Goal: Task Accomplishment & Management: Complete application form

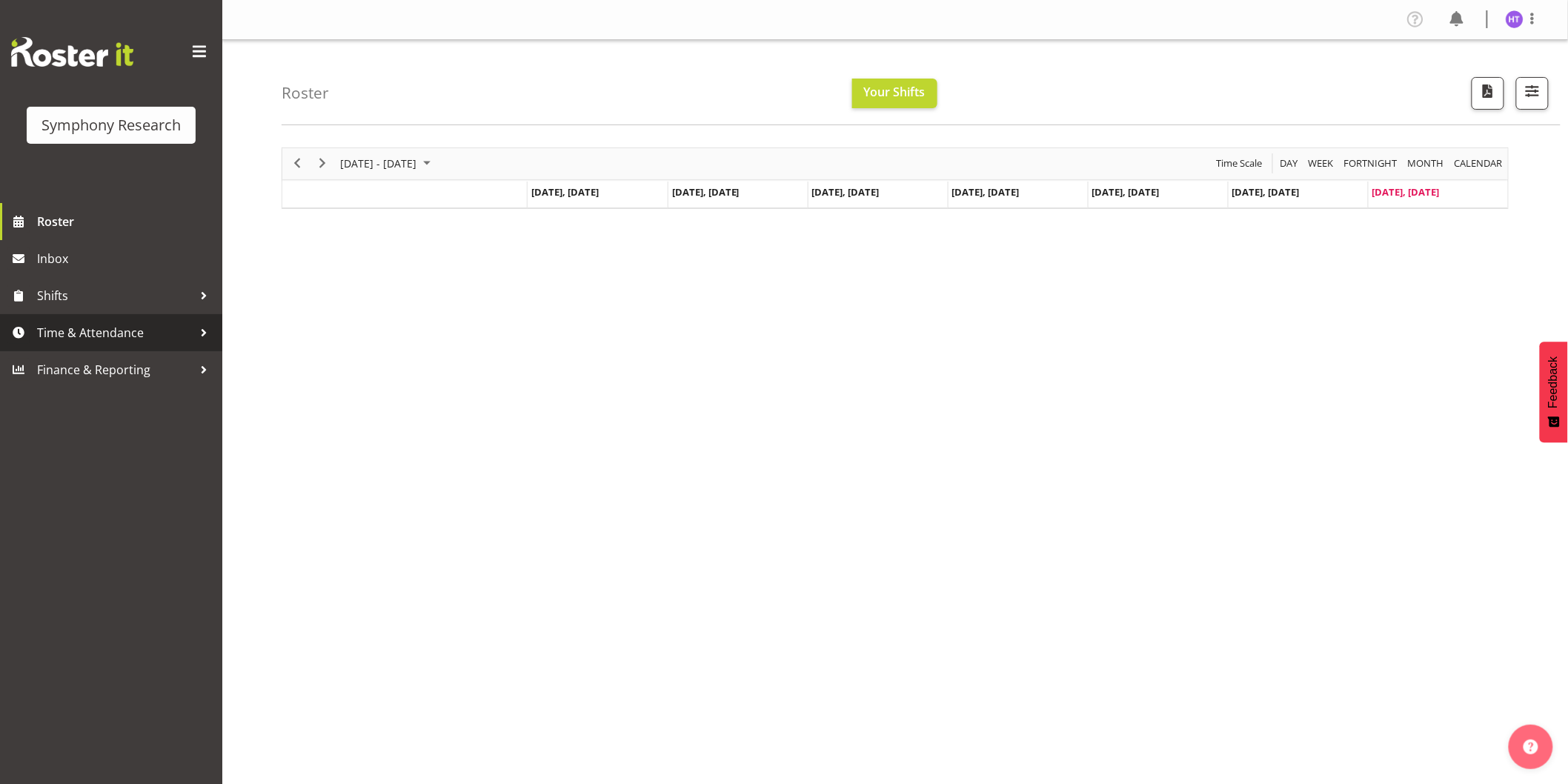
click at [128, 335] on span "Time & Attendance" at bounding box center [114, 332] width 156 height 22
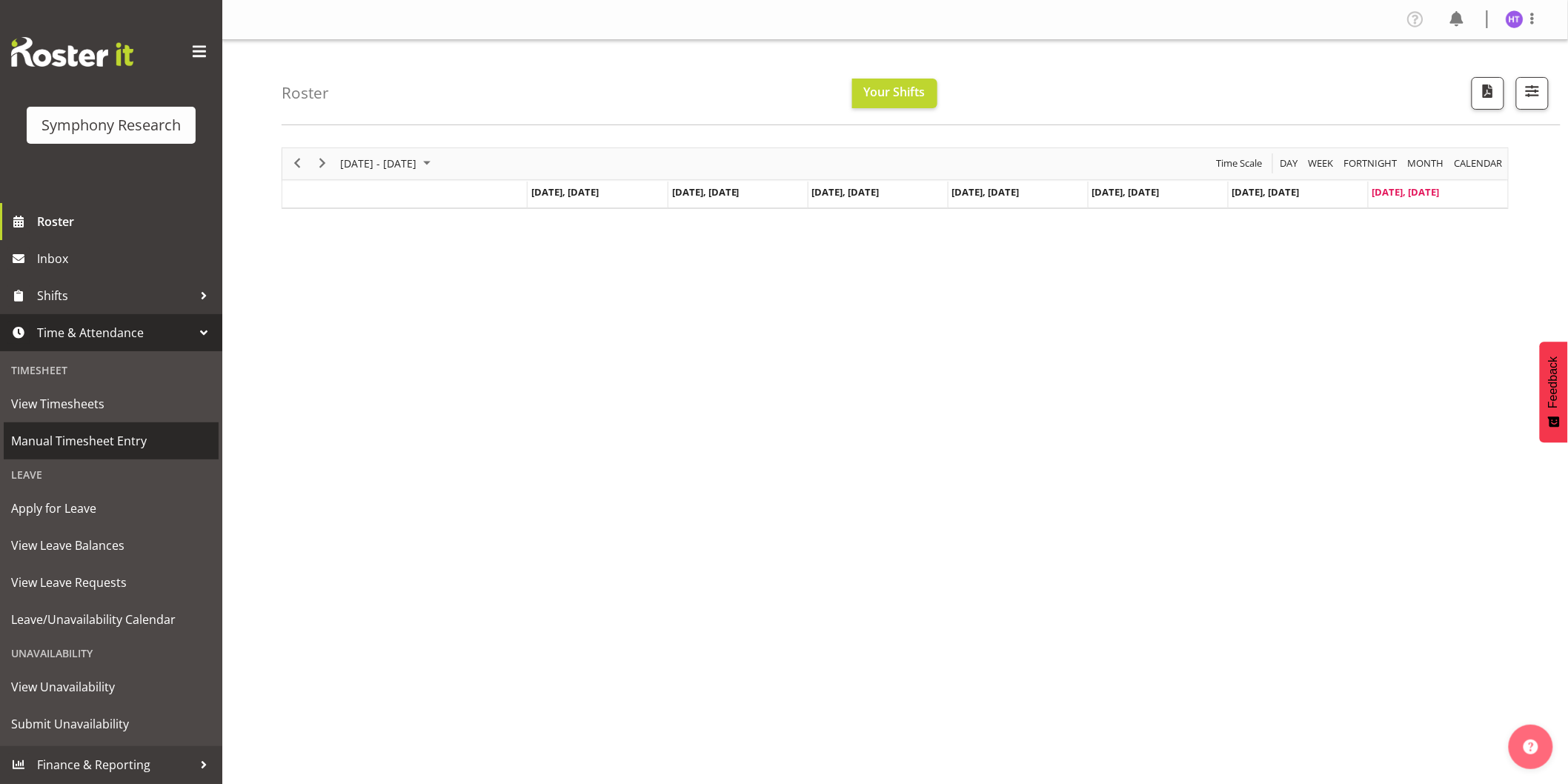
click at [119, 434] on span "Manual Timesheet Entry" at bounding box center [111, 440] width 200 height 22
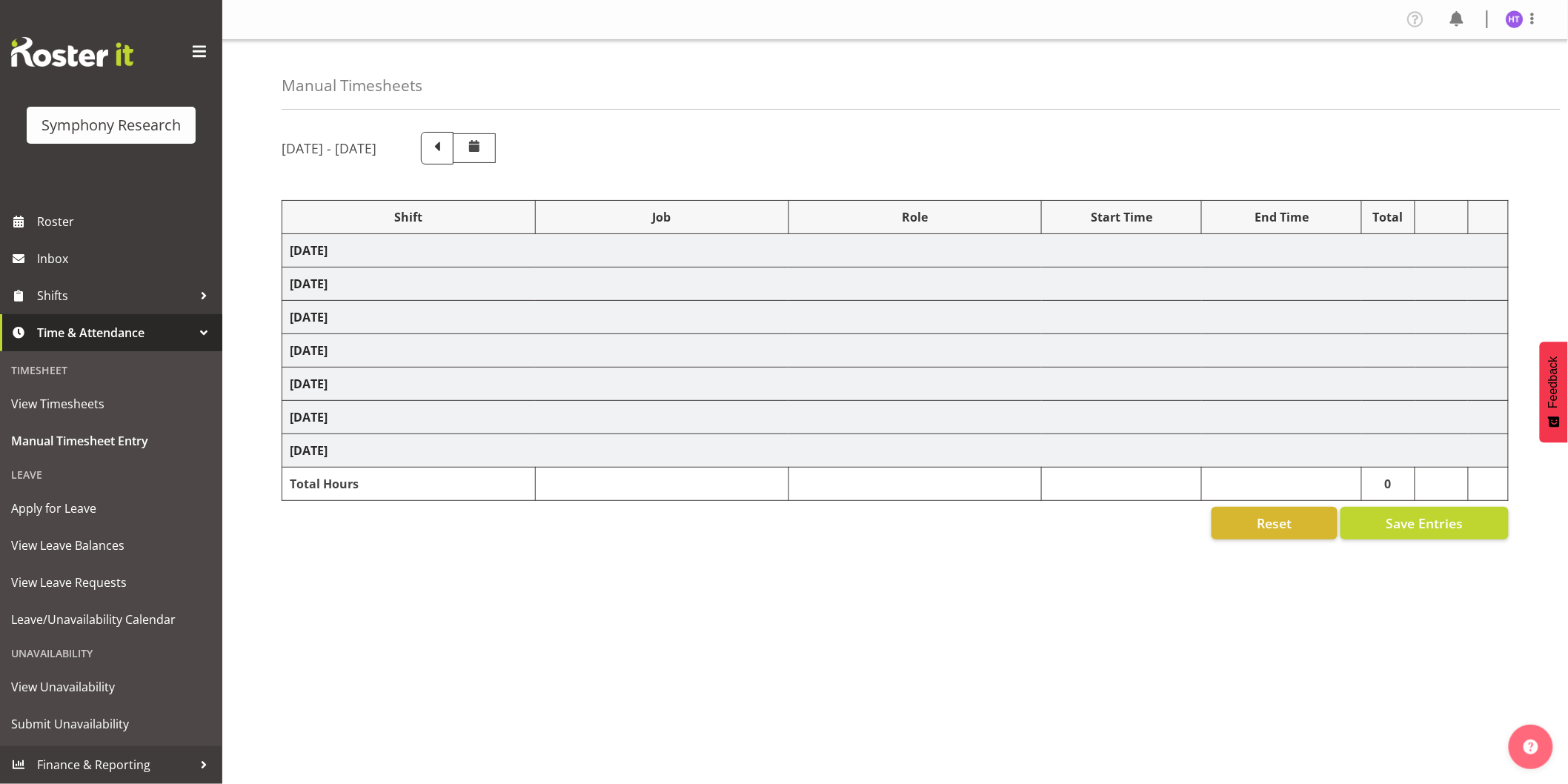
select select "26078"
select select "10575"
select select "45"
select select "56692"
select select "10499"
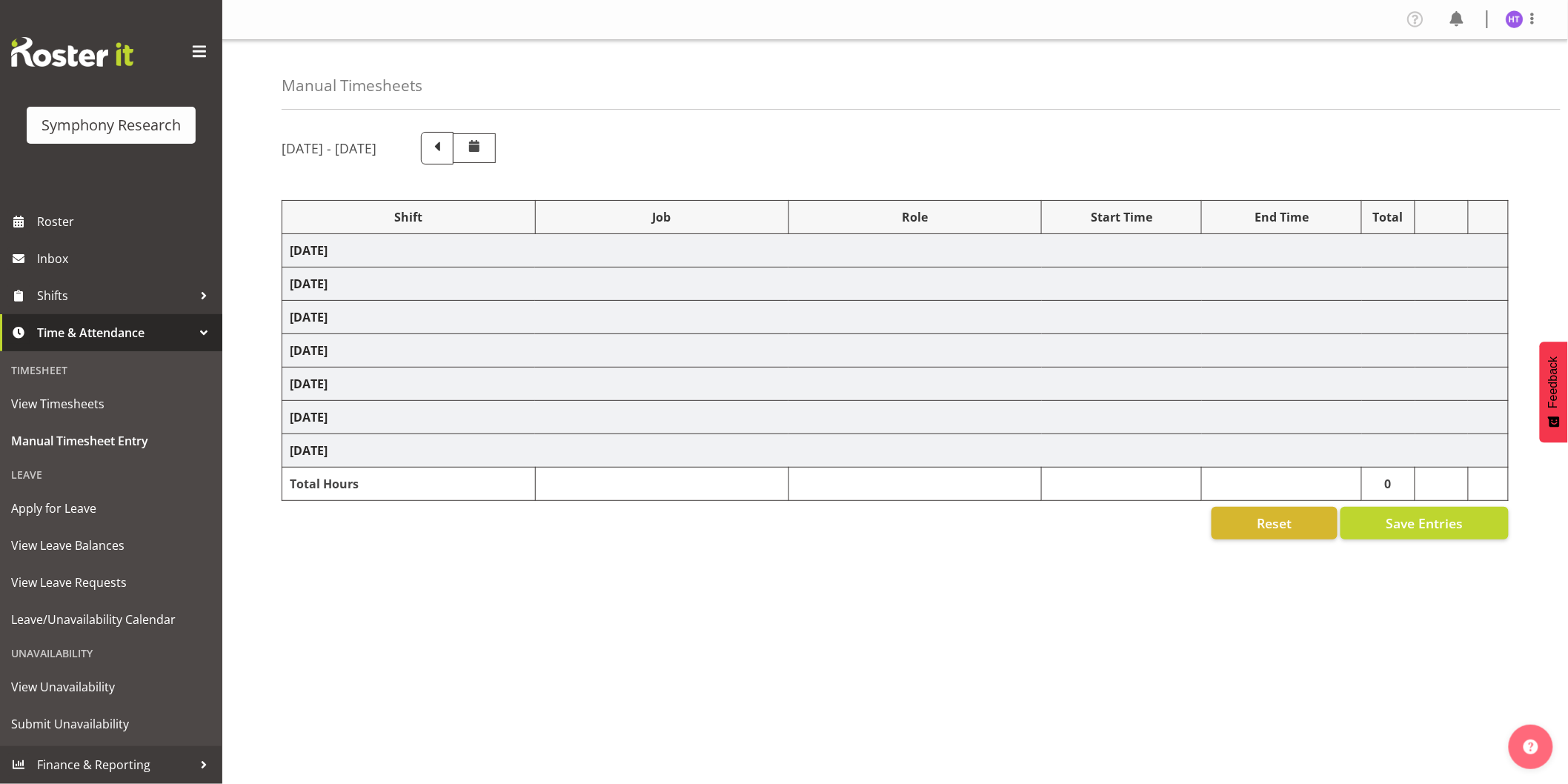
select select "45"
select select "11547"
select select "743"
select select "45"
select select "11547"
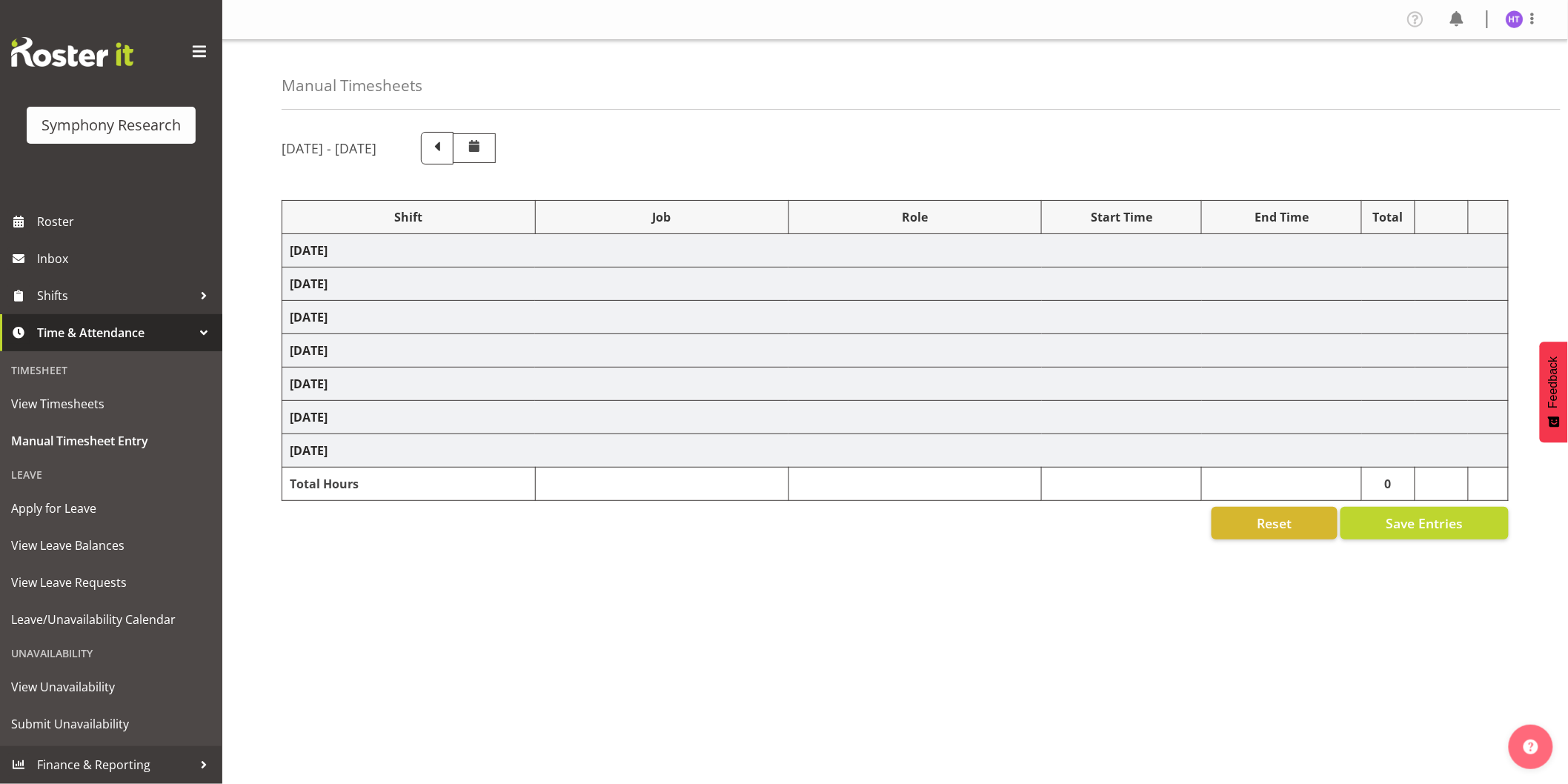
select select "10587"
select select "45"
select select "11547"
select select "10733"
select select "45"
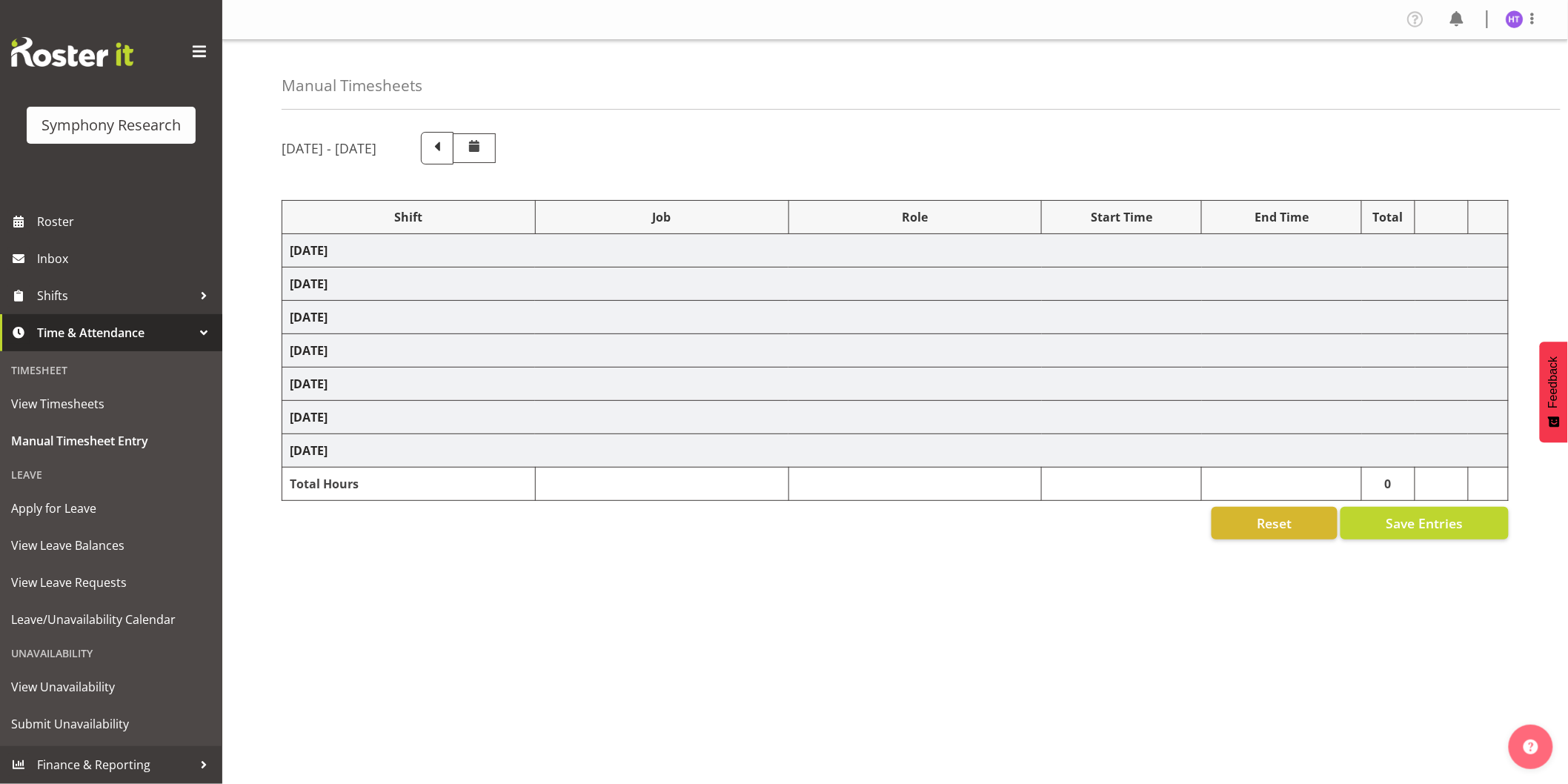
select select "57511"
select select "10587"
select select "45"
select select "11547"
select select "10575"
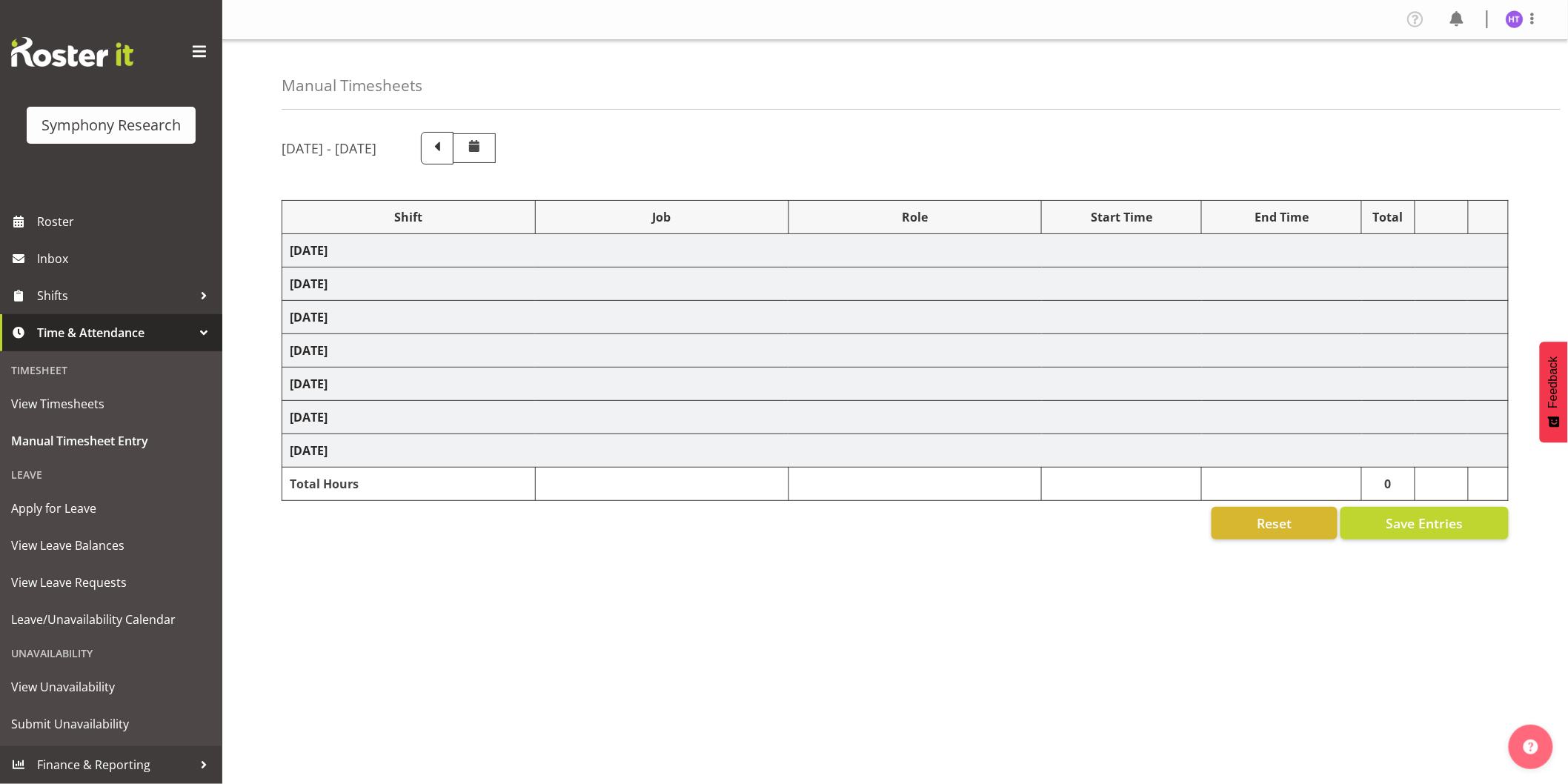
select select "45"
select select "11547"
select select "10633"
select select "45"
select select "57511"
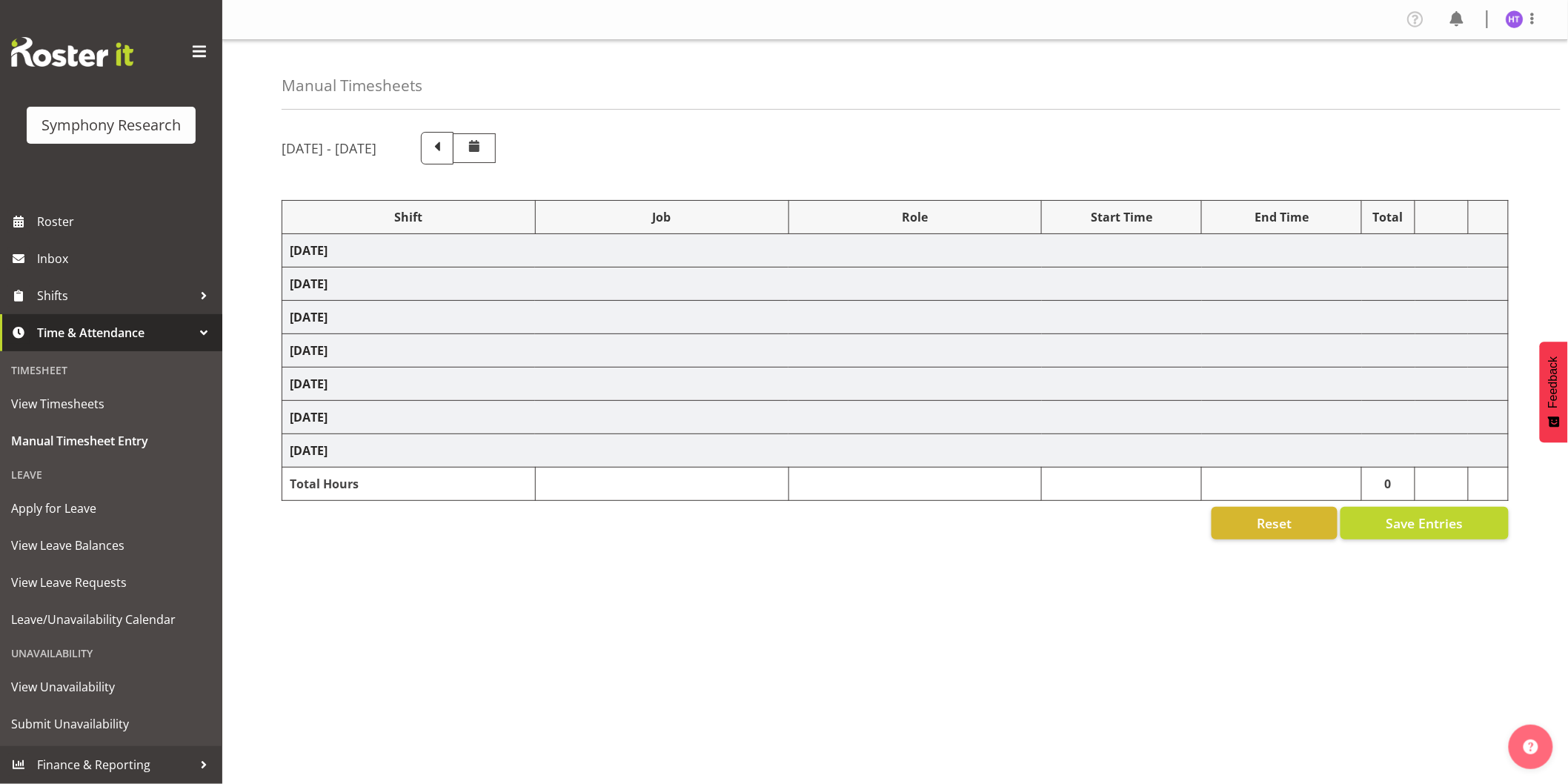
select select "9426"
select select "45"
select select "11547"
select select "743"
select select "45"
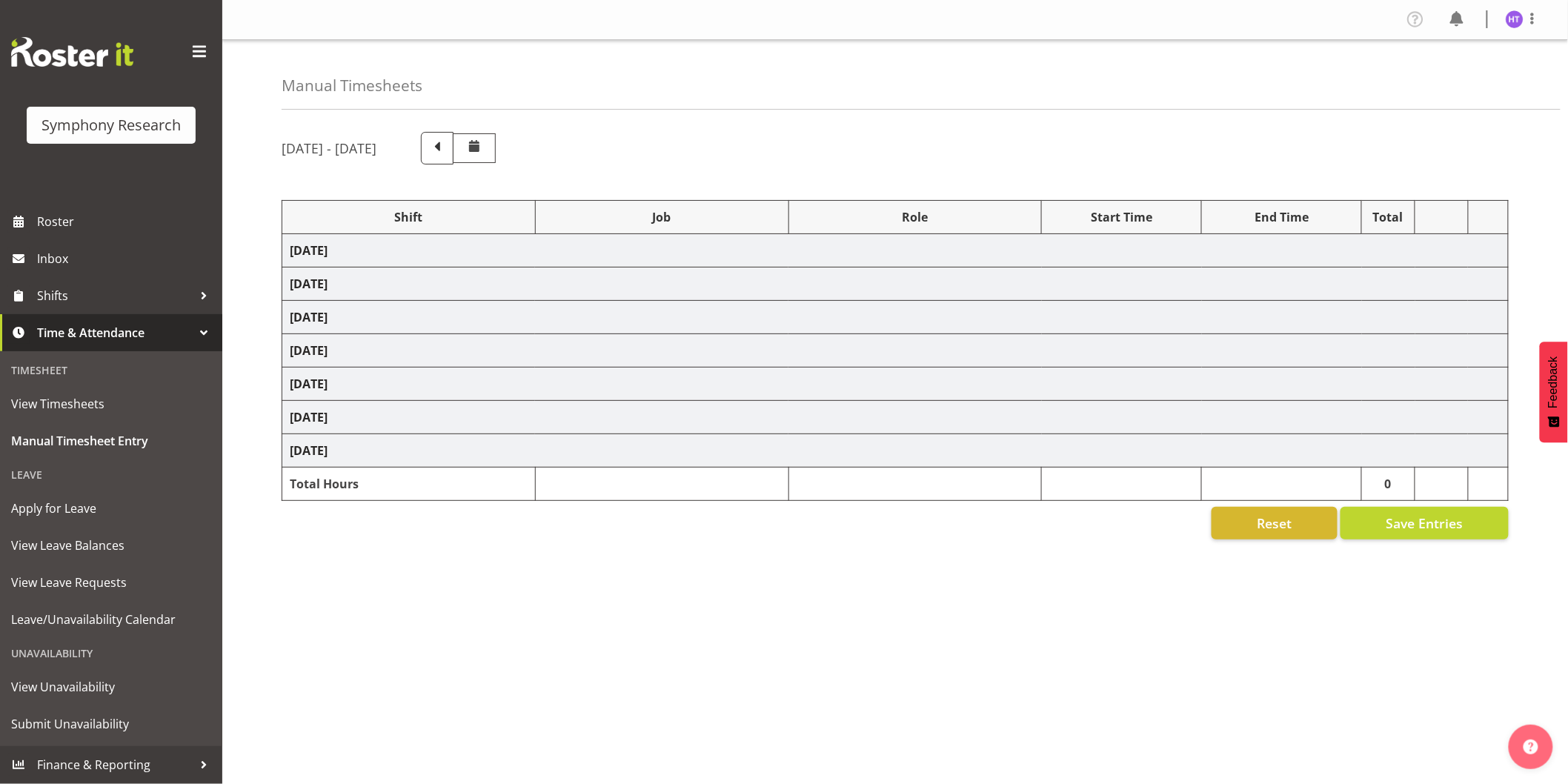
select select "26078"
select select "10587"
select select "45"
select select "26078"
select select "10499"
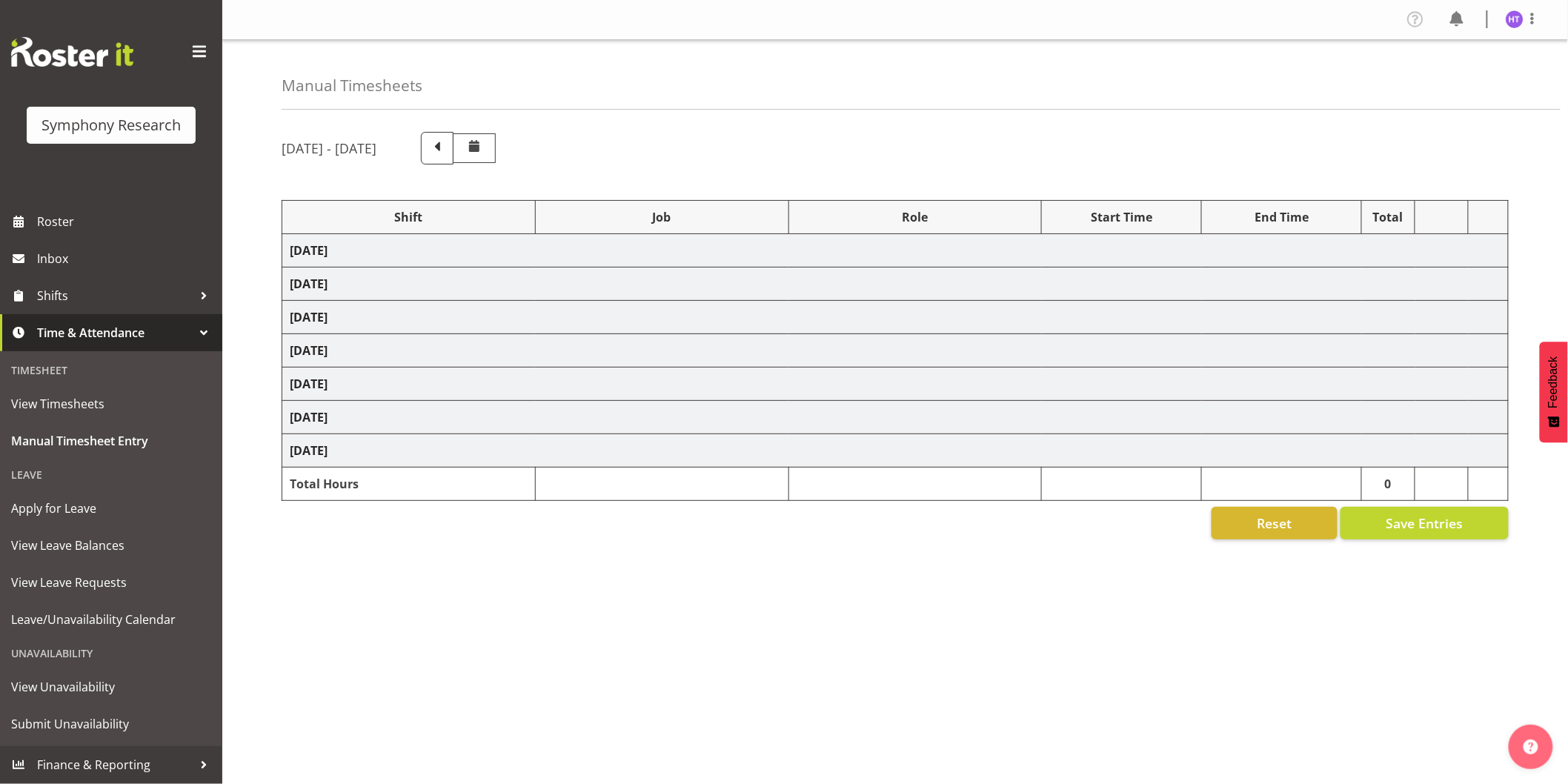
select select "45"
select select
select select "10731"
select select "45"
select select "11547"
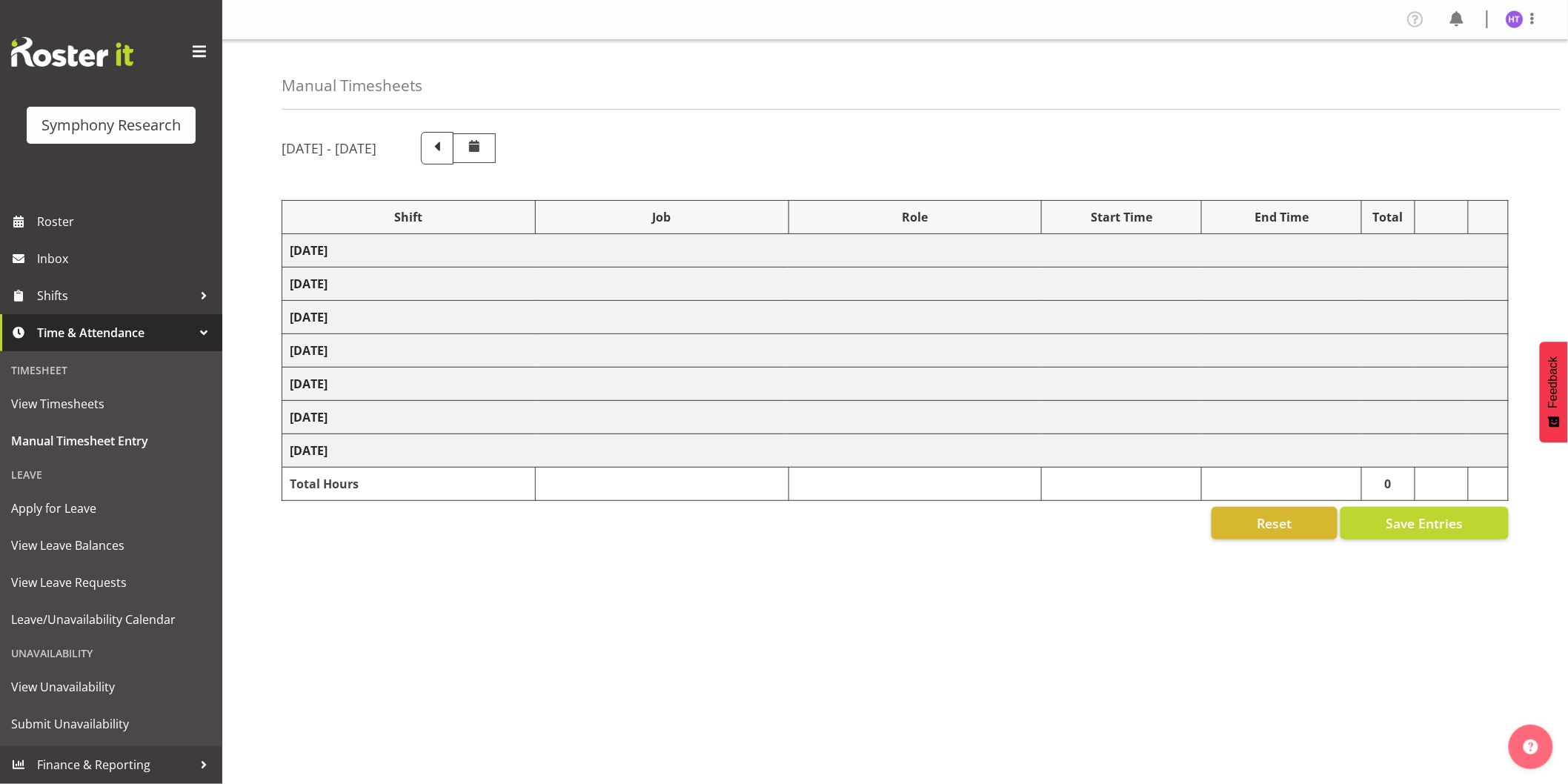
select select "10587"
select select "45"
select select "11547"
select select "10731"
select select "45"
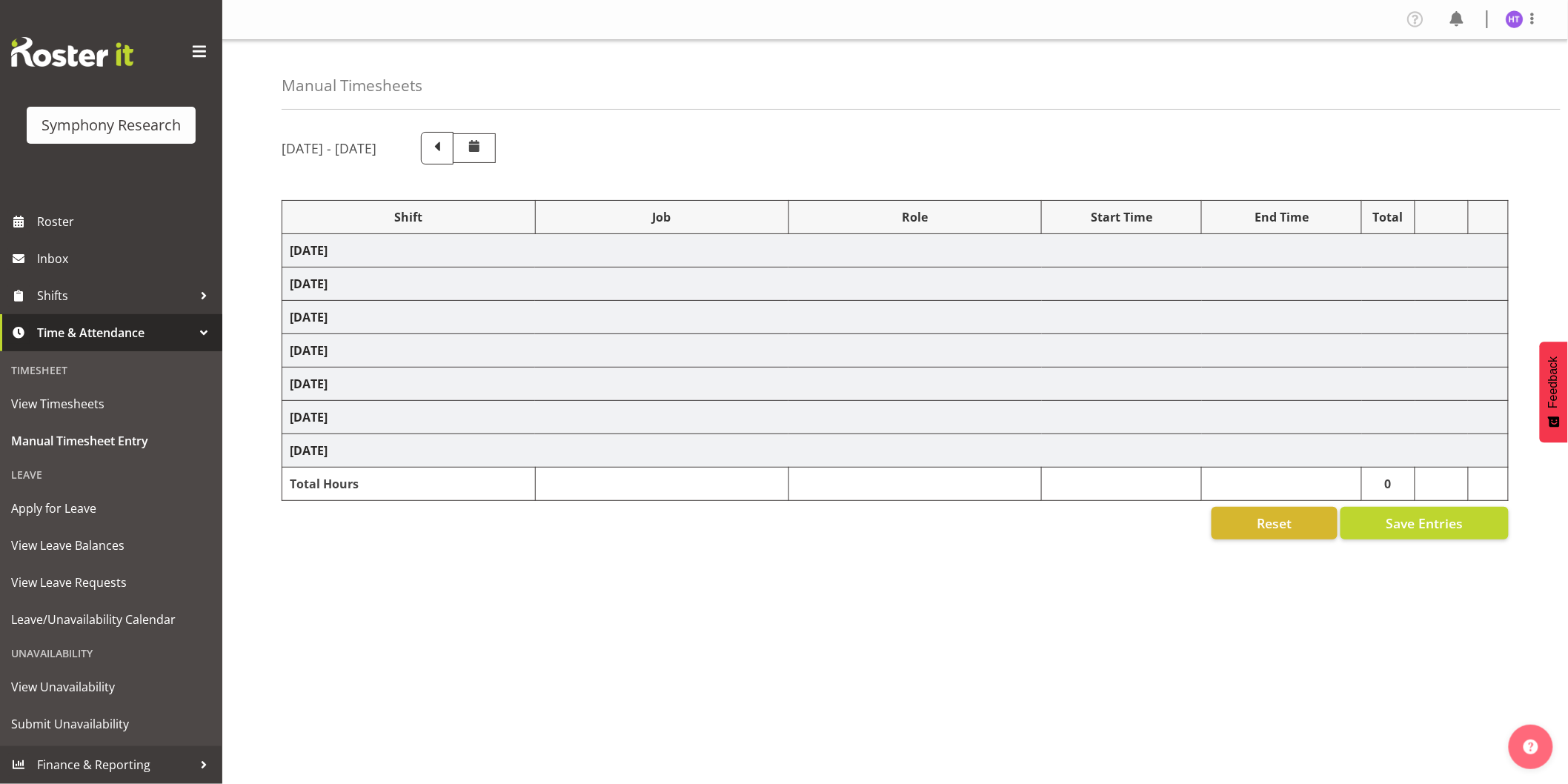
select select "11547"
select select "10587"
select select "45"
select select "11547"
select select "10527"
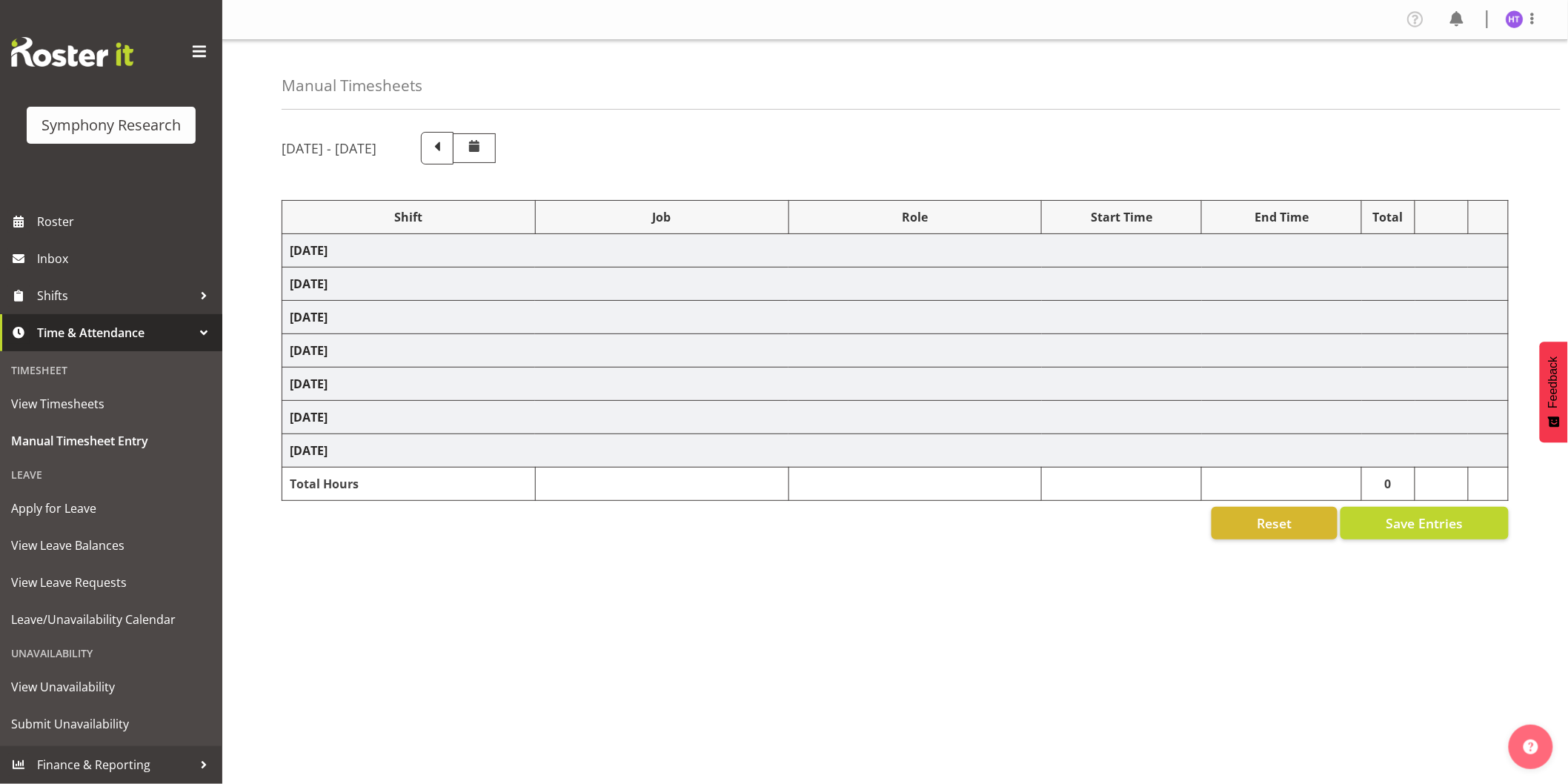
select select "45"
select select "11547"
select select "10575"
select select "45"
select select "11547"
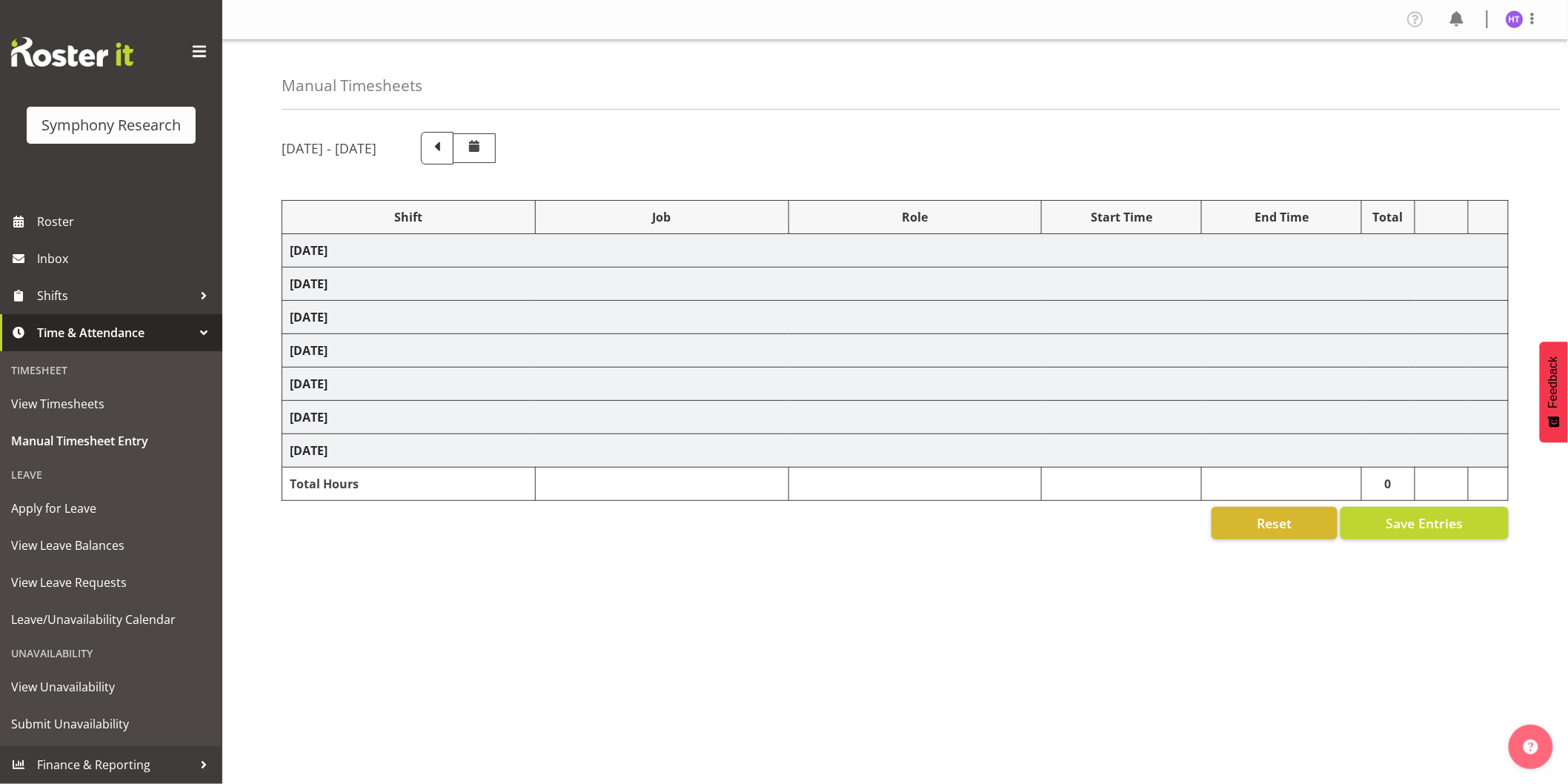
select select "10633"
select select "45"
select select "11547"
select select "743"
select select "45"
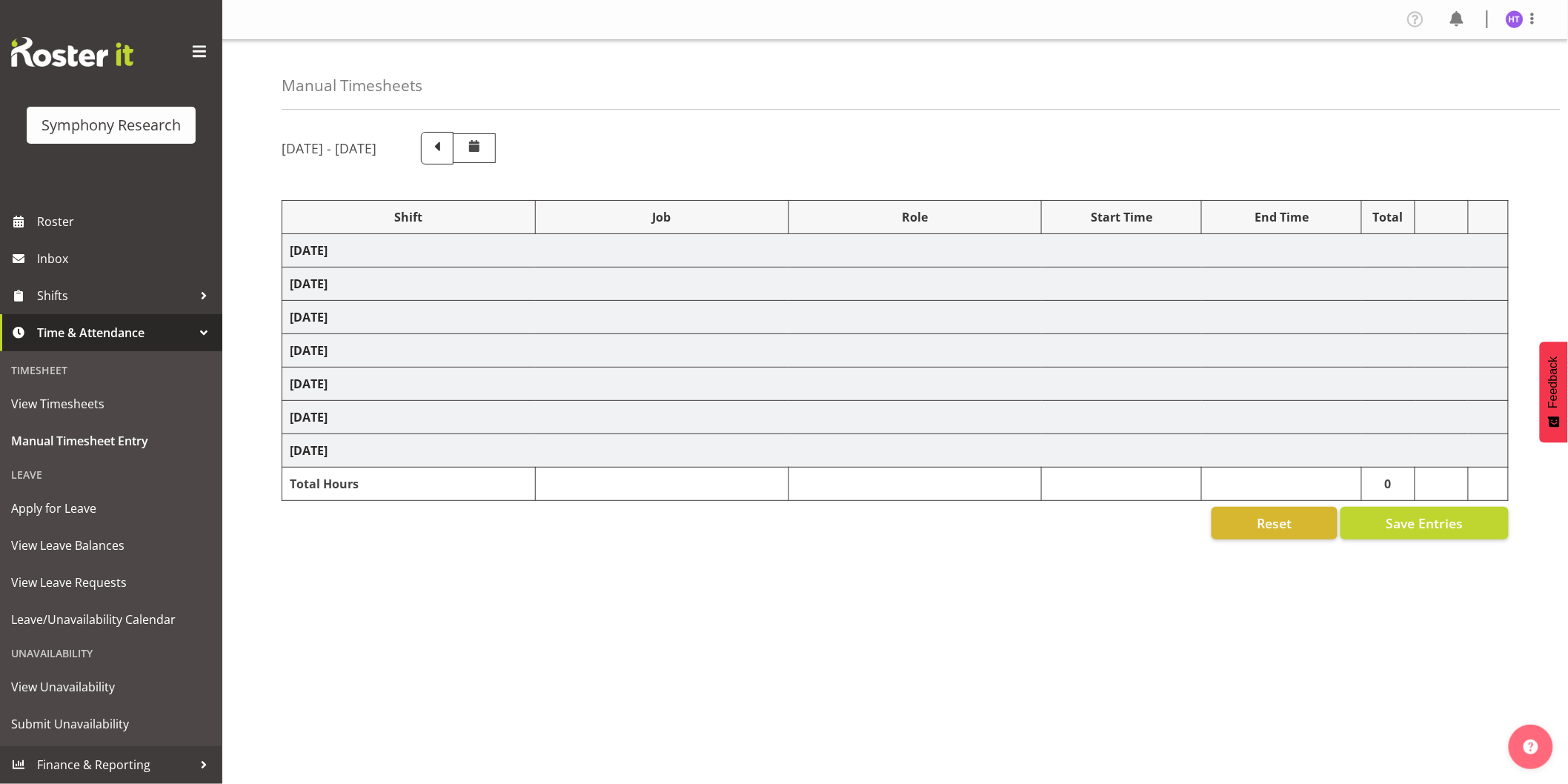
select select "11547"
select select "10527"
select select "45"
select select "11547"
select select "10575"
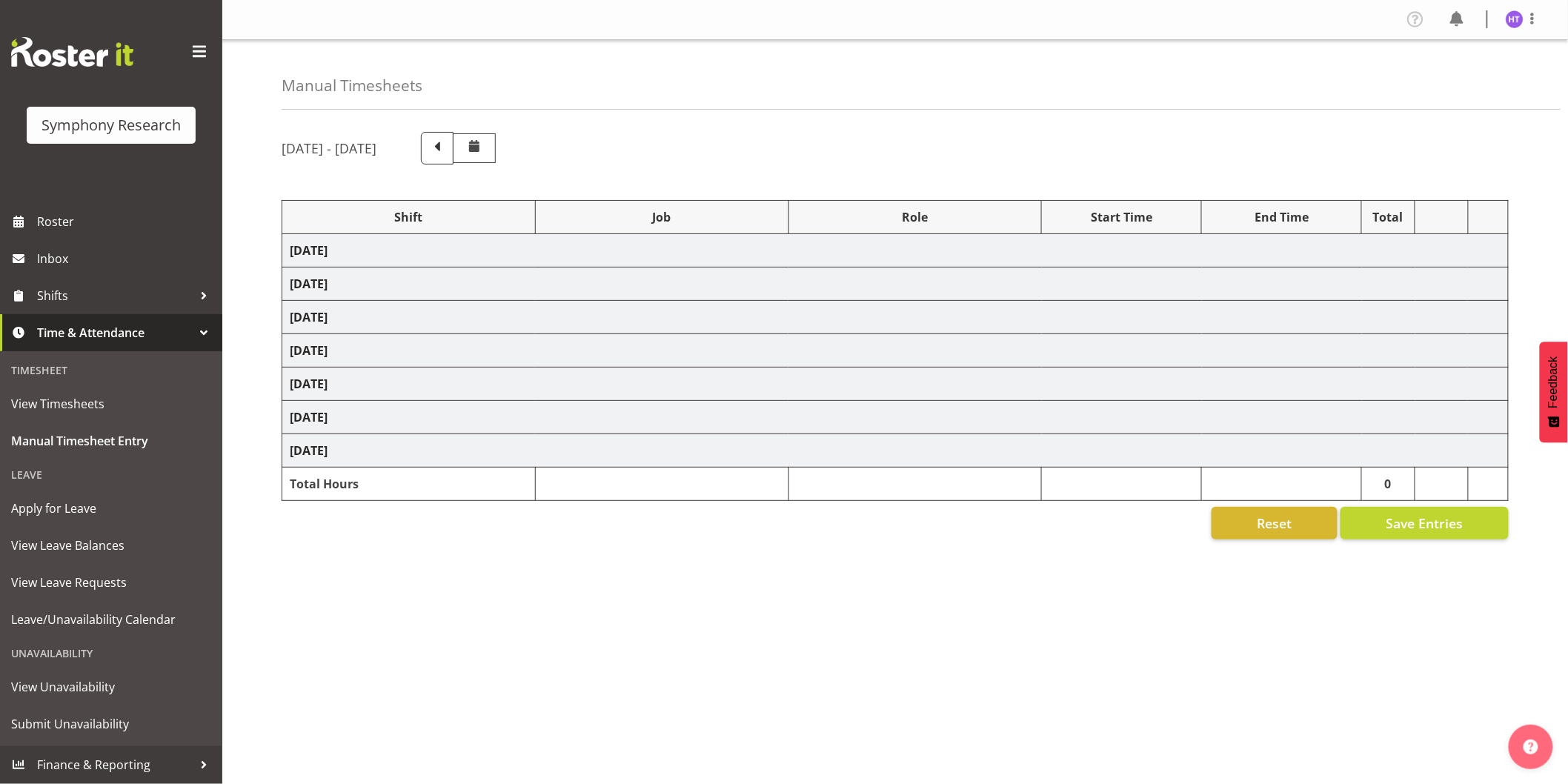
select select "45"
select select "13878"
select select "10499"
select select "45"
select select "11547"
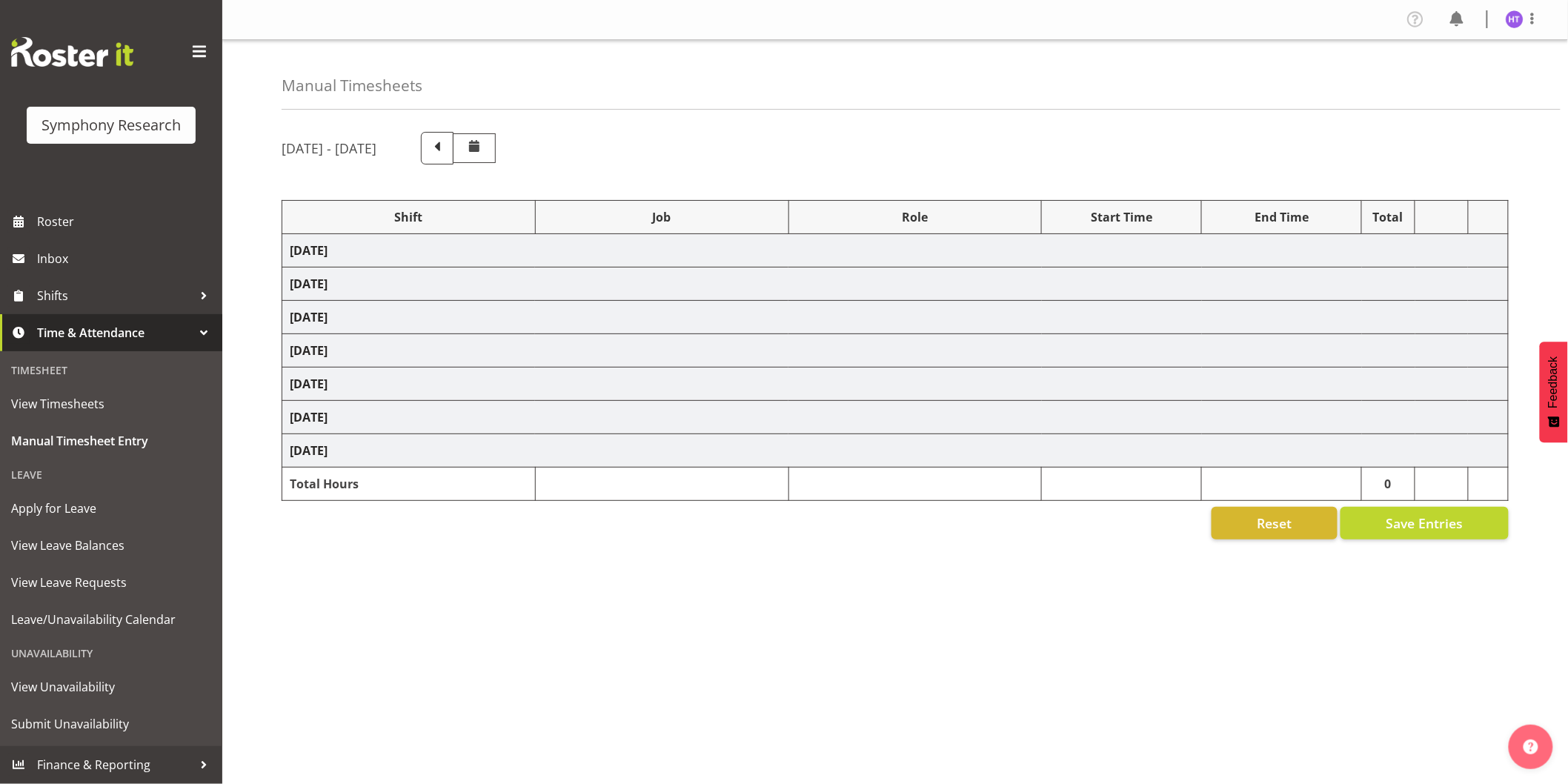
select select "10731"
select select "45"
select select "11547"
select select "10730"
select select "45"
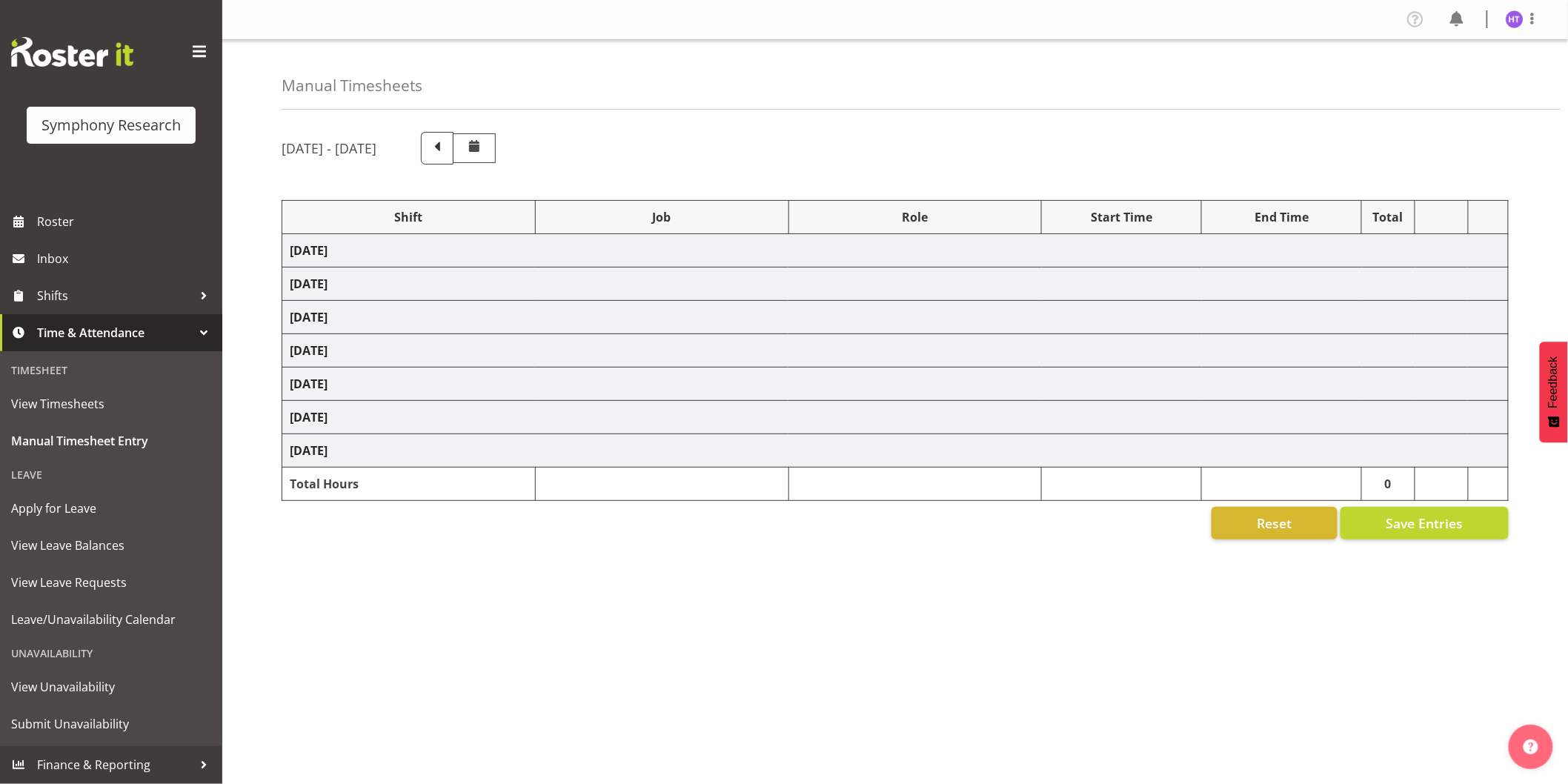
select select "11547"
select select "743"
select select "45"
select select "43777"
select select "10575"
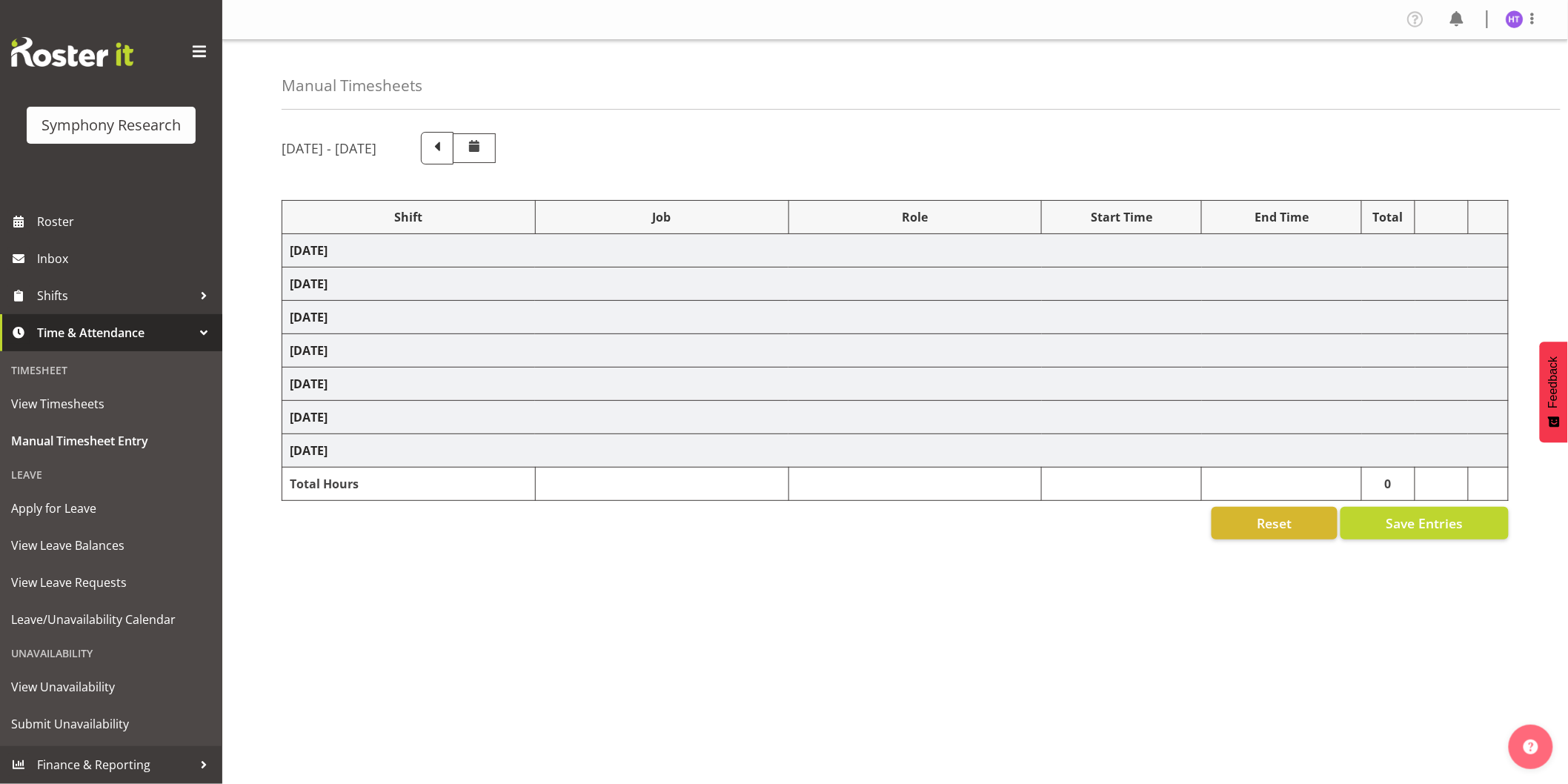
select select "45"
select select "56692"
select select "10499"
select select "45"
select select
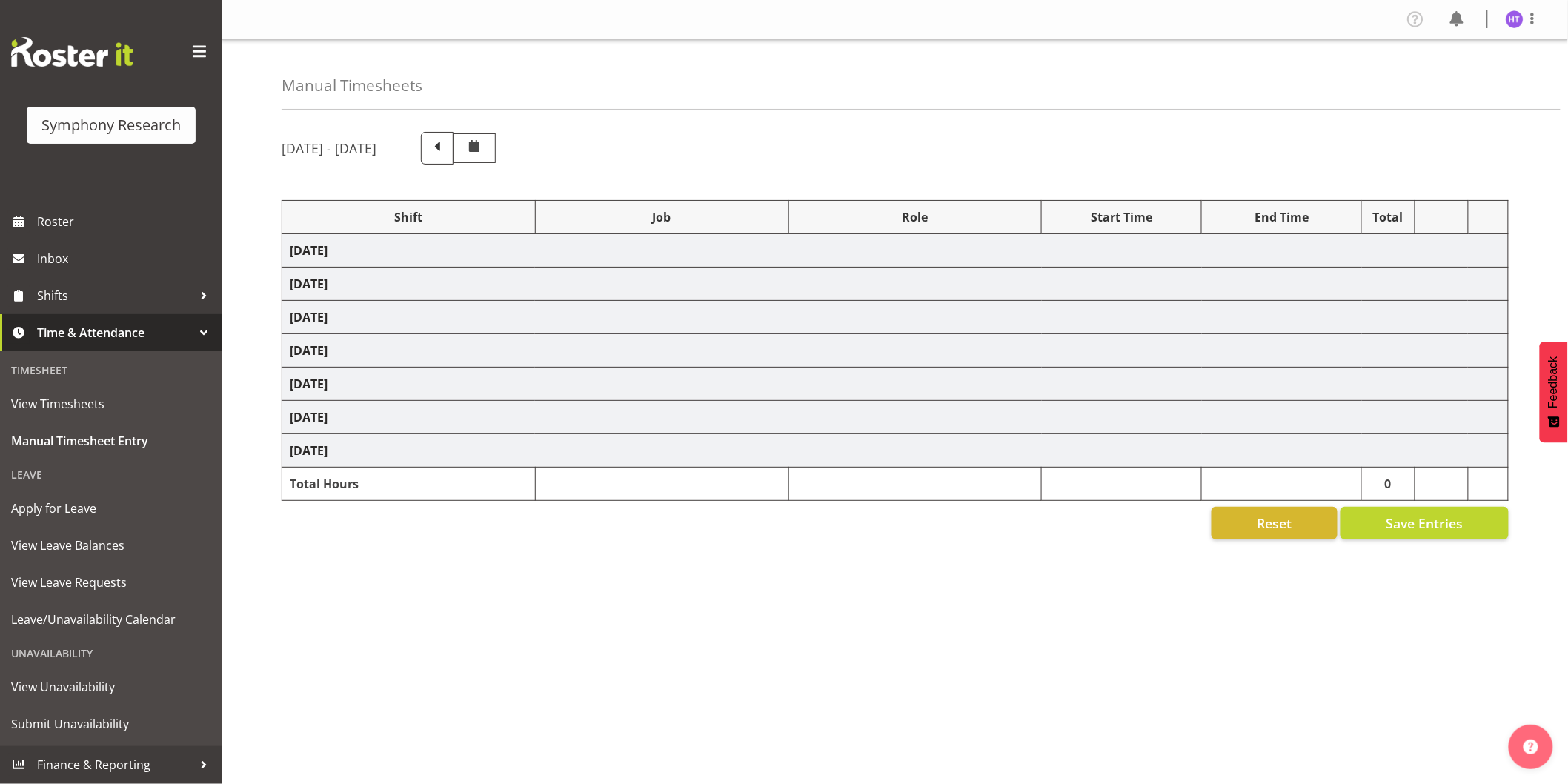
select select "10499"
select select "45"
select select "56692"
select select "743"
select select "45"
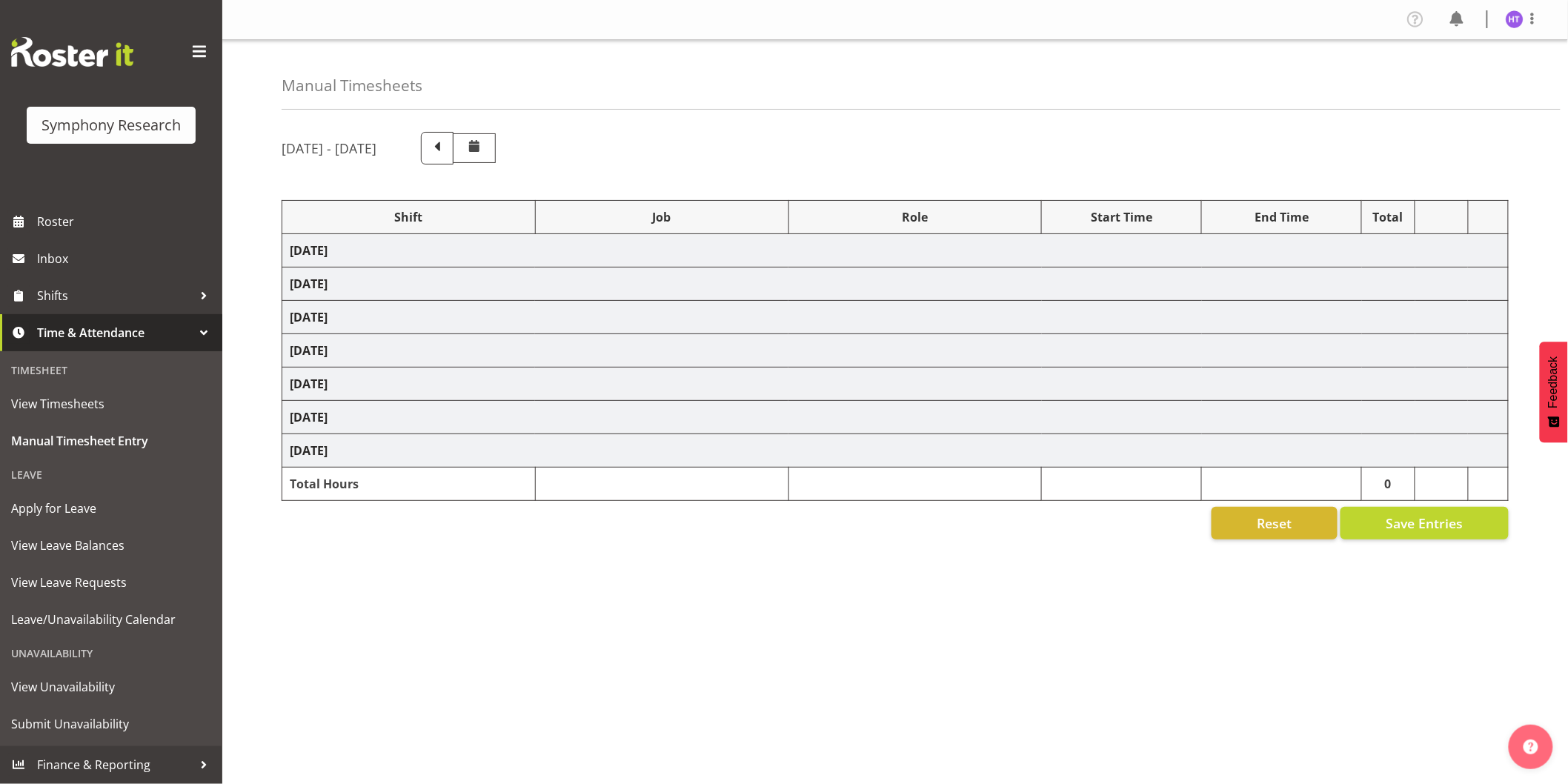
select select "41319"
select select "10730"
select select "45"
select select "41319"
select select "10633"
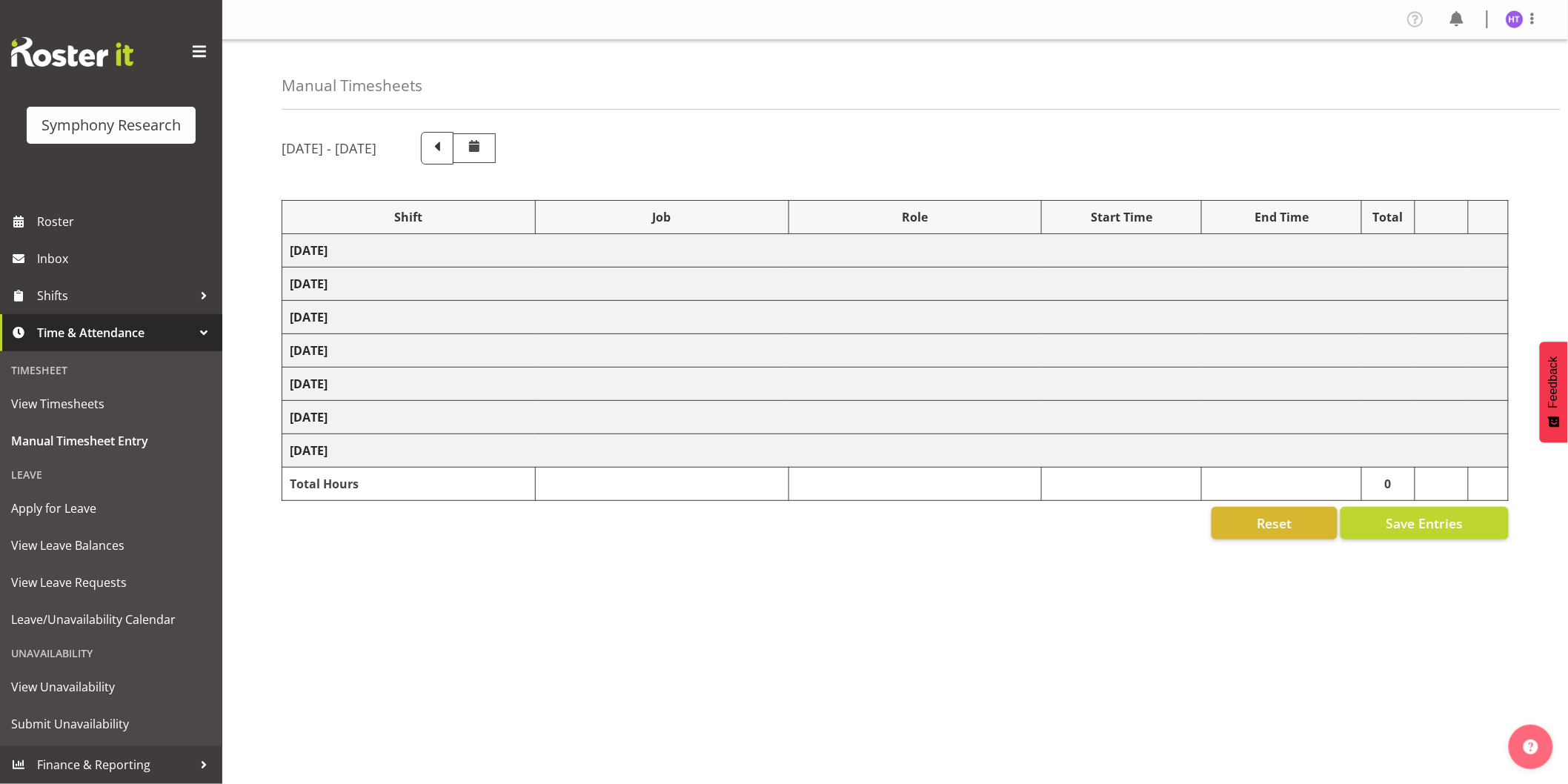
select select "45"
select select "41319"
select select "9426"
select select "45"
select select "41319"
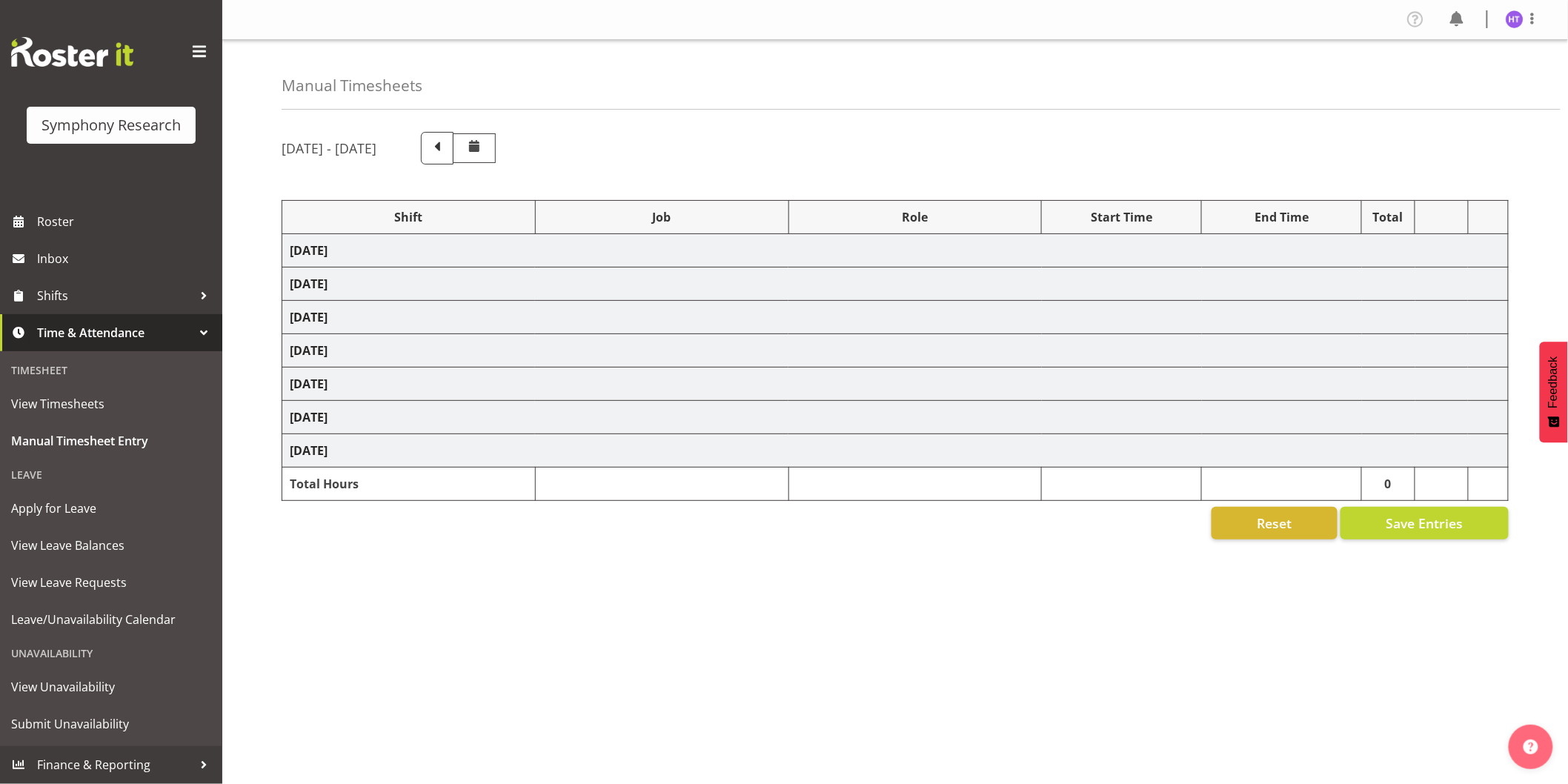
select select "10499"
select select "45"
select select "41319"
select select "10730"
select select "45"
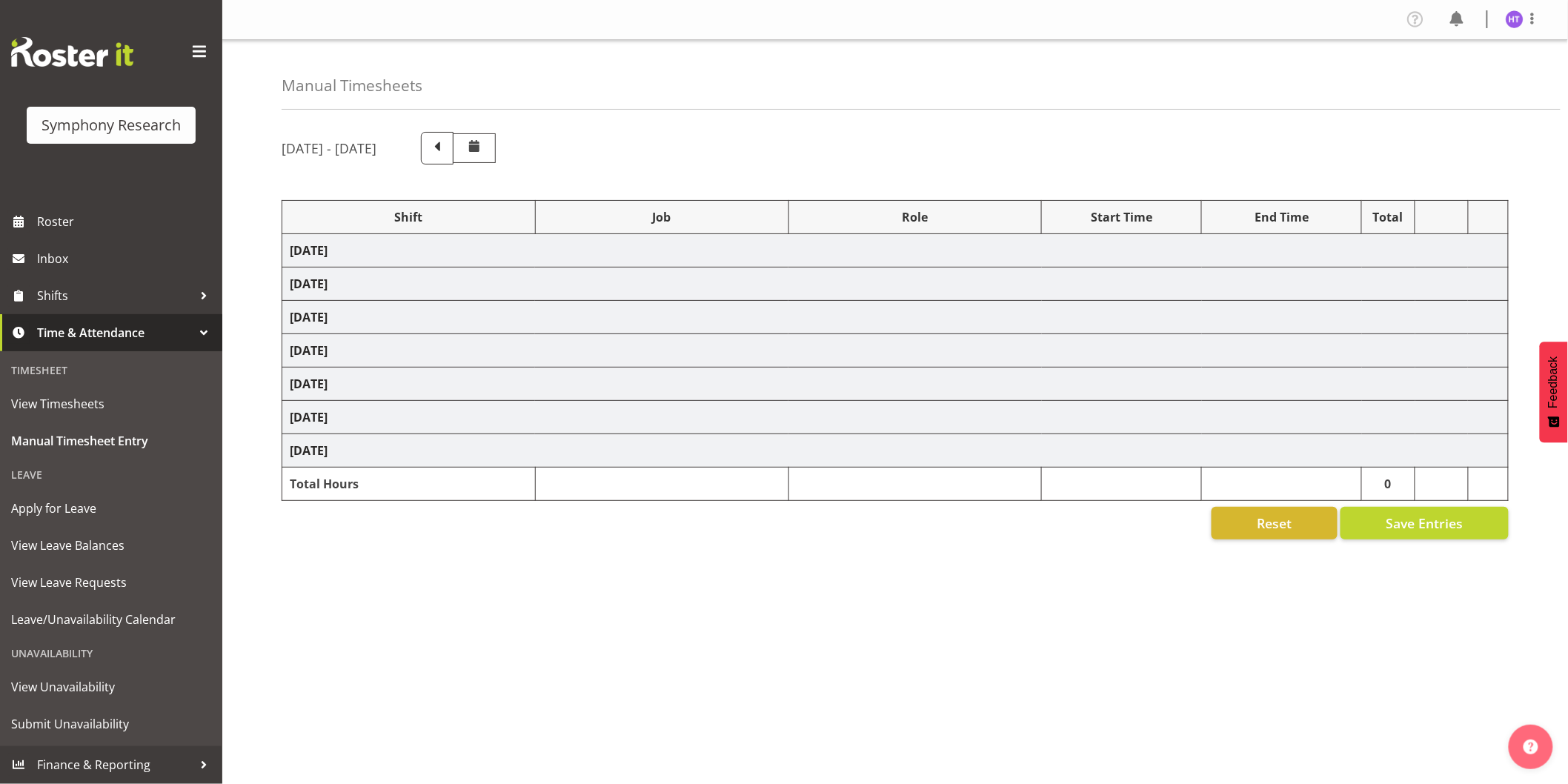
select select "41319"
select select "743"
select select "45"
select select "41319"
select select "10732"
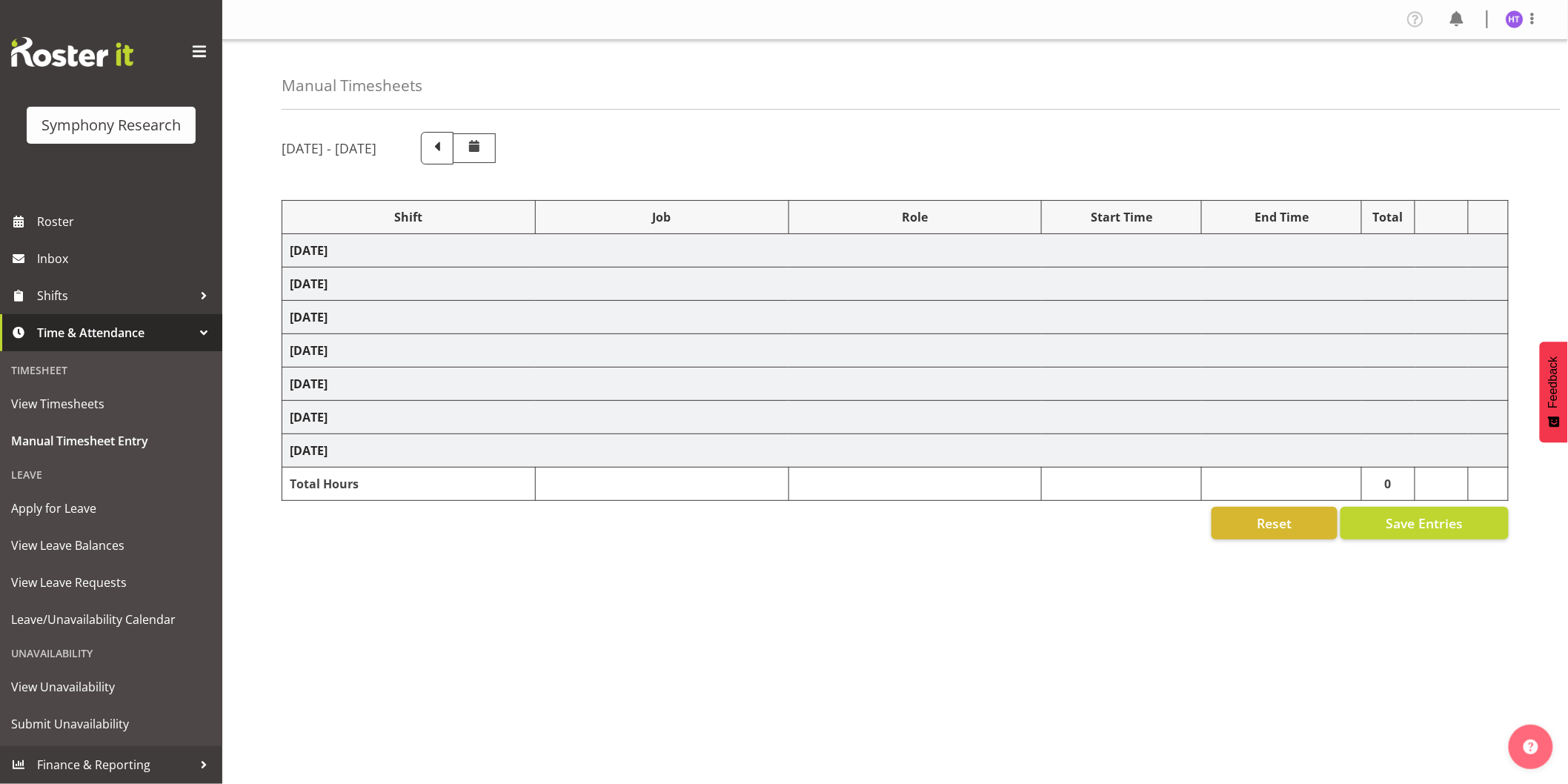
select select "45"
select select "41319"
select select "10732"
select select "45"
select select "41319"
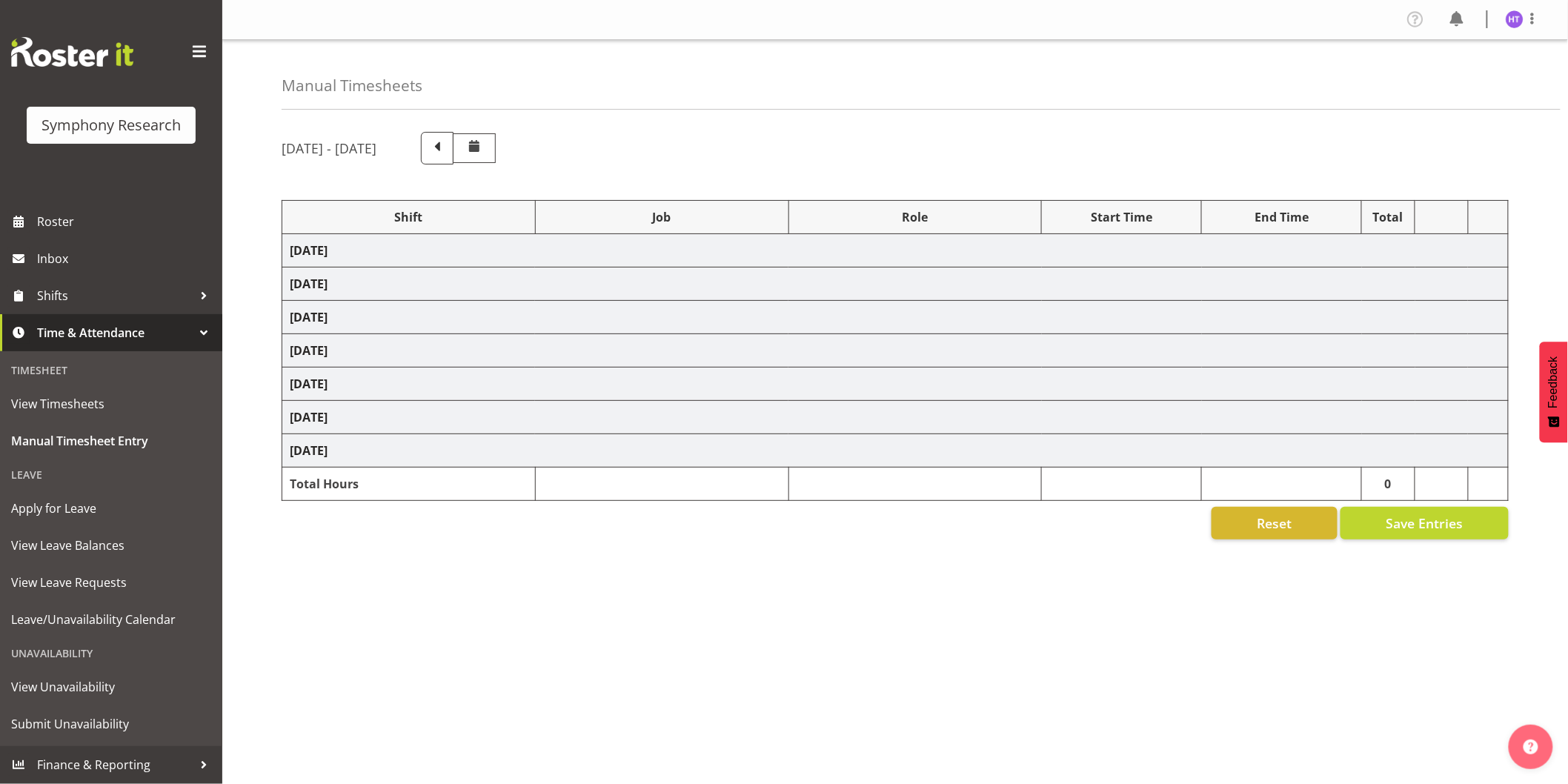
select select "10691"
select select "45"
select select "41319"
select select "10575"
select select "45"
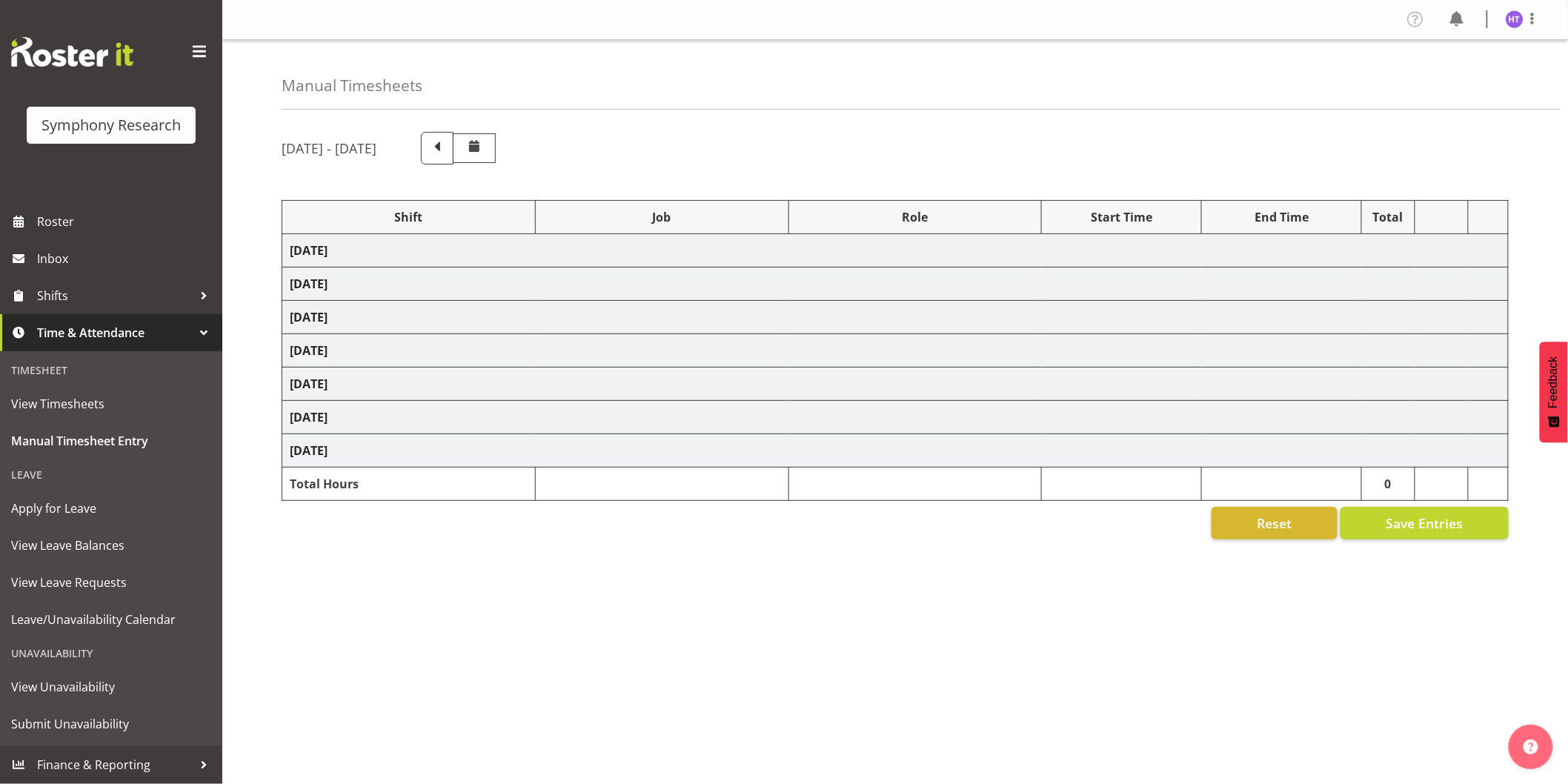
select select "41604"
select select "10499"
select select "45"
select select "41319"
select select "10499"
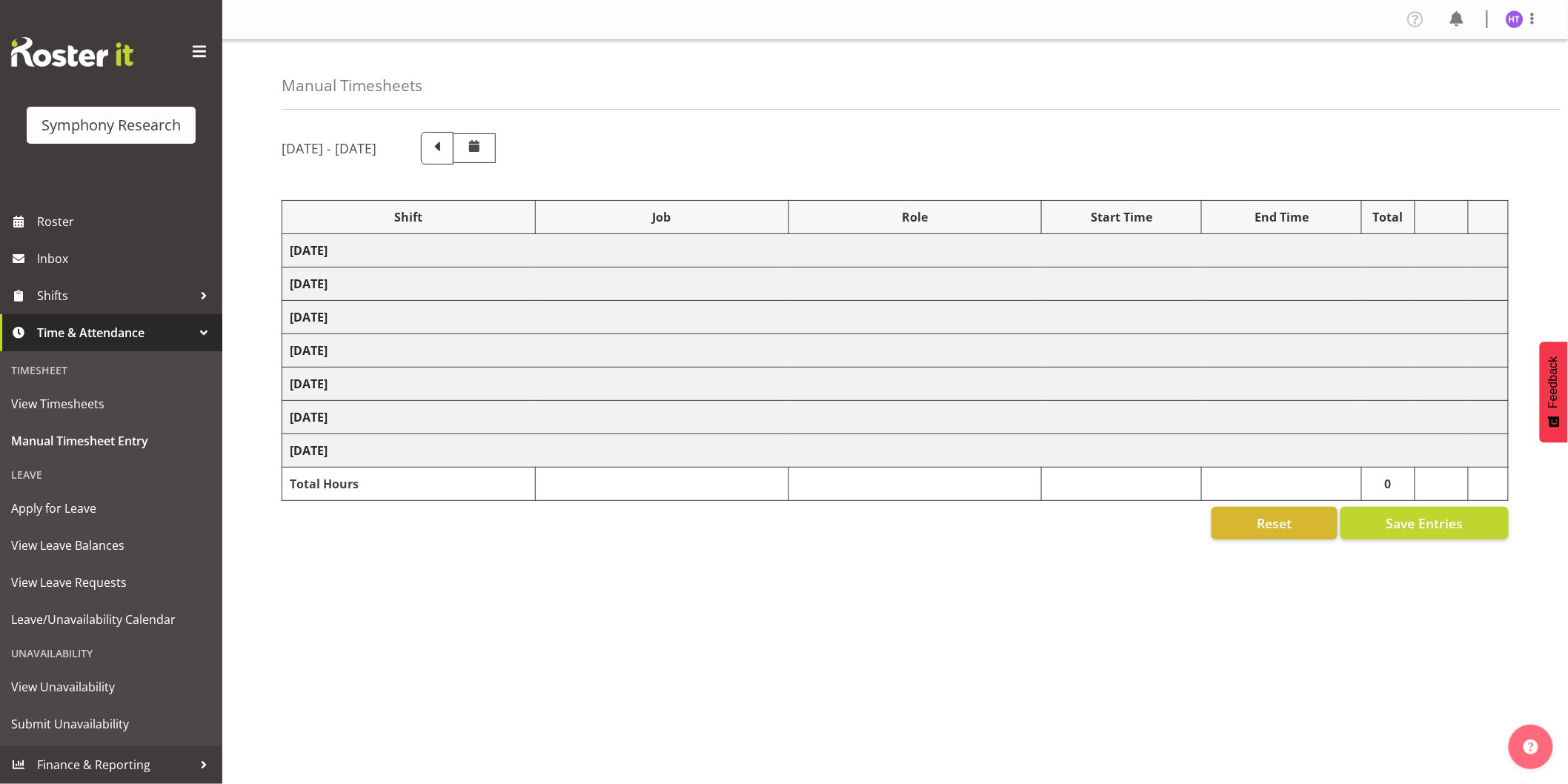
select select "45"
select select "41319"
select select "9426"
select select "41319"
select select "10575"
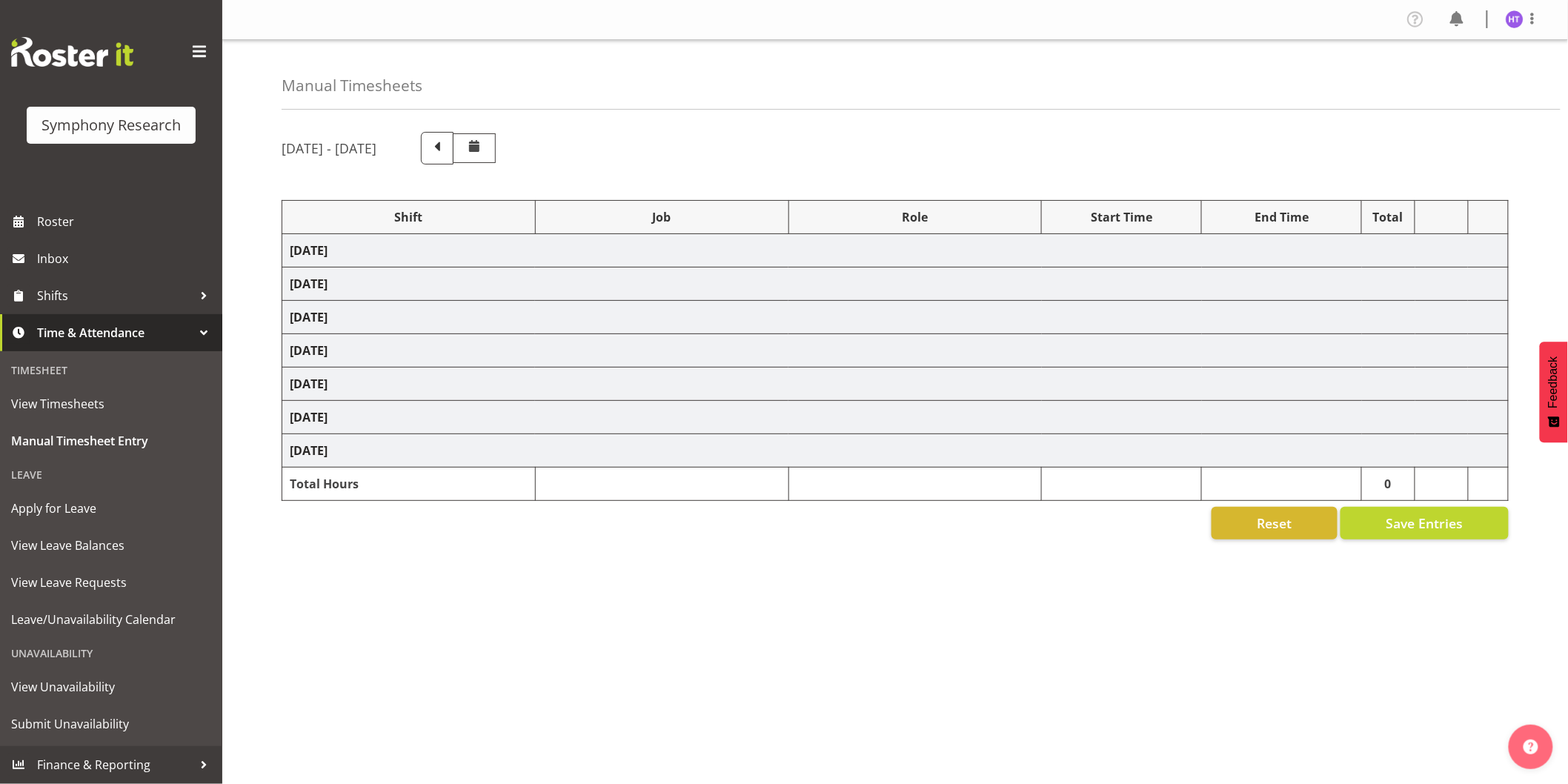
select select "41319"
select select "10730"
select select "41319"
select select "9426"
select select "45"
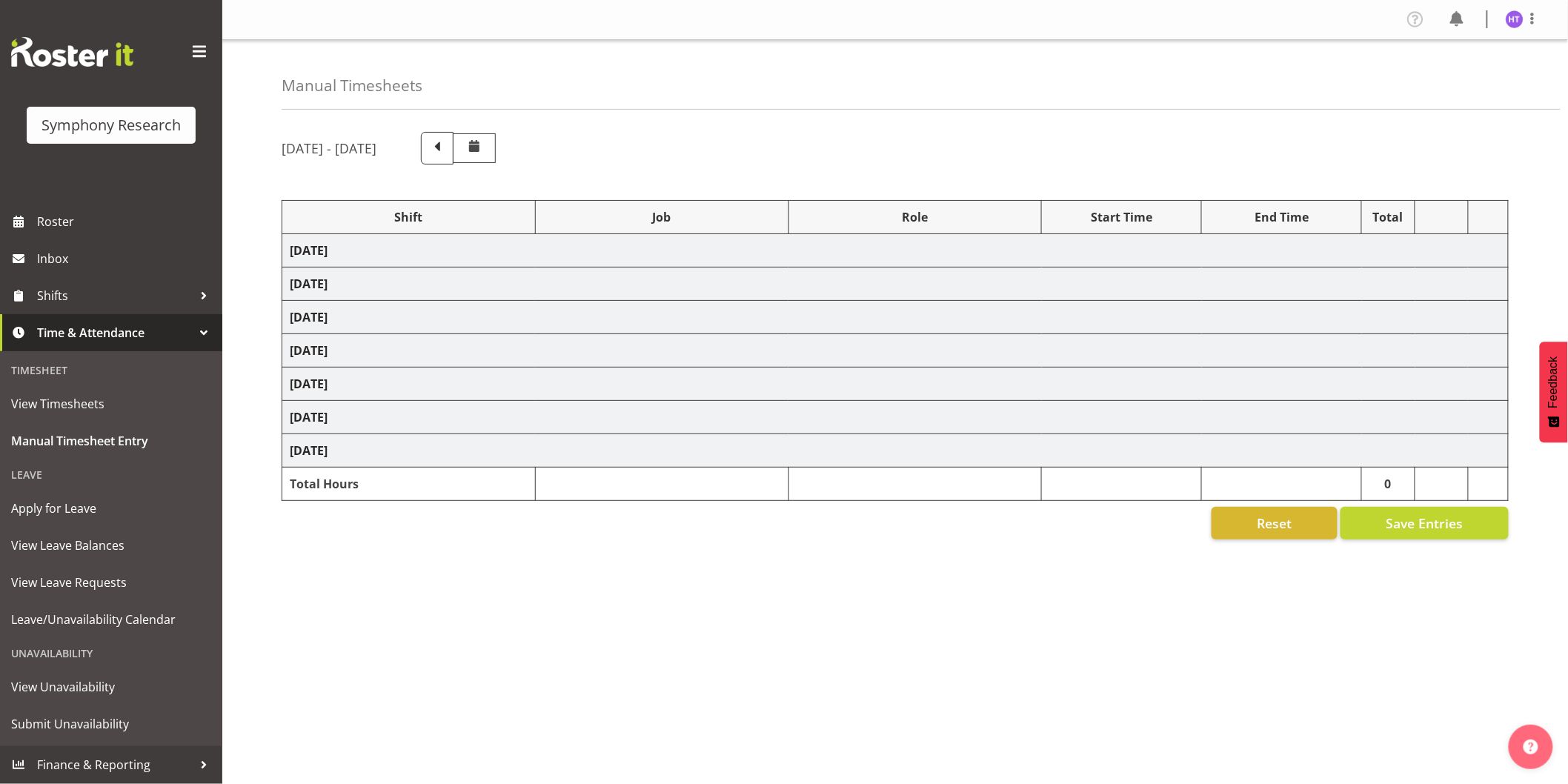
select select "41319"
select select "10575"
select select "45"
select select "11547"
select select "10730"
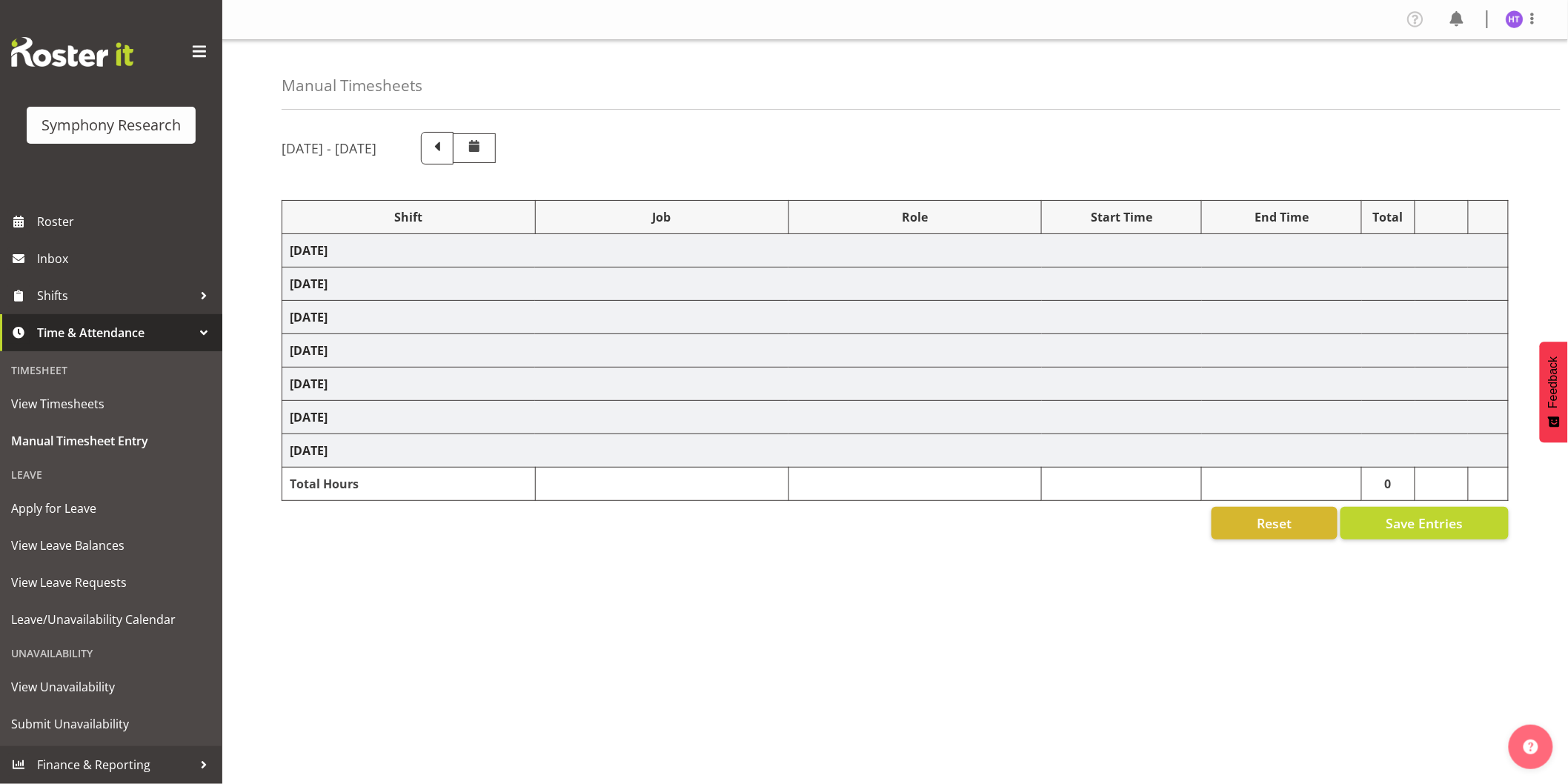
select select "45"
select select "41319"
select select "10731"
select select "45"
select select "41319"
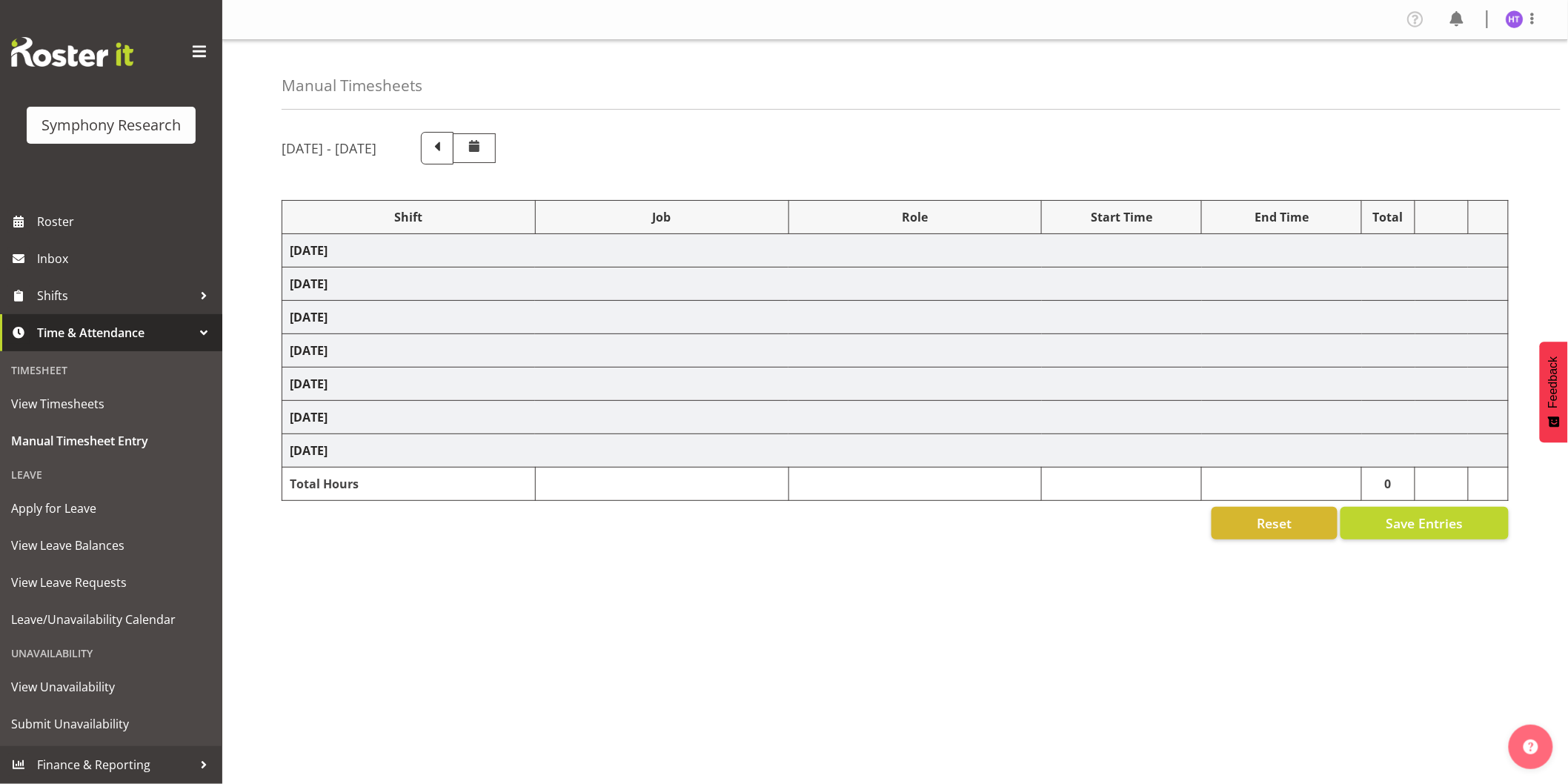
select select "10499"
select select "45"
select select "41319"
select select "743"
select select "45"
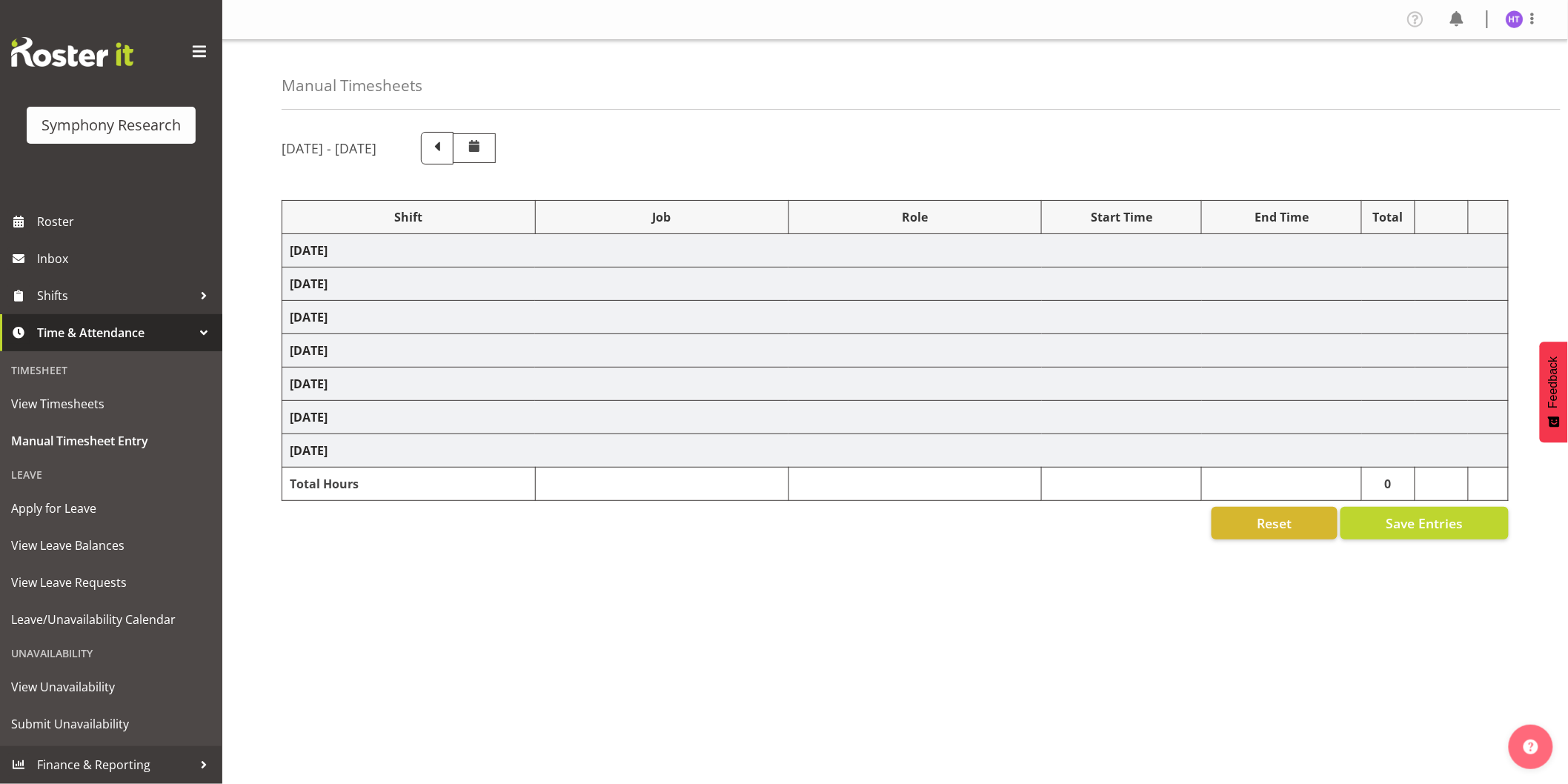
select select "41319"
select select "10732"
select select "45"
select select "41319"
select select "10499"
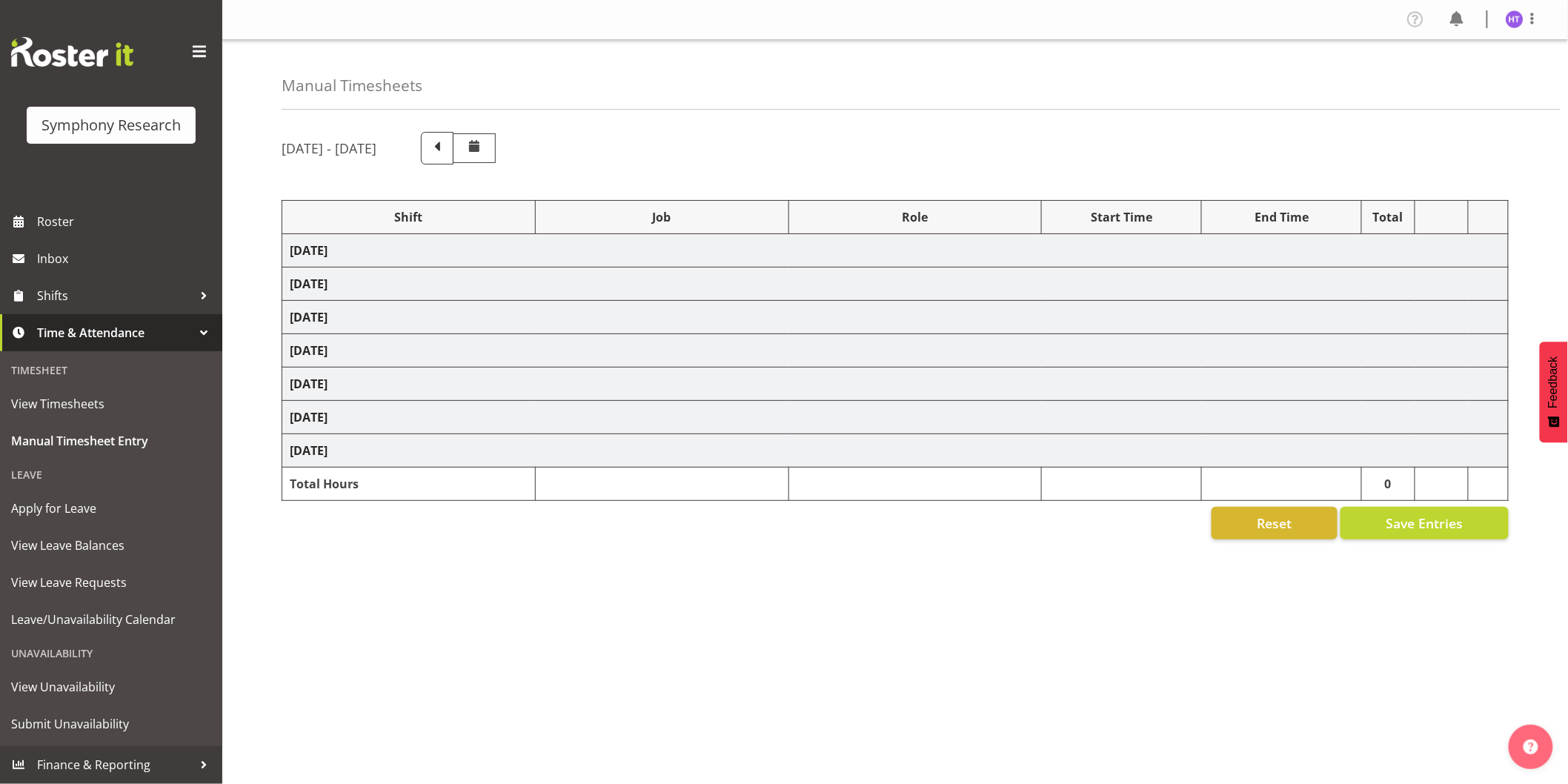
select select "45"
select select "41319"
select select "743"
select select "45"
select select "41319"
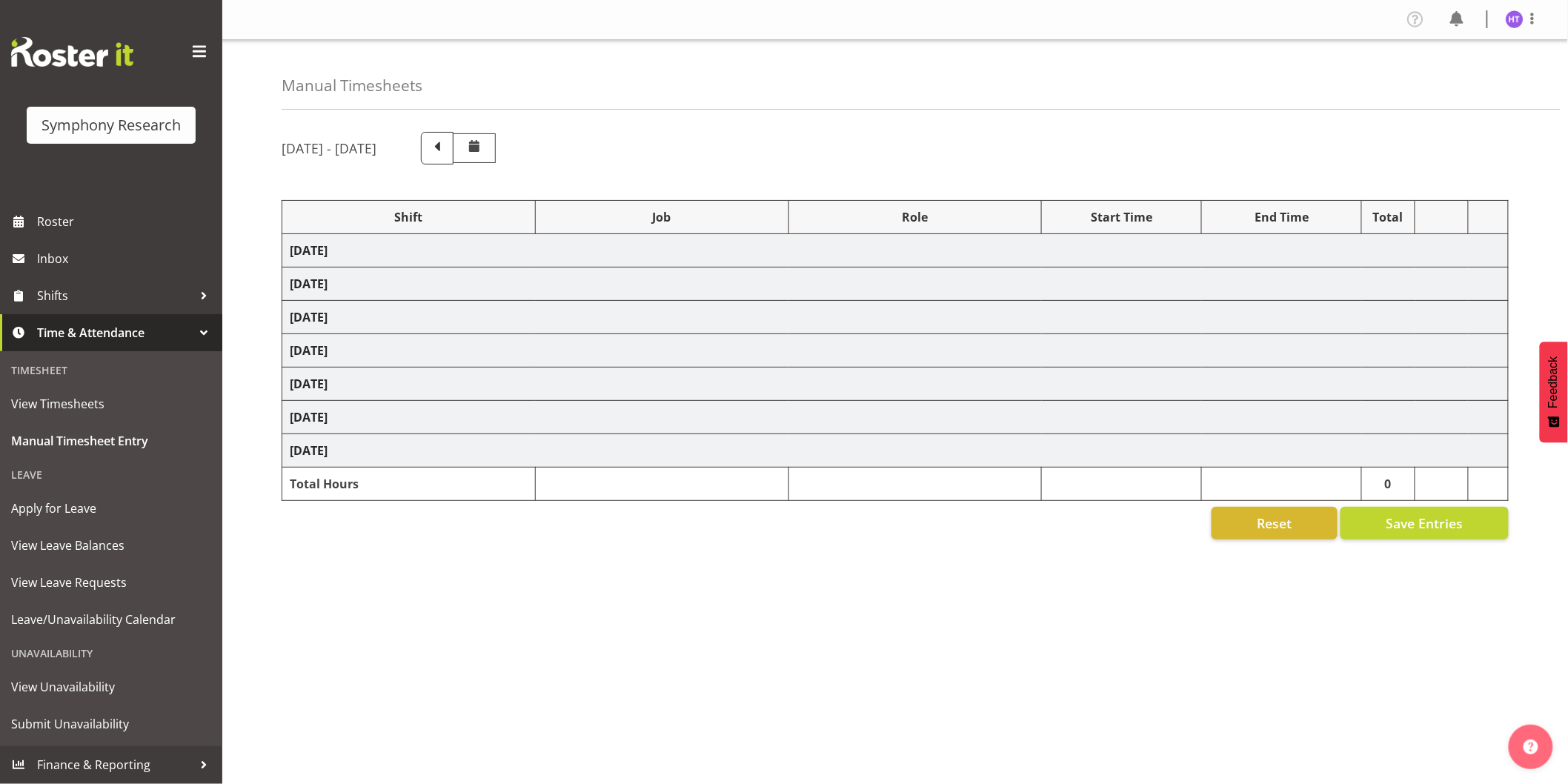
select select "10732"
select select "45"
select select "41319"
select select "743"
select select "45"
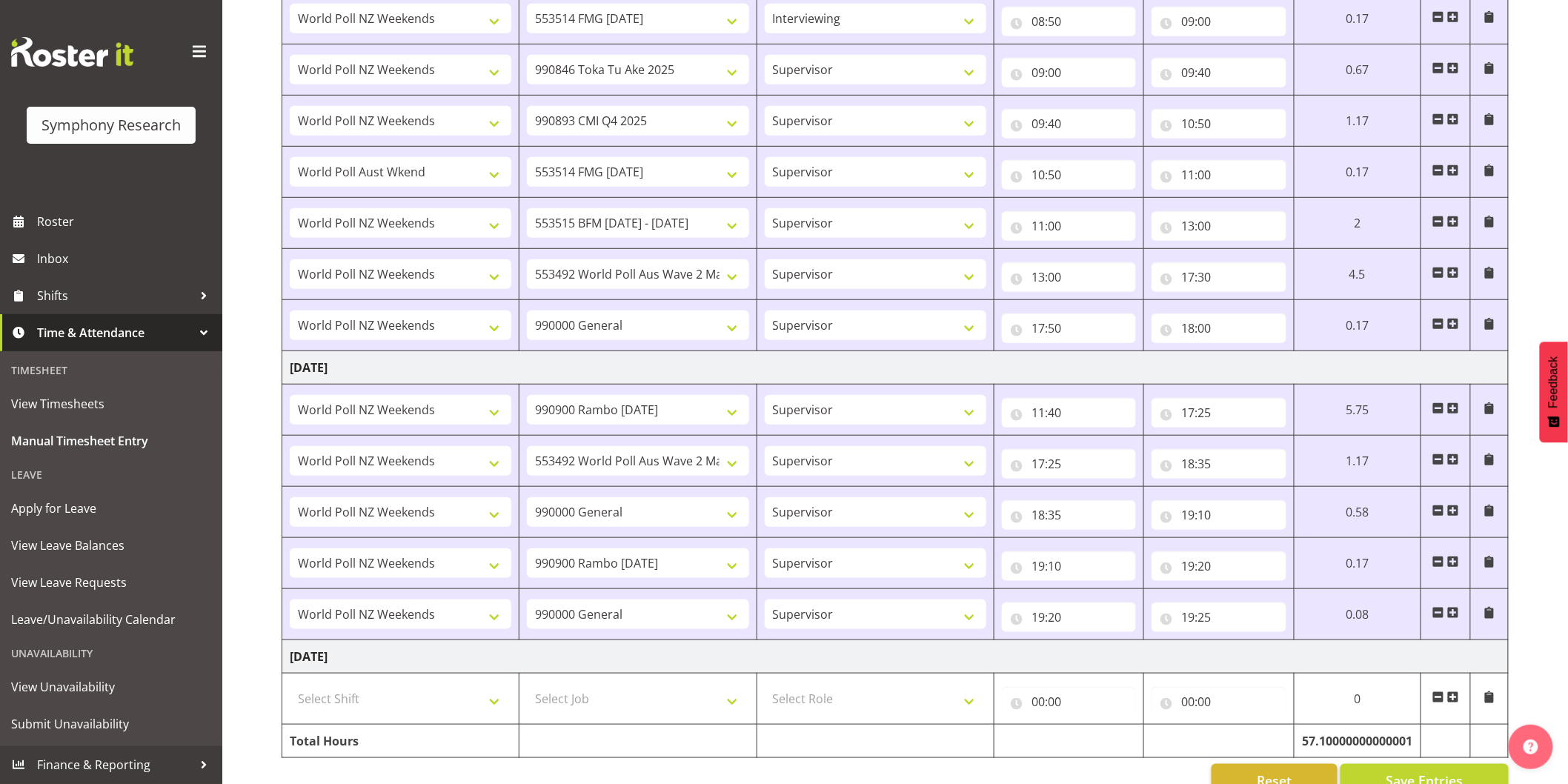
scroll to position [2697, 0]
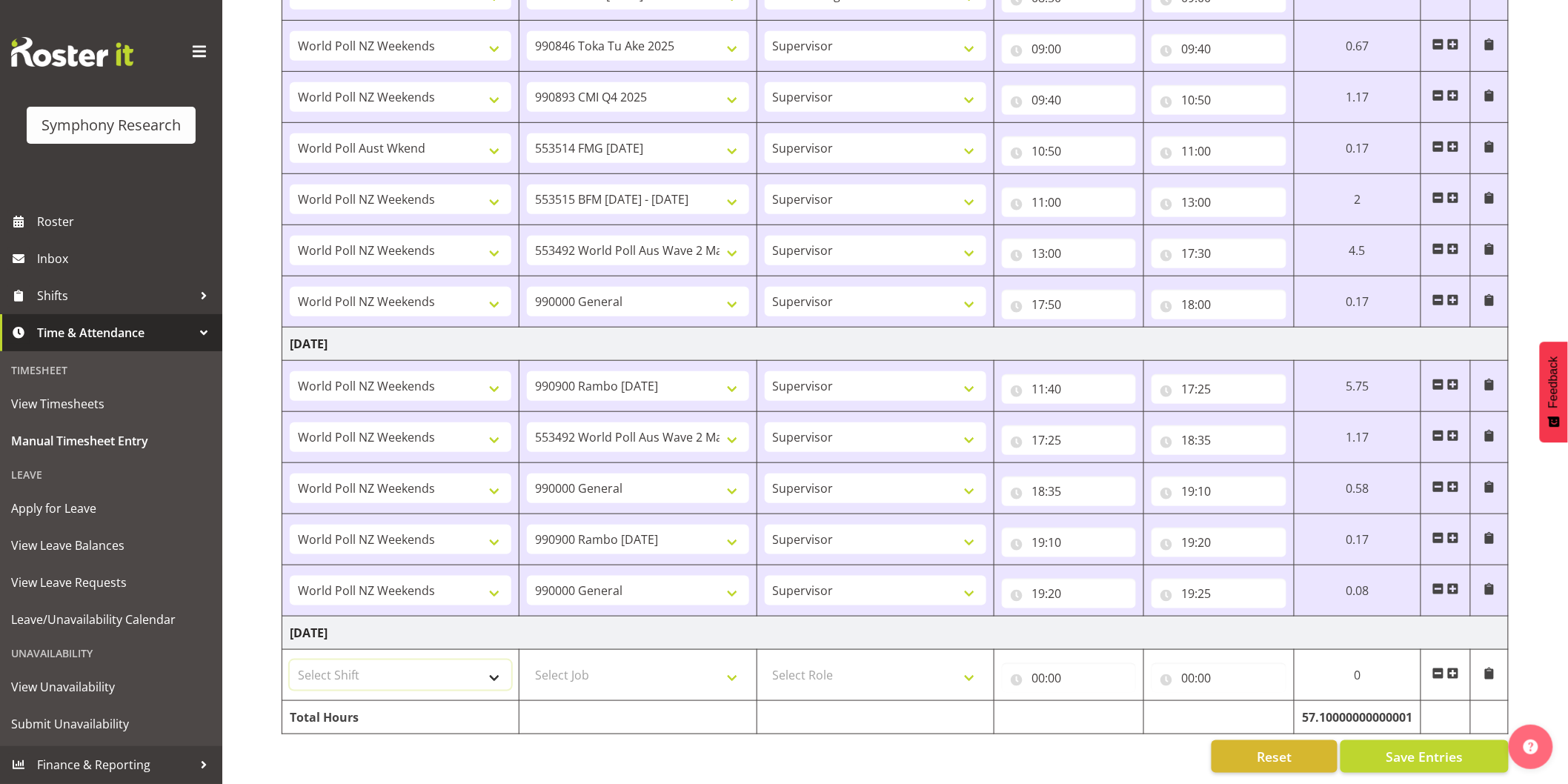
click at [336, 667] on select "Select Shift !!Weekend Residential (Roster IT Shift Label) *Business 9/10am ~ 4…" at bounding box center [400, 675] width 221 height 30
select select "41319"
click at [290, 660] on select "Select Shift !!Weekend Residential (Roster IT Shift Label) *Business 9/10am ~ 4…" at bounding box center [400, 675] width 221 height 30
select select
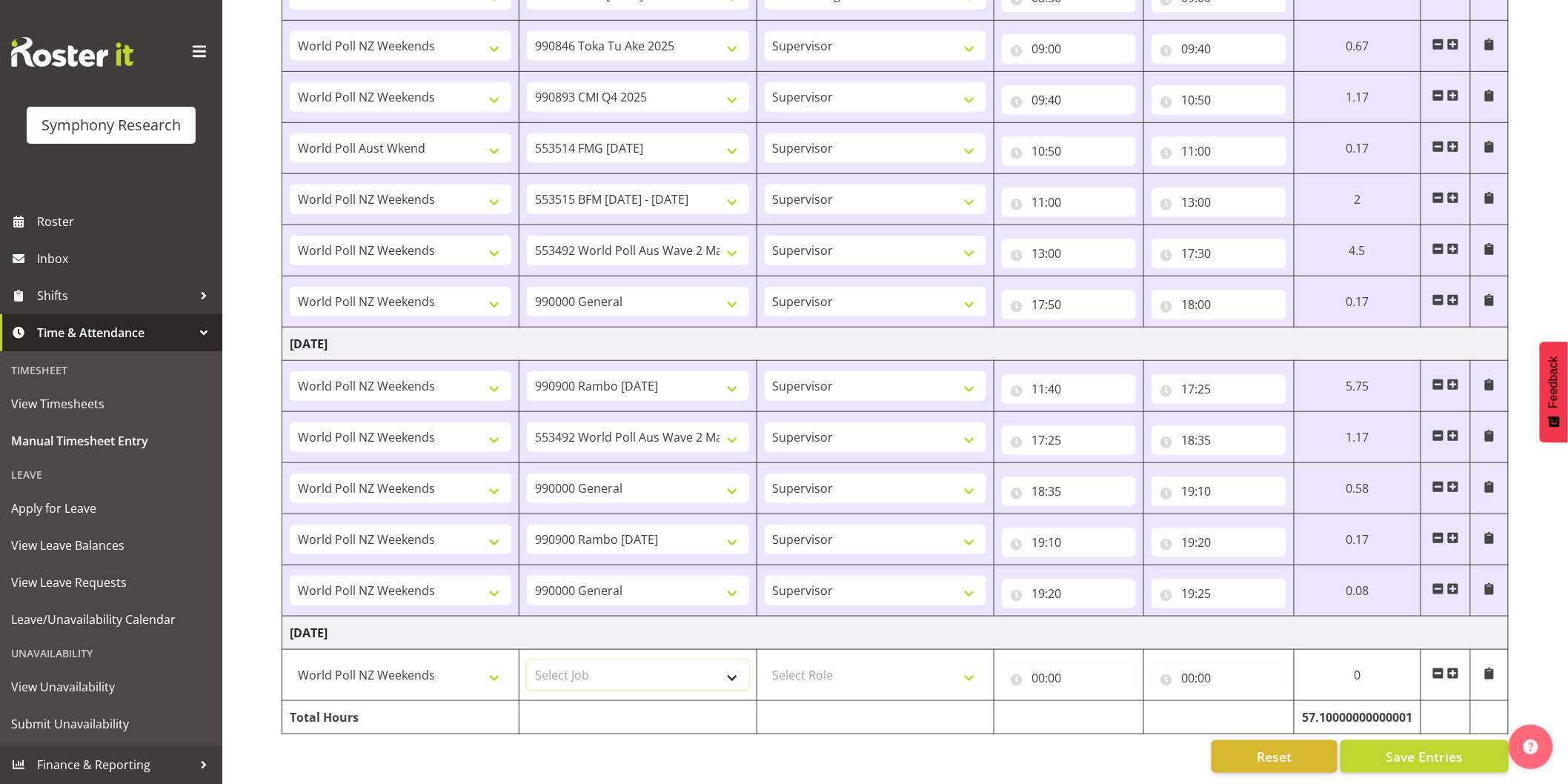
click at [618, 672] on select "Select Job 550060 IF Admin 553492 World Poll Aus Wave 2 Main 2025 553493 World …" at bounding box center [637, 675] width 221 height 30
select select "743"
click at [527, 660] on select "Select Job 550060 IF Admin 553492 World Poll Aus Wave 2 Main 2025 553493 World …" at bounding box center [637, 675] width 221 height 30
select select
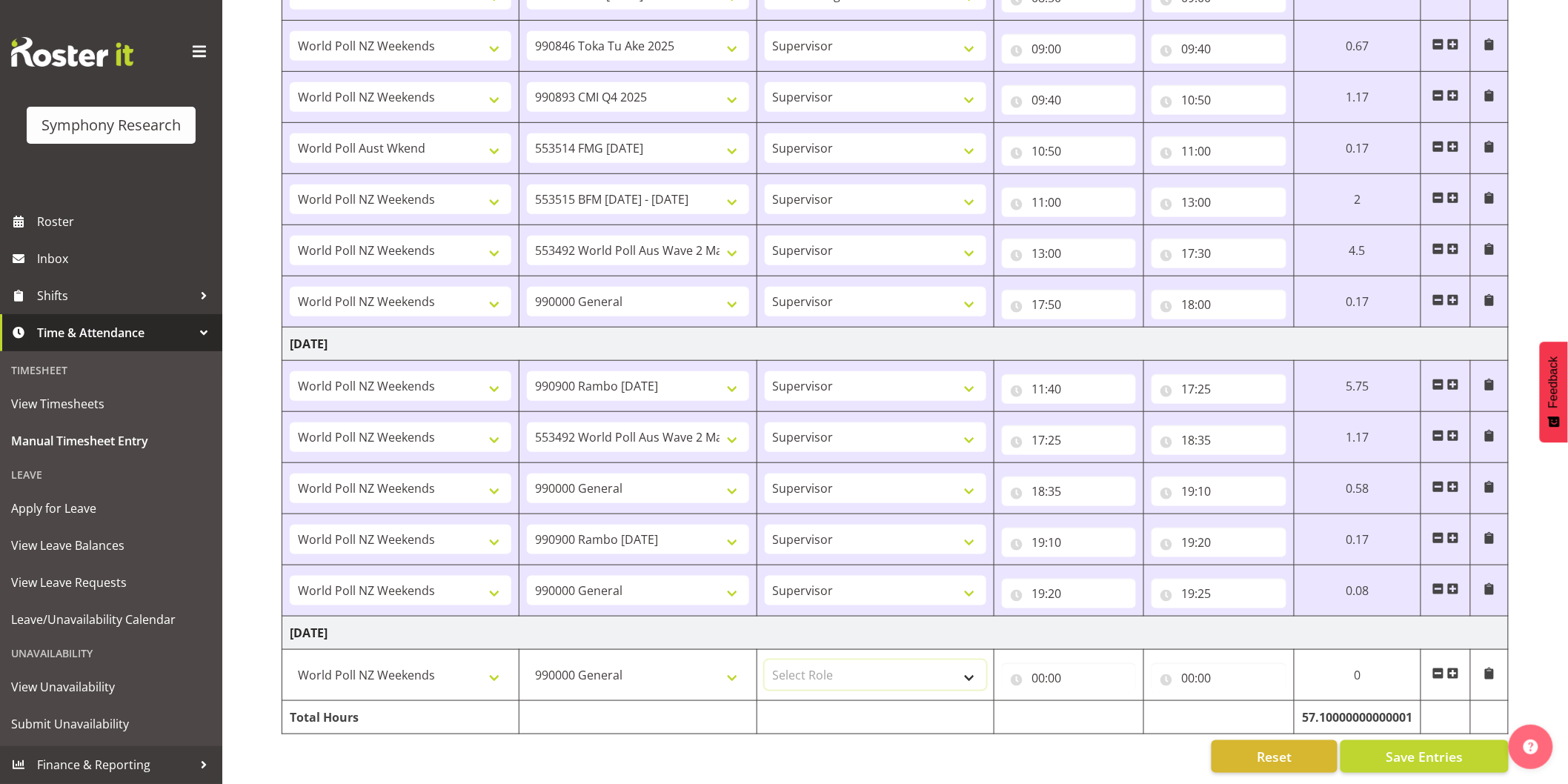
click at [803, 661] on select "Select Role Interviewing Briefing Supervisor" at bounding box center [875, 675] width 221 height 30
select select "45"
click at [765, 660] on select "Select Role Interviewing Briefing Supervisor" at bounding box center [875, 675] width 221 height 30
select select
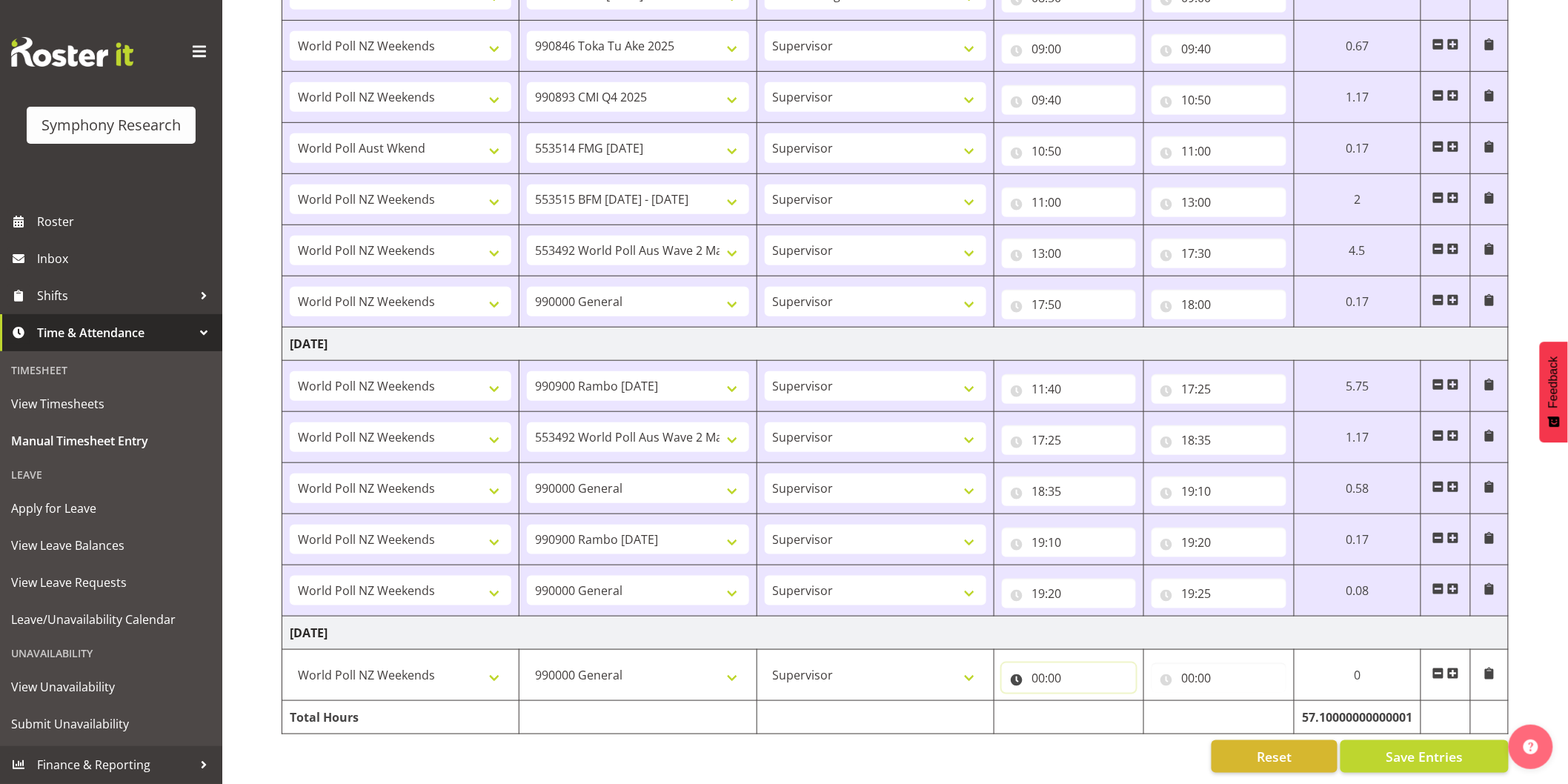
click at [1038, 668] on input "00:00" at bounding box center [1068, 678] width 134 height 30
click at [1096, 702] on select "00 01 02 03 04 05 06 07 08 09 10 11 12 13 14 15 16 17 18 19 20 21 22 23" at bounding box center [1104, 717] width 34 height 30
select select "11"
click at [1087, 702] on select "00 01 02 03 04 05 06 07 08 09 10 11 12 13 14 15 16 17 18 19 20 21 22 23" at bounding box center [1104, 717] width 34 height 30
select select
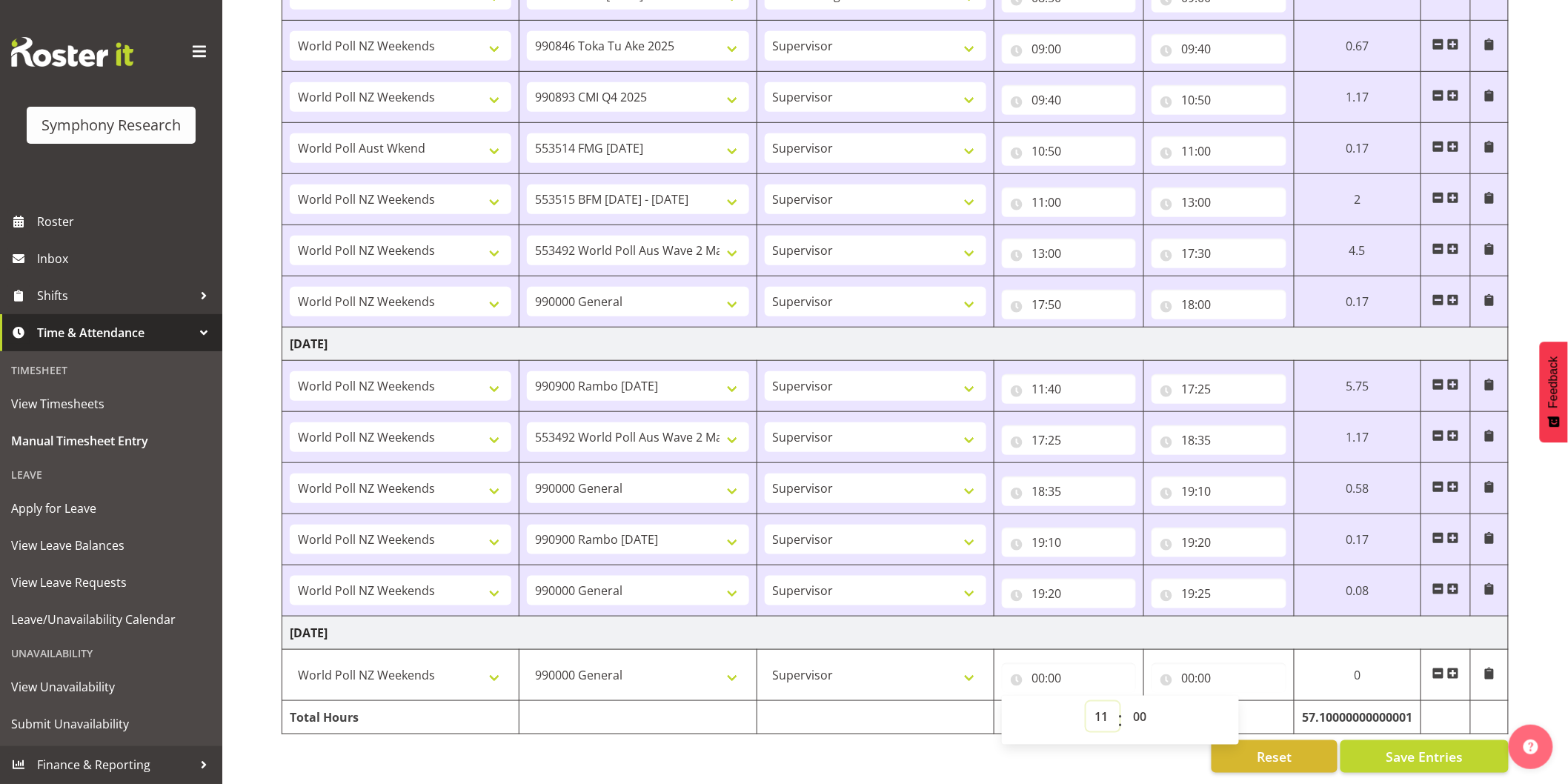
select select
type input "11:00"
click at [1137, 708] on select "00 01 02 03 04 05 06 07 08 09 10 11 12 13 14 15 16 17 18 19 20 21 22 23 24 25 2…" at bounding box center [1142, 717] width 34 height 30
select select "45"
click at [1125, 702] on select "00 01 02 03 04 05 06 07 08 09 10 11 12 13 14 15 16 17 18 19 20 21 22 23 24 25 2…" at bounding box center [1142, 717] width 34 height 30
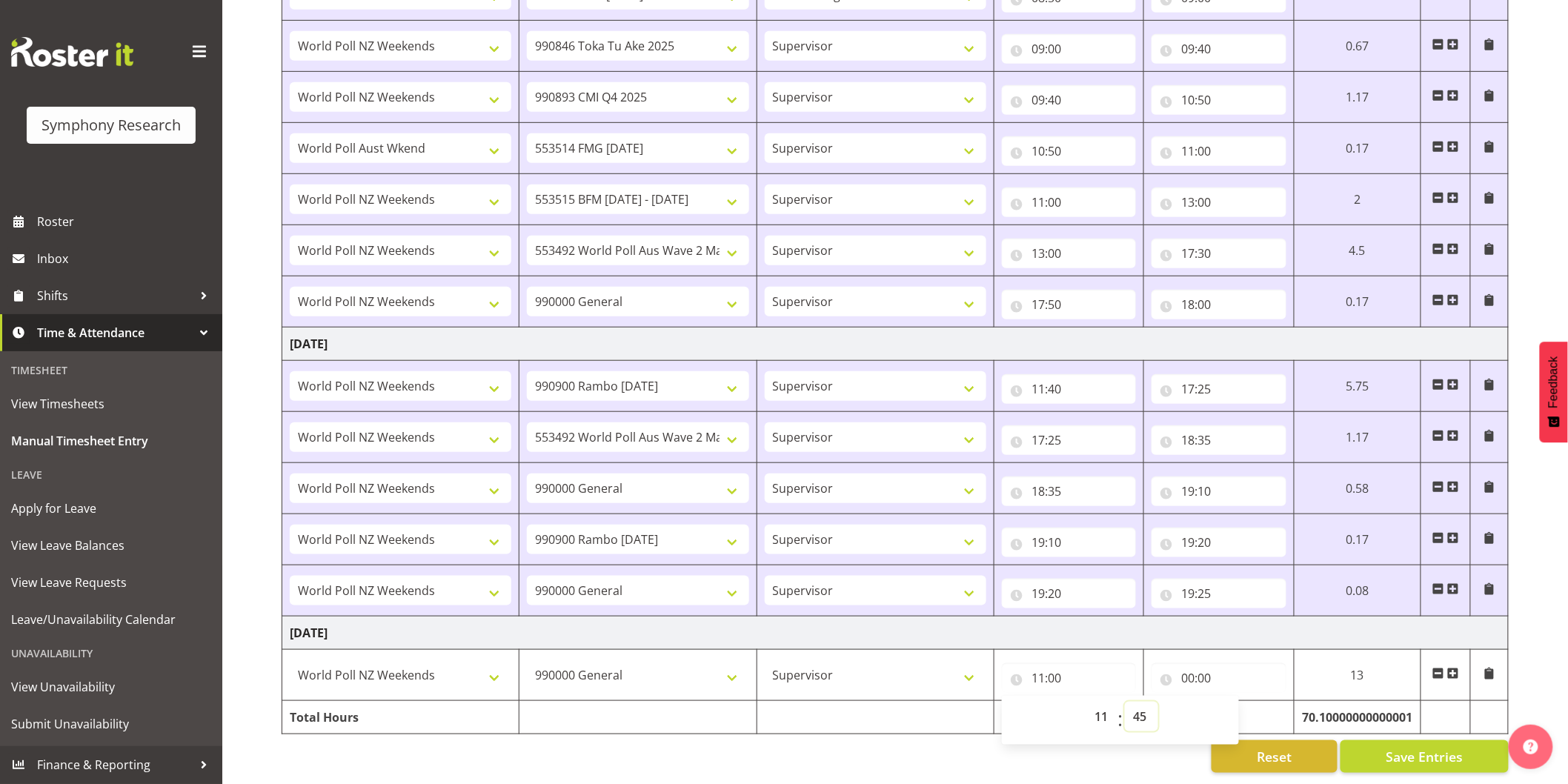
select select
type input "11:45"
click at [1187, 663] on input "00:00" at bounding box center [1218, 678] width 134 height 30
click at [1225, 702] on div "00 01 02 03 04 05 06 07 08 09 10 11 12 13 14 15 16 17 18 19 20 21 22 23 : 00 01…" at bounding box center [1269, 720] width 237 height 37
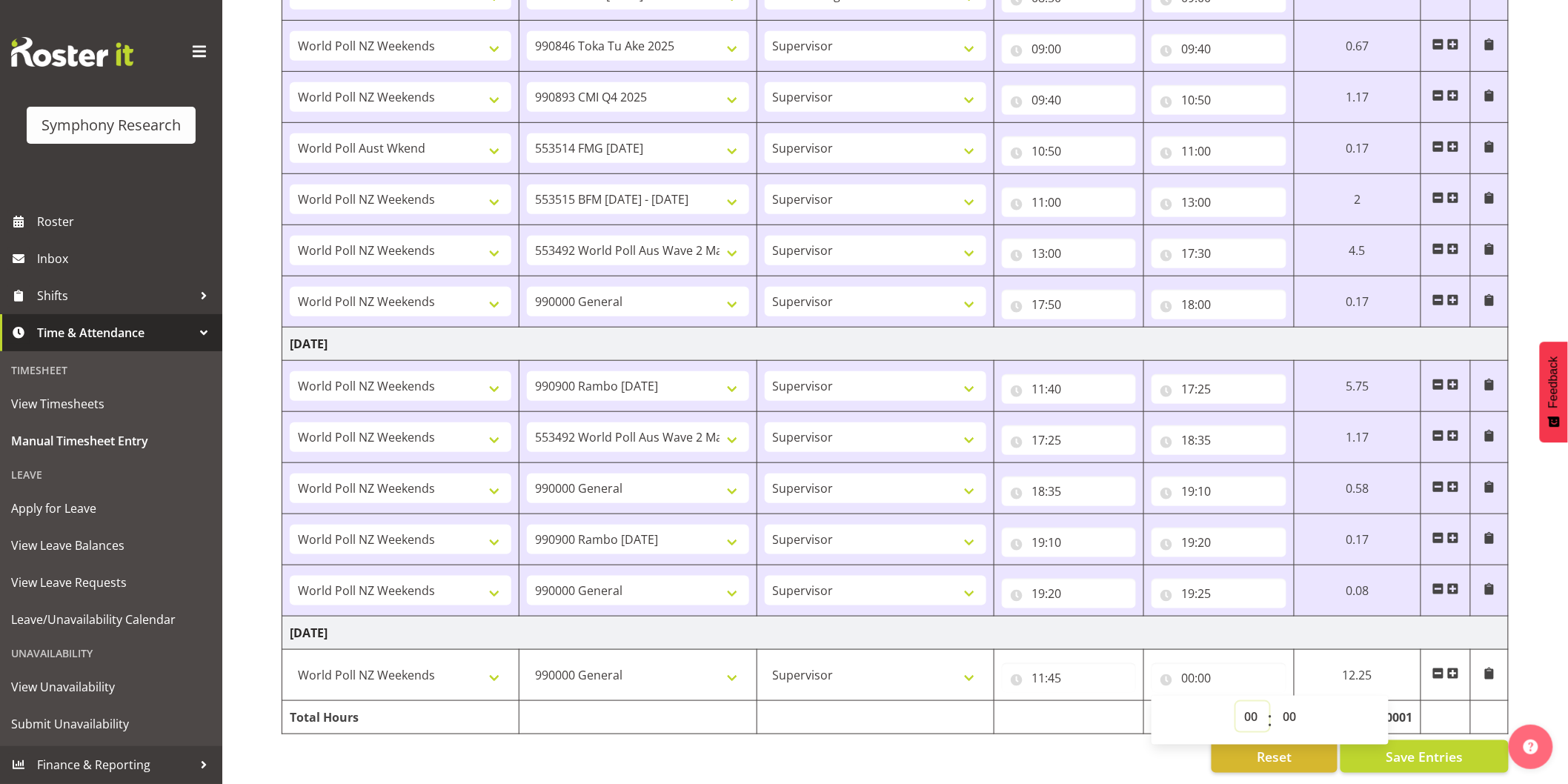
click at [1243, 711] on select "00 01 02 03 04 05 06 07 08 09 10 11 12 13 14 15 16 17 18 19 20 21 22 23" at bounding box center [1254, 717] width 34 height 30
select select "12"
click at [1237, 702] on select "00 01 02 03 04 05 06 07 08 09 10 11 12 13 14 15 16 17 18 19 20 21 22 23" at bounding box center [1254, 717] width 34 height 30
select select
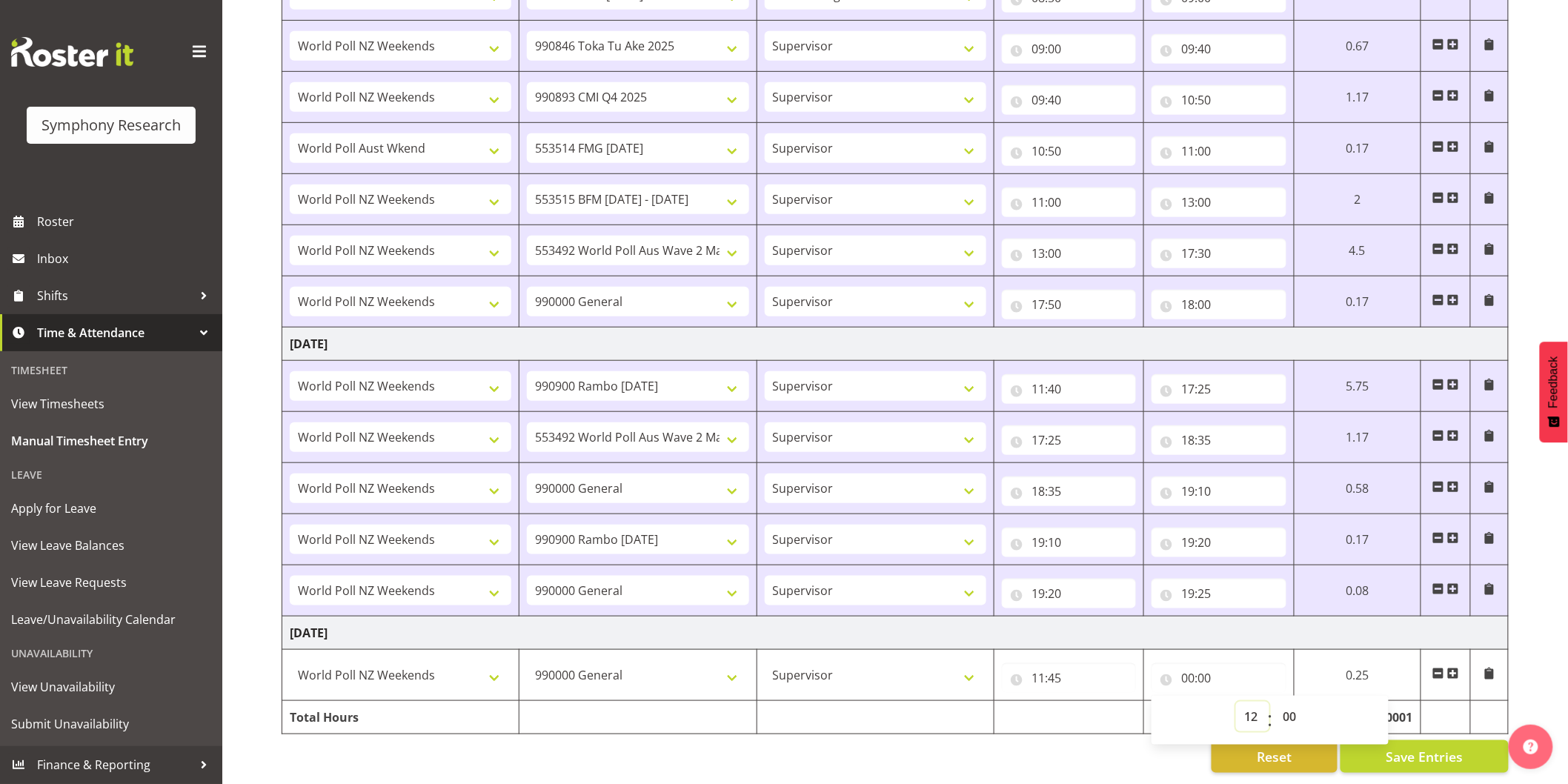
type input "12:00"
click at [1451, 667] on span at bounding box center [1454, 673] width 12 height 12
select select
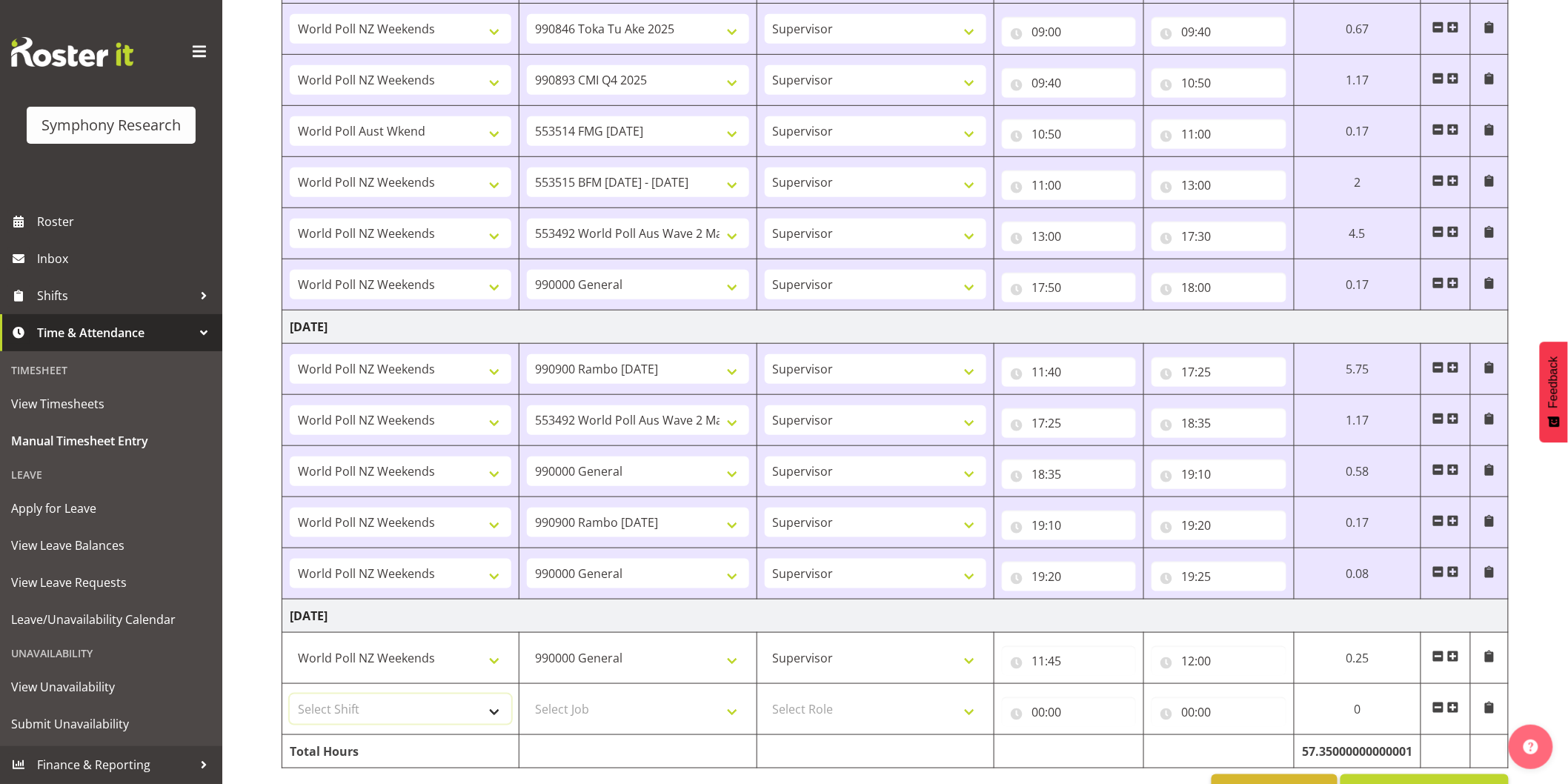
click at [330, 704] on select "Select Shift !!Weekend Residential (Roster IT Shift Label) *Business 9/10am ~ 4…" at bounding box center [400, 709] width 221 height 30
select select "11547"
click at [290, 699] on select "Select Shift !!Weekend Residential (Roster IT Shift Label) *Business 9/10am ~ 4…" at bounding box center [400, 709] width 221 height 30
select select
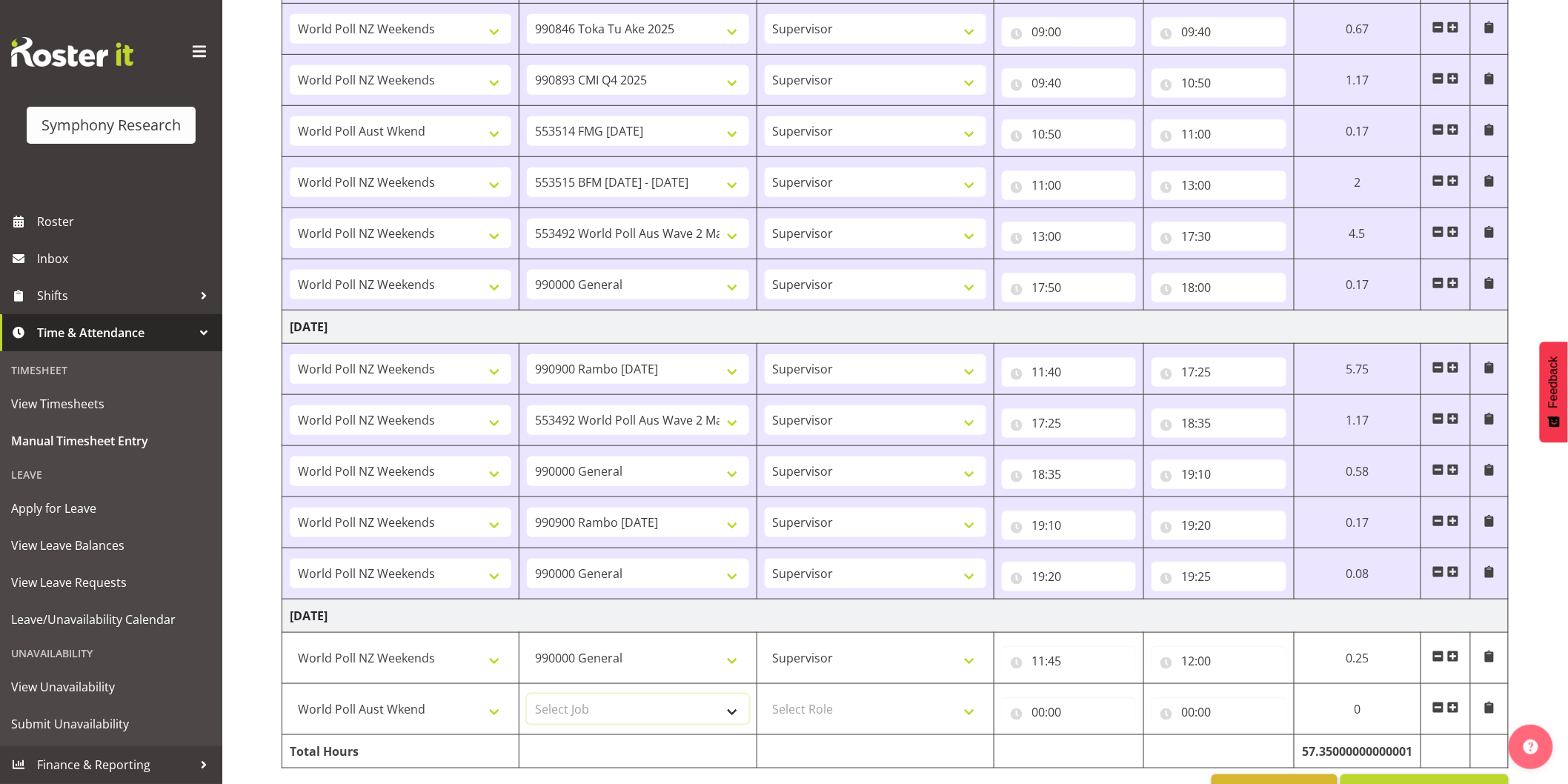
click at [554, 700] on select "Select Job 550060 IF Admin 553492 World Poll Aus Wave 2 Main 2025 553493 World …" at bounding box center [637, 709] width 221 height 30
select select "10732"
click at [527, 699] on select "Select Job 550060 IF Admin 553492 World Poll Aus Wave 2 Main 2025 553493 World …" at bounding box center [637, 709] width 221 height 30
select select
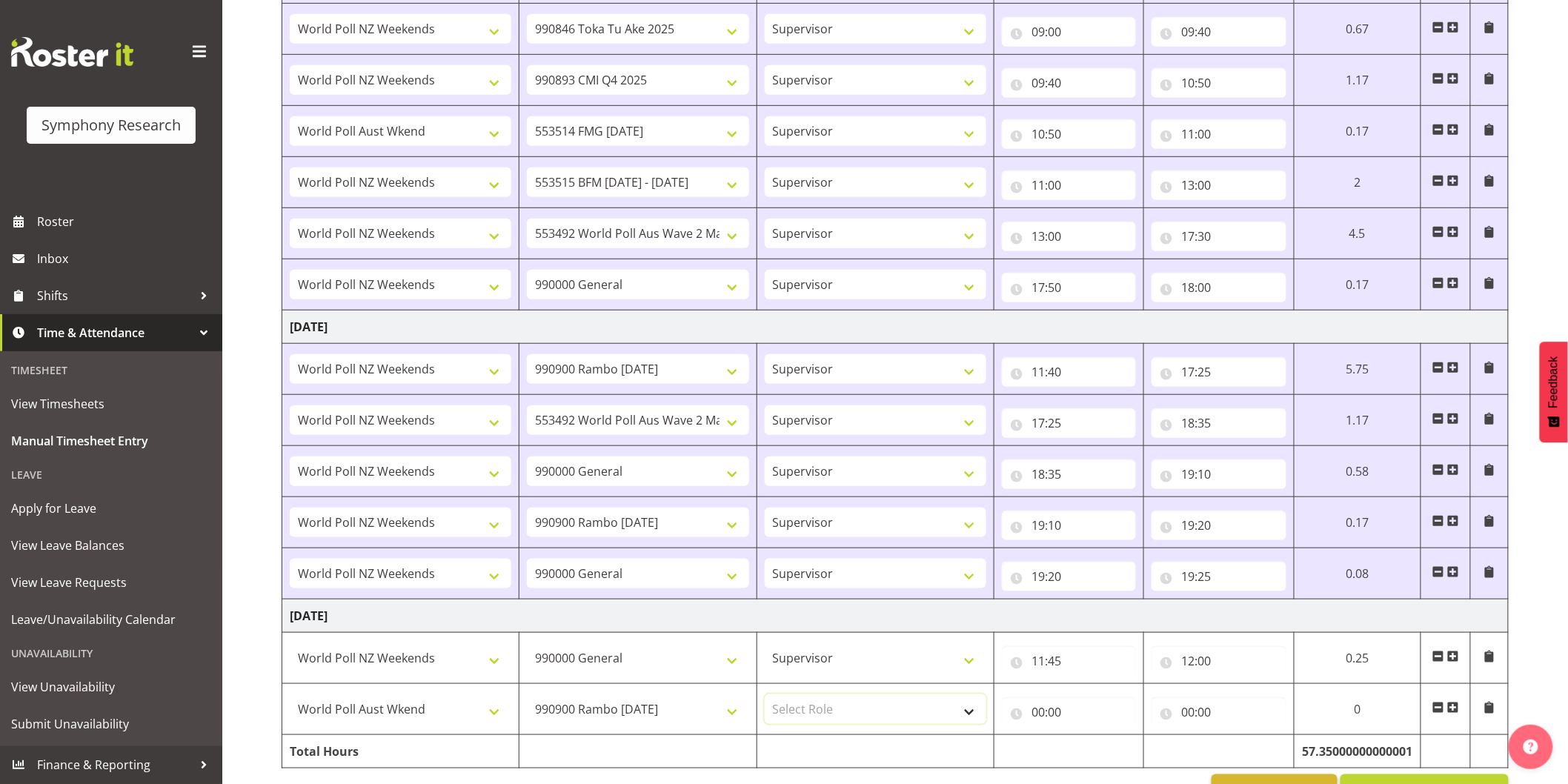
click at [831, 717] on select "Select Role Interviewing Briefing Supervisor" at bounding box center [875, 709] width 221 height 30
select select "45"
click at [765, 699] on select "Select Role Interviewing Briefing Supervisor" at bounding box center [875, 709] width 221 height 30
select select
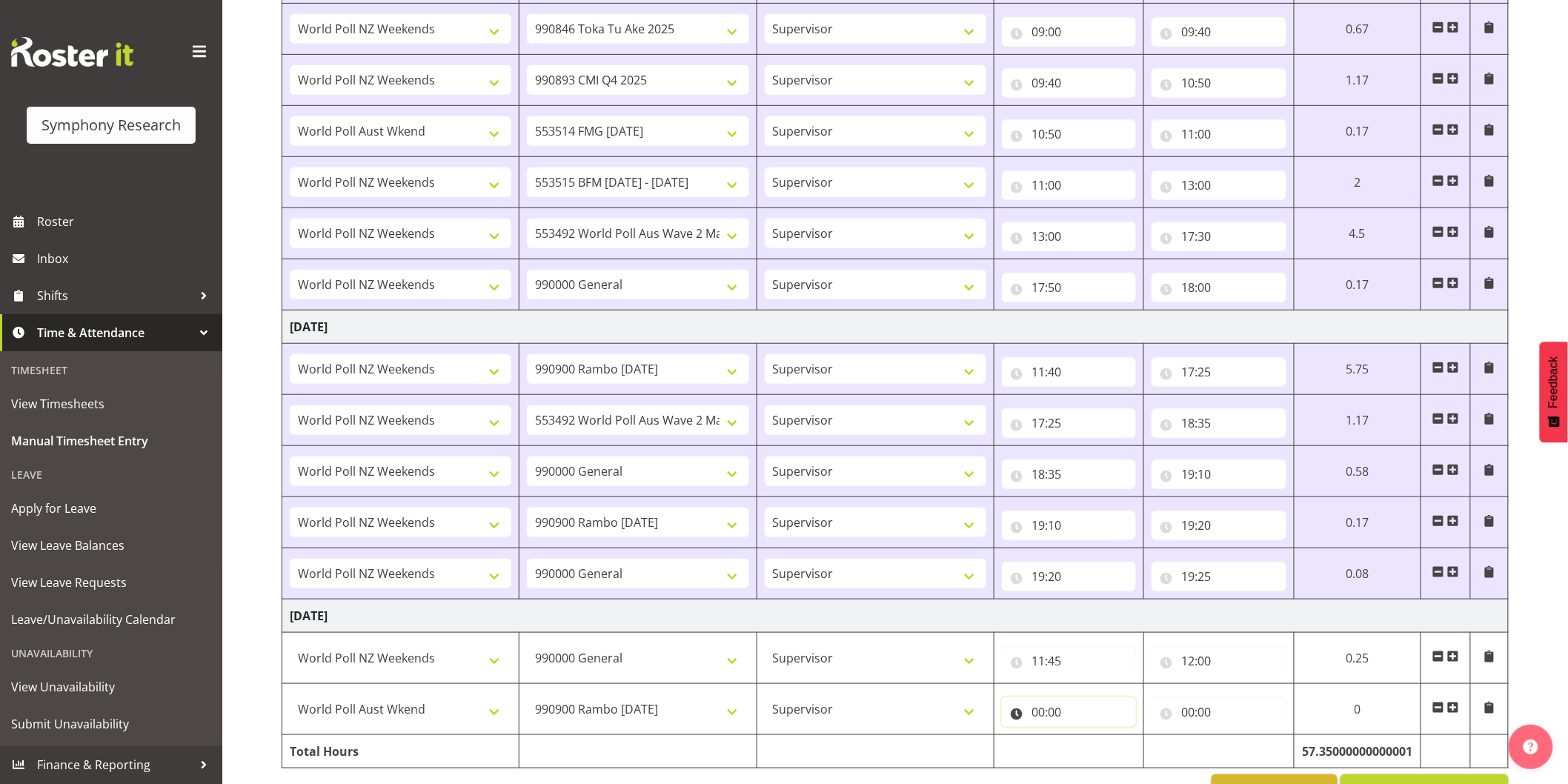
click at [1038, 721] on input "00:00" at bounding box center [1068, 712] width 134 height 30
click at [1087, 750] on select "00 01 02 03 04 05 06 07 08 09 10 11 12 13 14 15 16 17 18 19 20 21 22 23" at bounding box center [1104, 750] width 34 height 30
select select "12"
click at [1087, 740] on select "00 01 02 03 04 05 06 07 08 09 10 11 12 13 14 15 16 17 18 19 20 21 22 23" at bounding box center [1104, 750] width 34 height 30
select select
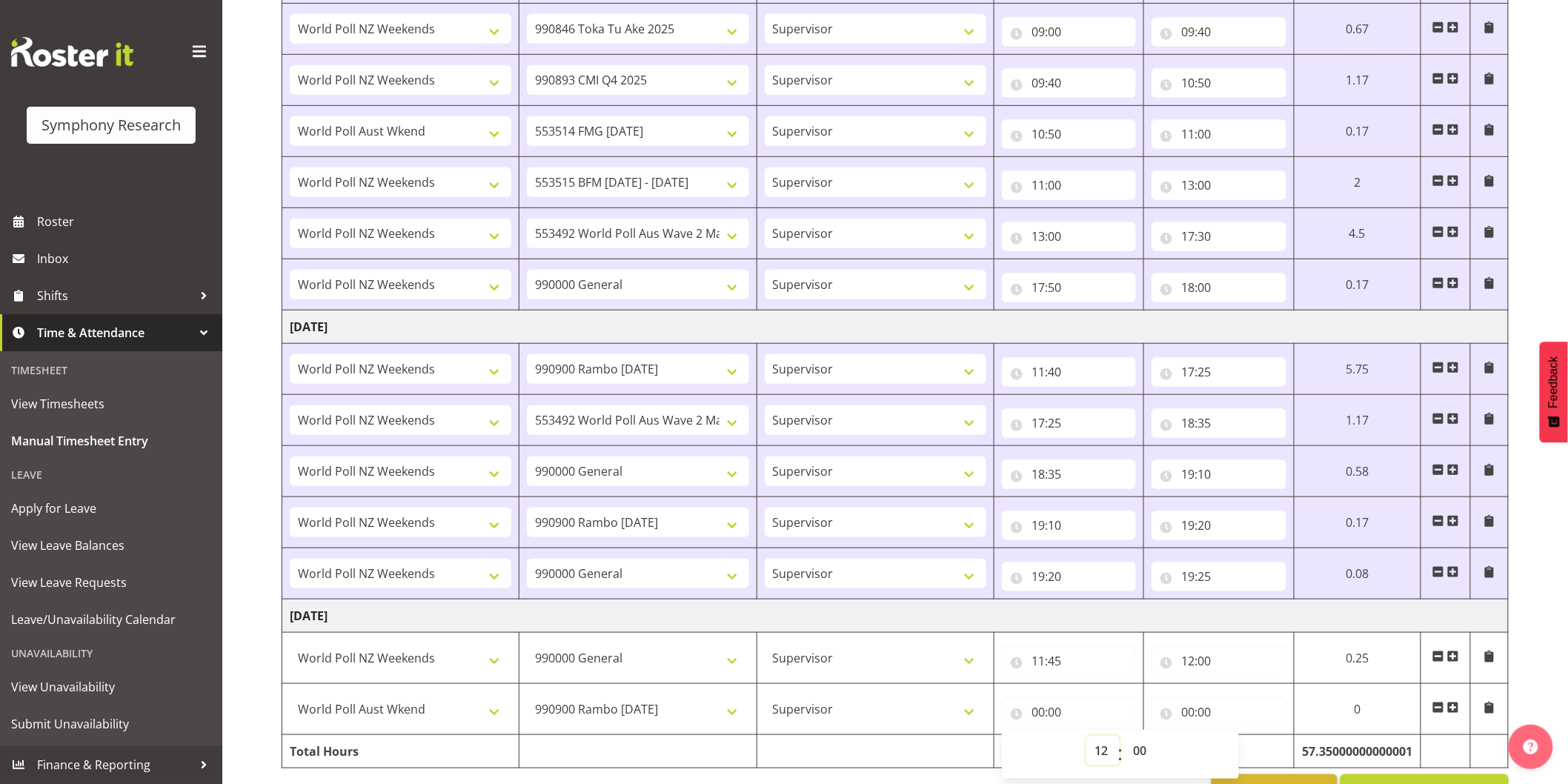
select select
click at [1190, 720] on input "00:00" at bounding box center [1218, 712] width 134 height 30
click at [1253, 757] on select "00 01 02 03 04 05 06 07 08 09 10 11 12 13 14 15 16 17 18 19 20 21 22 23" at bounding box center [1254, 750] width 34 height 30
click at [1237, 740] on select "00 01 02 03 04 05 06 07 08 09 10 11 12 13 14 15 16 17 18 19 20 21 22 23" at bounding box center [1254, 750] width 34 height 30
click at [1289, 758] on select "00 01 02 03 04 05 06 07 08 09 10 11 12 13 14 15 16 17 18 19 20 21 22 23 24 25 2…" at bounding box center [1291, 750] width 34 height 30
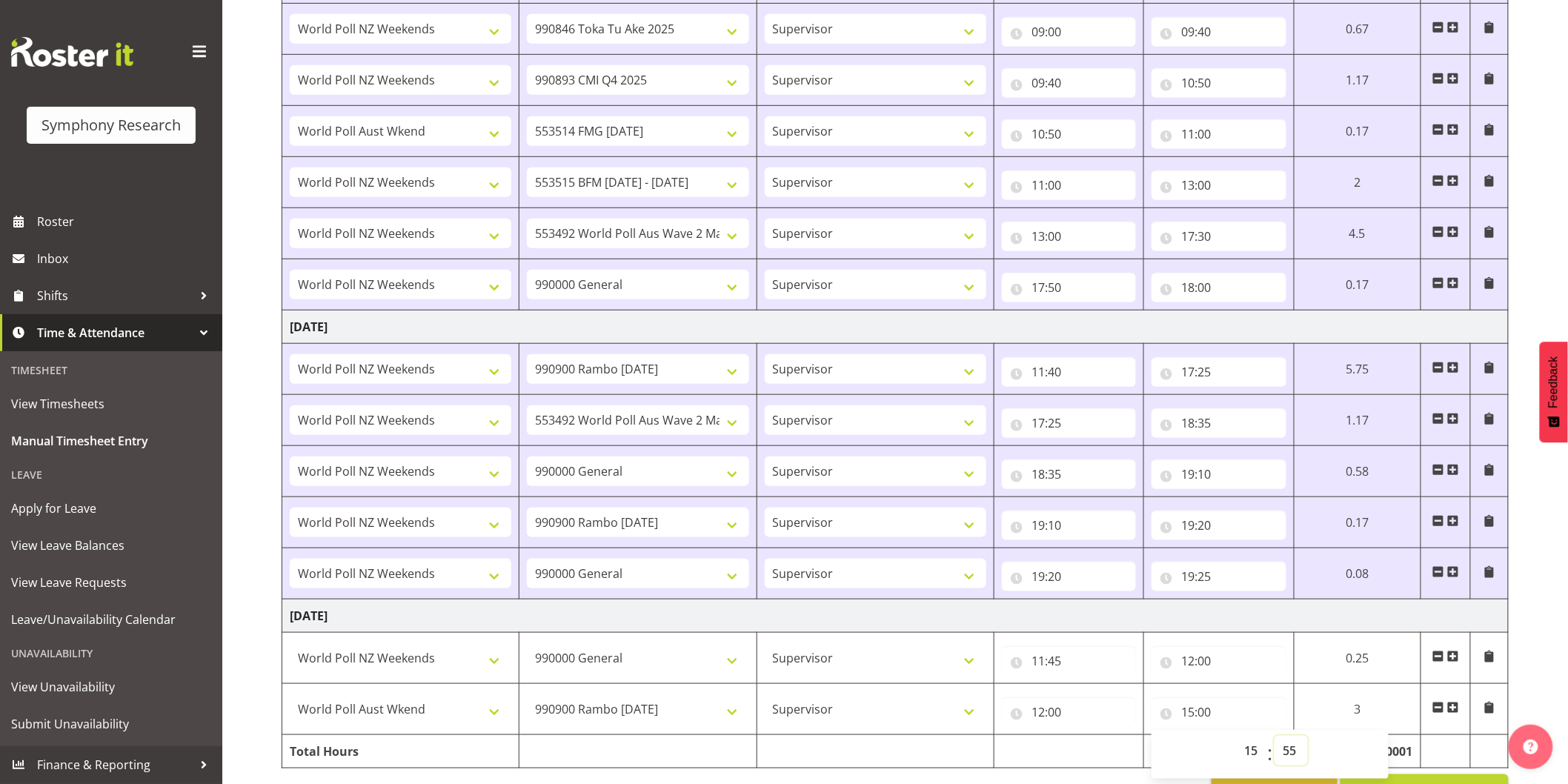
click at [1274, 740] on select "00 01 02 03 04 05 06 07 08 09 10 11 12 13 14 15 16 17 18 19 20 21 22 23 24 25 2…" at bounding box center [1291, 750] width 34 height 30
drag, startPoint x: 1562, startPoint y: 631, endPoint x: 1549, endPoint y: 624, distance: 14.8
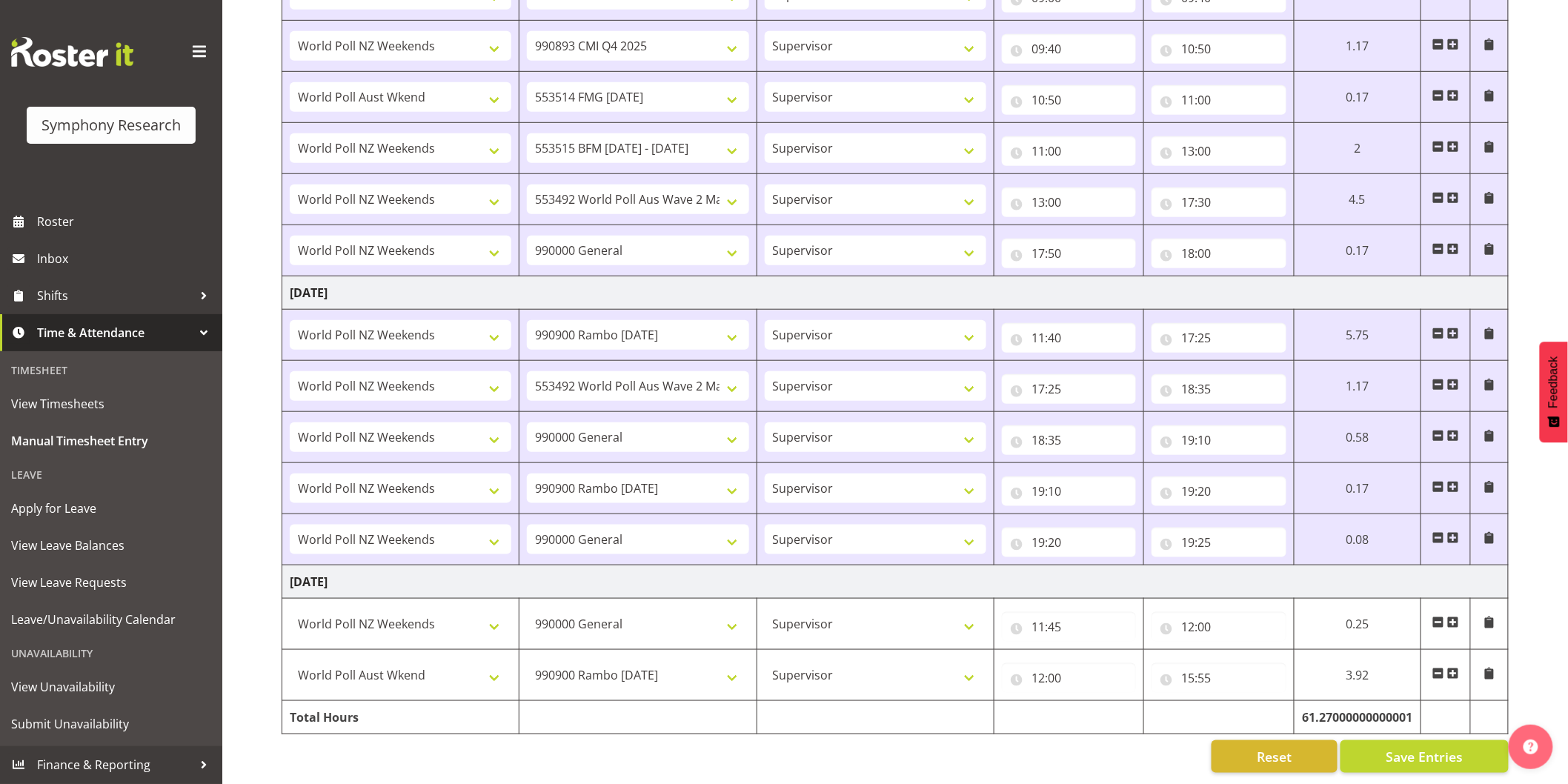
scroll to position [2748, 0]
click at [1457, 667] on span at bounding box center [1454, 673] width 12 height 12
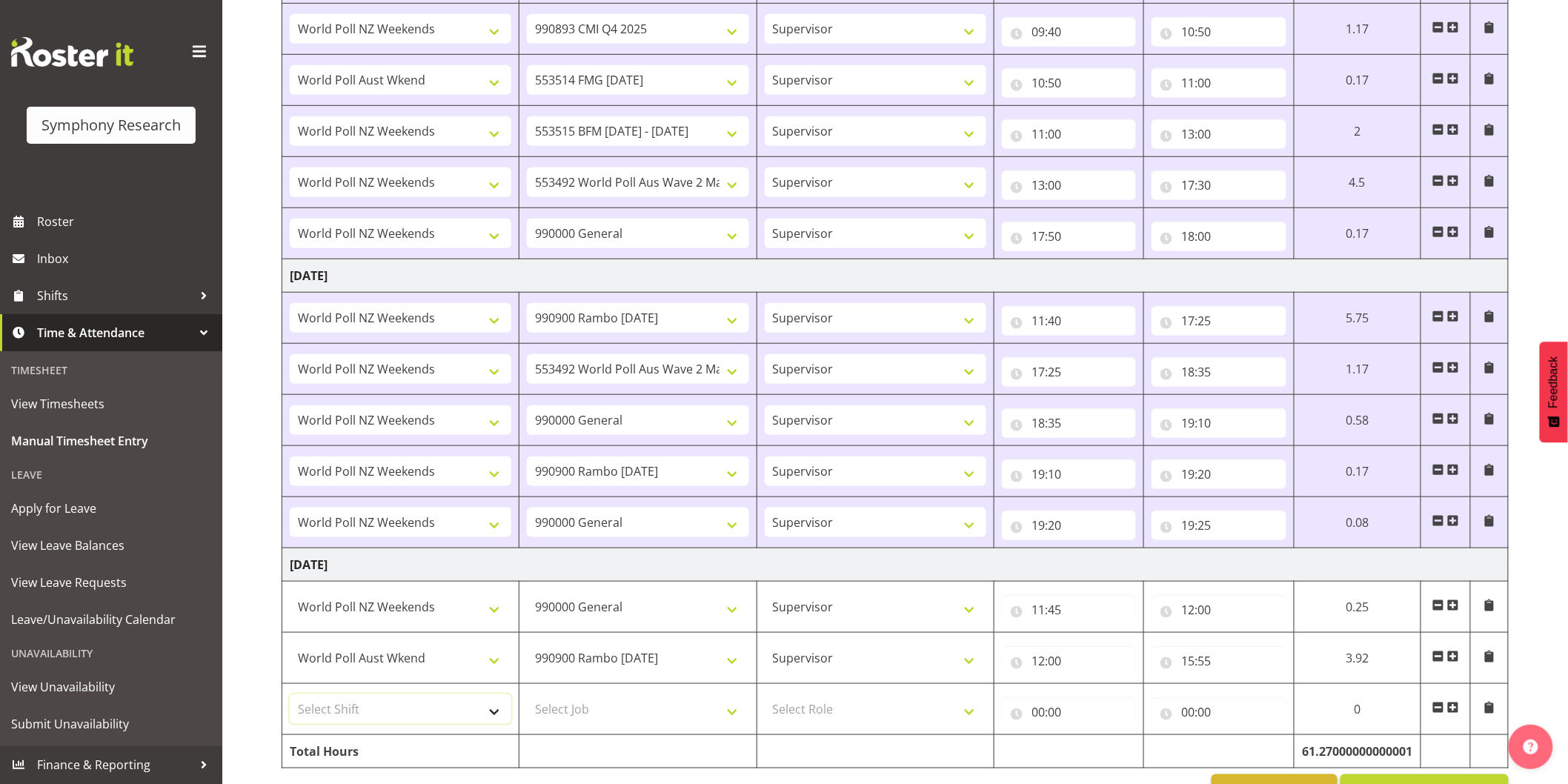
click at [361, 708] on select "Select Shift !!Weekend Residential (Roster IT Shift Label) *Business 9/10am ~ 4…" at bounding box center [400, 709] width 221 height 30
click at [290, 699] on select "Select Shift !!Weekend Residential (Roster IT Shift Label) *Business 9/10am ~ 4…" at bounding box center [400, 709] width 221 height 30
click at [585, 711] on select "Select Job 550060 IF Admin 553492 World Poll Aus Wave 2 Main 2025 553493 World …" at bounding box center [637, 709] width 221 height 30
click at [527, 699] on select "Select Job 550060 IF Admin 553492 World Poll Aus Wave 2 Main 2025 553493 World …" at bounding box center [637, 709] width 221 height 30
click at [817, 717] on select "Select Role Interviewing Briefing Supervisor" at bounding box center [875, 709] width 221 height 30
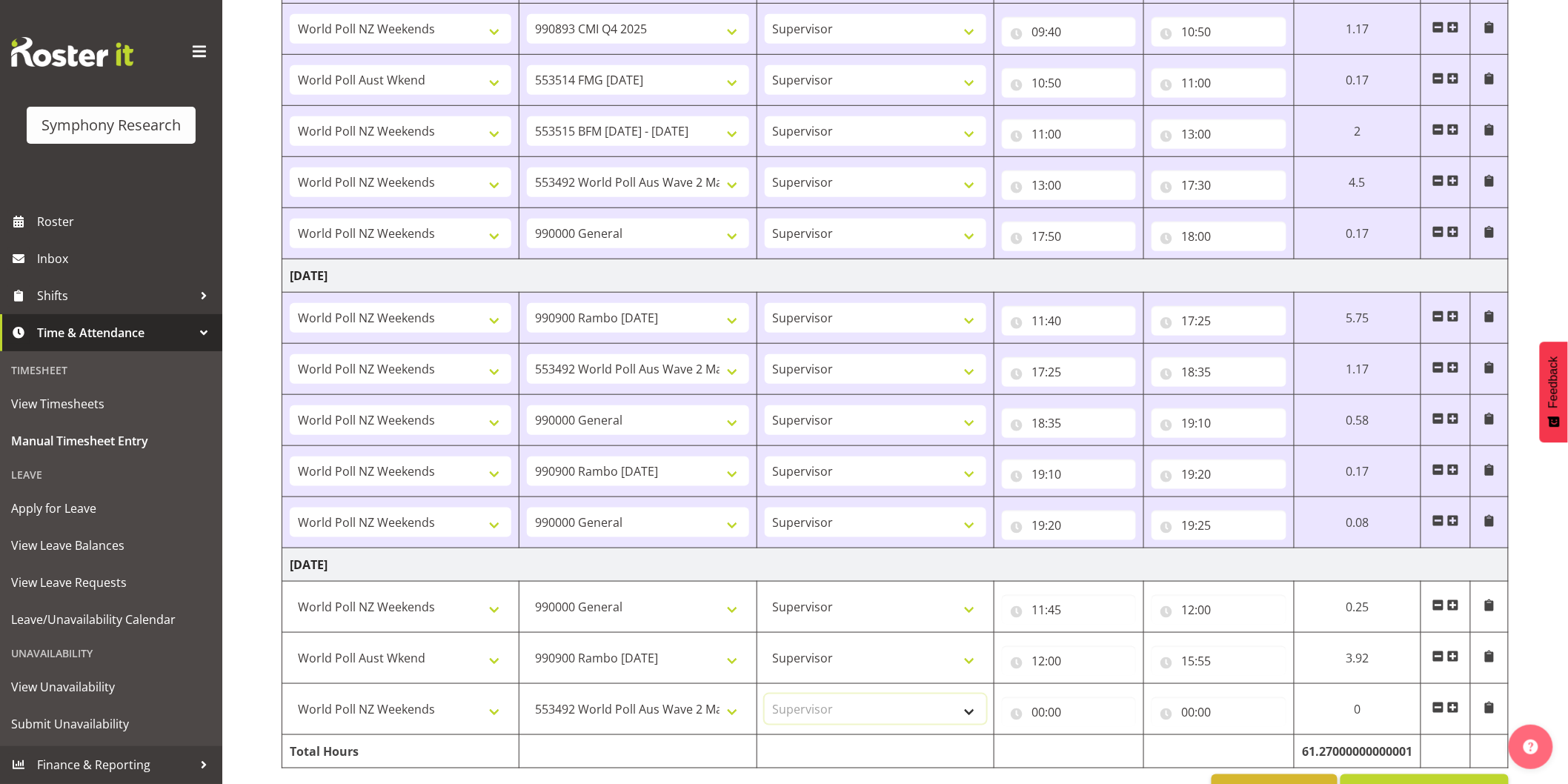
click at [765, 699] on select "Select Role Interviewing Briefing Supervisor" at bounding box center [875, 709] width 221 height 30
click at [1034, 720] on input "00:00" at bounding box center [1068, 712] width 134 height 30
click at [1087, 757] on select "00 01 02 03 04 05 06 07 08 09 10 11 12 13 14 15 16 17 18 19 20 21 22 23" at bounding box center [1104, 750] width 34 height 30
click at [1087, 740] on select "00 01 02 03 04 05 06 07 08 09 10 11 12 13 14 15 16 17 18 19 20 21 22 23" at bounding box center [1104, 750] width 34 height 30
click at [1147, 756] on select "00 01 02 03 04 05 06 07 08 09 10 11 12 13 14 15 16 17 18 19 20 21 22 23 24 25 2…" at bounding box center [1142, 750] width 34 height 30
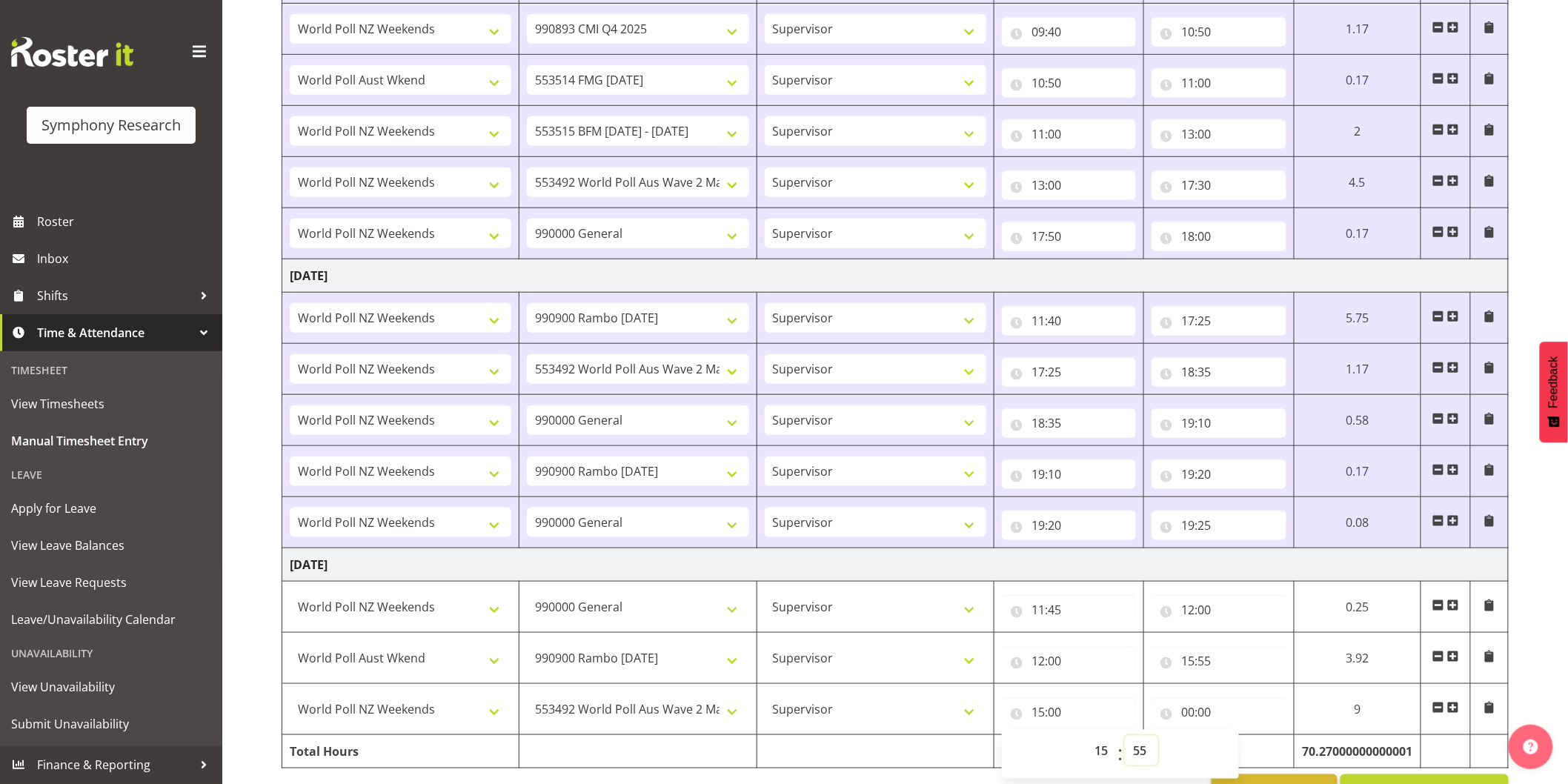
click at [1125, 740] on select "00 01 02 03 04 05 06 07 08 09 10 11 12 13 14 15 16 17 18 19 20 21 22 23 24 25 2…" at bounding box center [1142, 750] width 34 height 30
click at [1187, 713] on input "00:00" at bounding box center [1218, 712] width 134 height 30
click at [1249, 753] on select "00 01 02 03 04 05 06 07 08 09 10 11 12 13 14 15 16 17 18 19 20 21 22 23" at bounding box center [1254, 750] width 34 height 30
click at [1237, 740] on select "00 01 02 03 04 05 06 07 08 09 10 11 12 13 14 15 16 17 18 19 20 21 22 23" at bounding box center [1254, 750] width 34 height 30
click at [1290, 754] on select "00 01 02 03 04 05 06 07 08 09 10 11 12 13 14 15 16 17 18 19 20 21 22 23 24 25 2…" at bounding box center [1291, 750] width 34 height 30
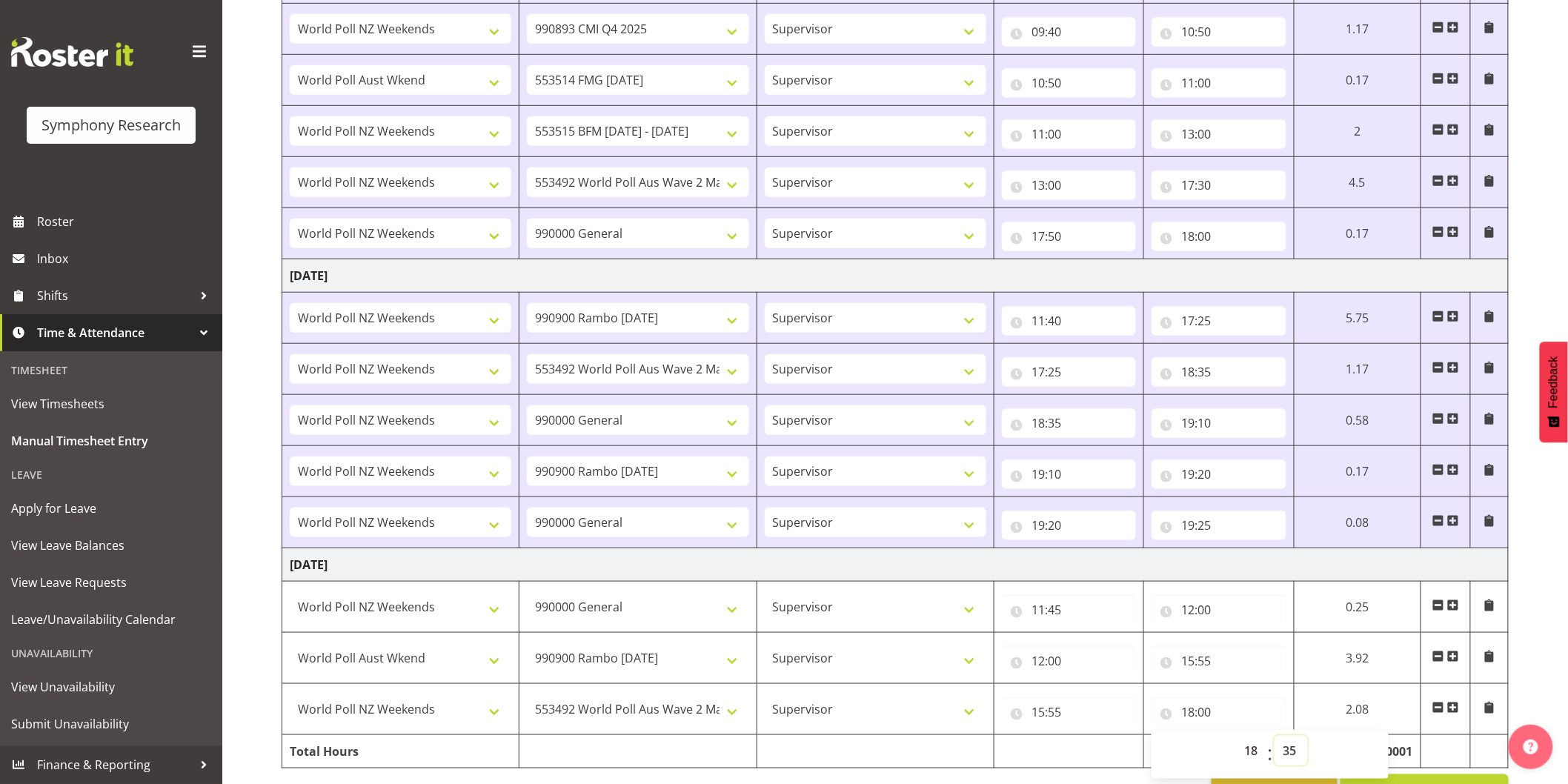
click at [1274, 740] on select "00 01 02 03 04 05 06 07 08 09 10 11 12 13 14 15 16 17 18 19 20 21 22 23 24 25 2…" at bounding box center [1291, 750] width 34 height 30
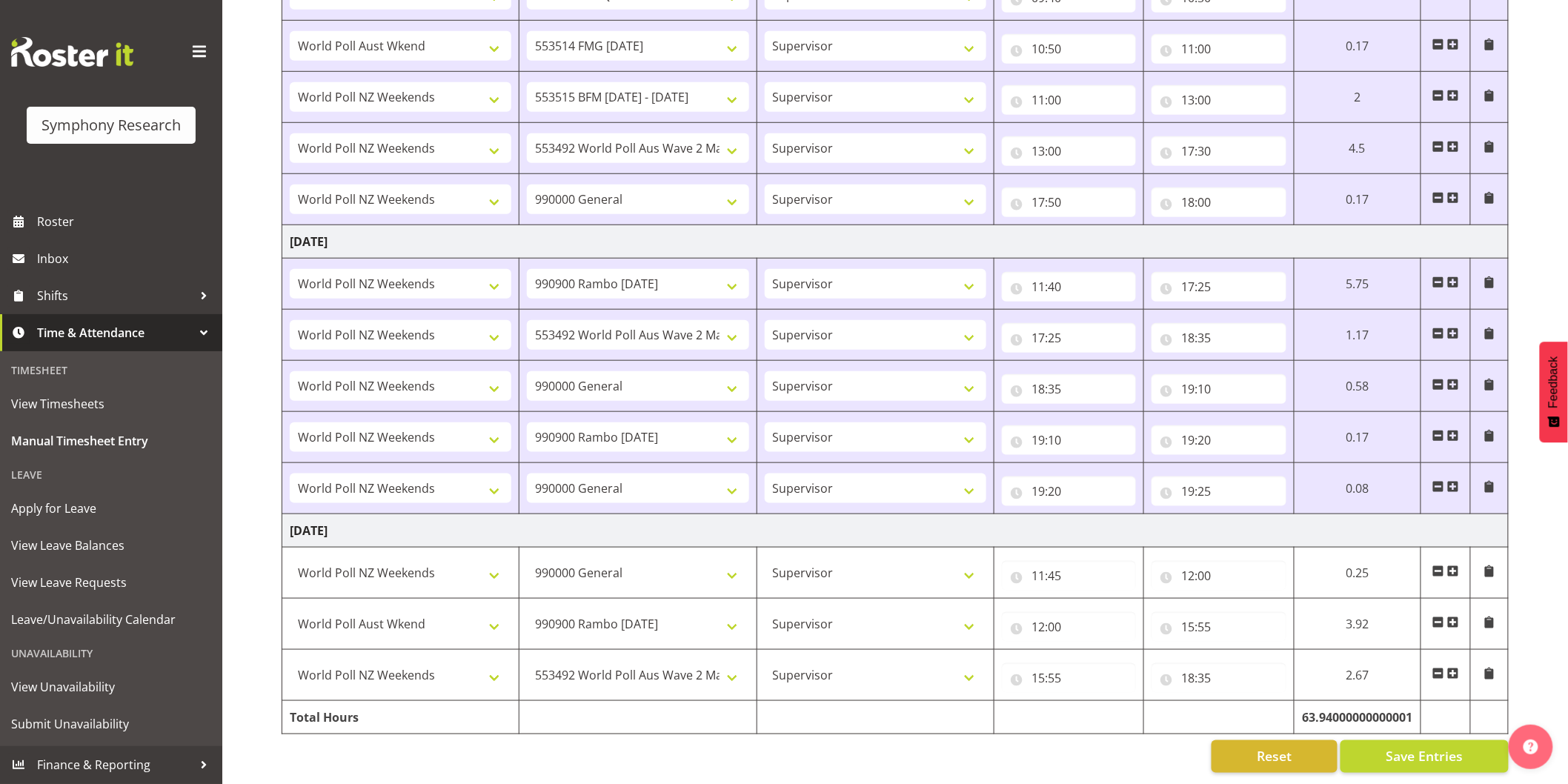
click at [1455, 667] on span at bounding box center [1454, 673] width 12 height 12
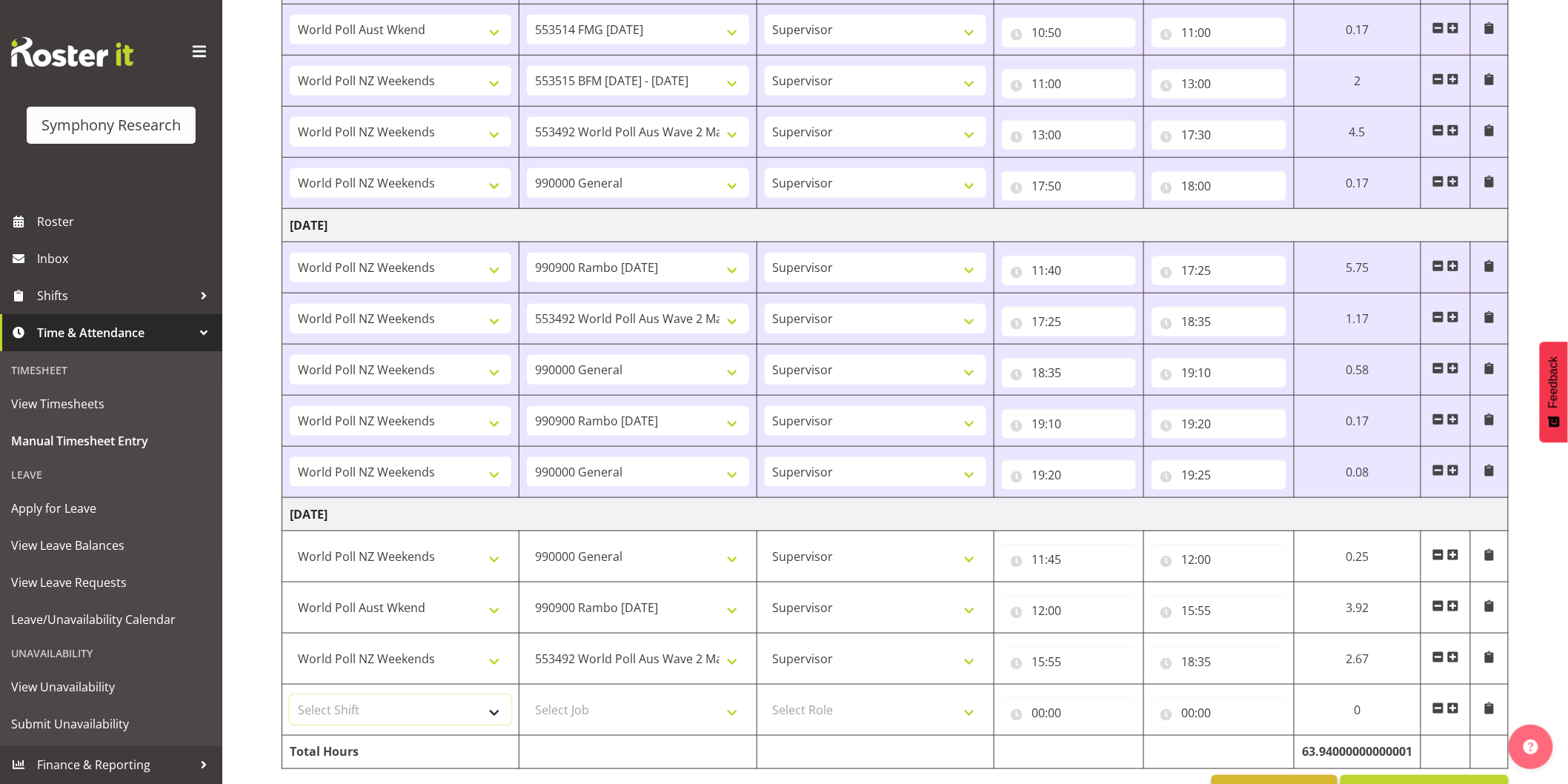
click at [391, 709] on select "Select Shift !!Weekend Residential (Roster IT Shift Label) *Business 9/10am ~ 4…" at bounding box center [400, 710] width 221 height 30
click at [290, 699] on select "Select Shift !!Weekend Residential (Roster IT Shift Label) *Business 9/10am ~ 4…" at bounding box center [400, 710] width 221 height 30
click at [594, 711] on select "Select Job 550060 IF Admin 553492 World Poll Aus Wave 2 Main 2025 553493 World …" at bounding box center [637, 710] width 221 height 30
click at [527, 699] on select "Select Job 550060 IF Admin 553492 World Poll Aus Wave 2 Main 2025 553493 World …" at bounding box center [637, 710] width 221 height 30
click at [840, 714] on select "Select Role Interviewing Briefing Supervisor" at bounding box center [875, 710] width 221 height 30
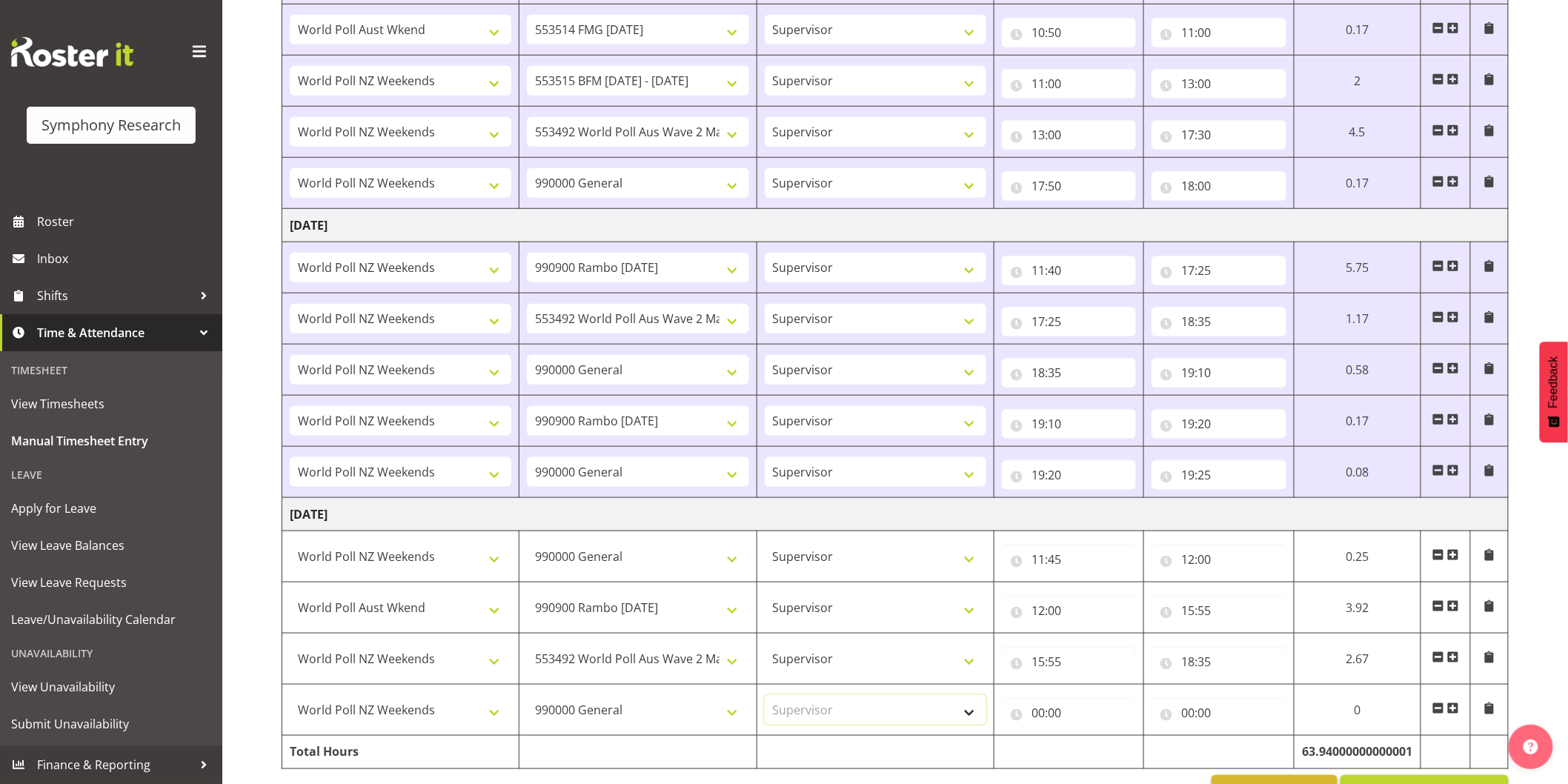
click at [765, 699] on select "Select Role Interviewing Briefing Supervisor" at bounding box center [875, 710] width 221 height 30
click at [1039, 721] on input "00:00" at bounding box center [1068, 713] width 134 height 30
click at [1090, 751] on select "00 01 02 03 04 05 06 07 08 09 10 11 12 13 14 15 16 17 18 19 20 21 22 23" at bounding box center [1104, 751] width 34 height 30
click at [1087, 740] on select "00 01 02 03 04 05 06 07 08 09 10 11 12 13 14 15 16 17 18 19 20 21 22 23" at bounding box center [1104, 751] width 34 height 30
click at [1143, 755] on select "00 01 02 03 04 05 06 07 08 09 10 11 12 13 14 15 16 17 18 19 20 21 22 23 24 25 2…" at bounding box center [1142, 751] width 34 height 30
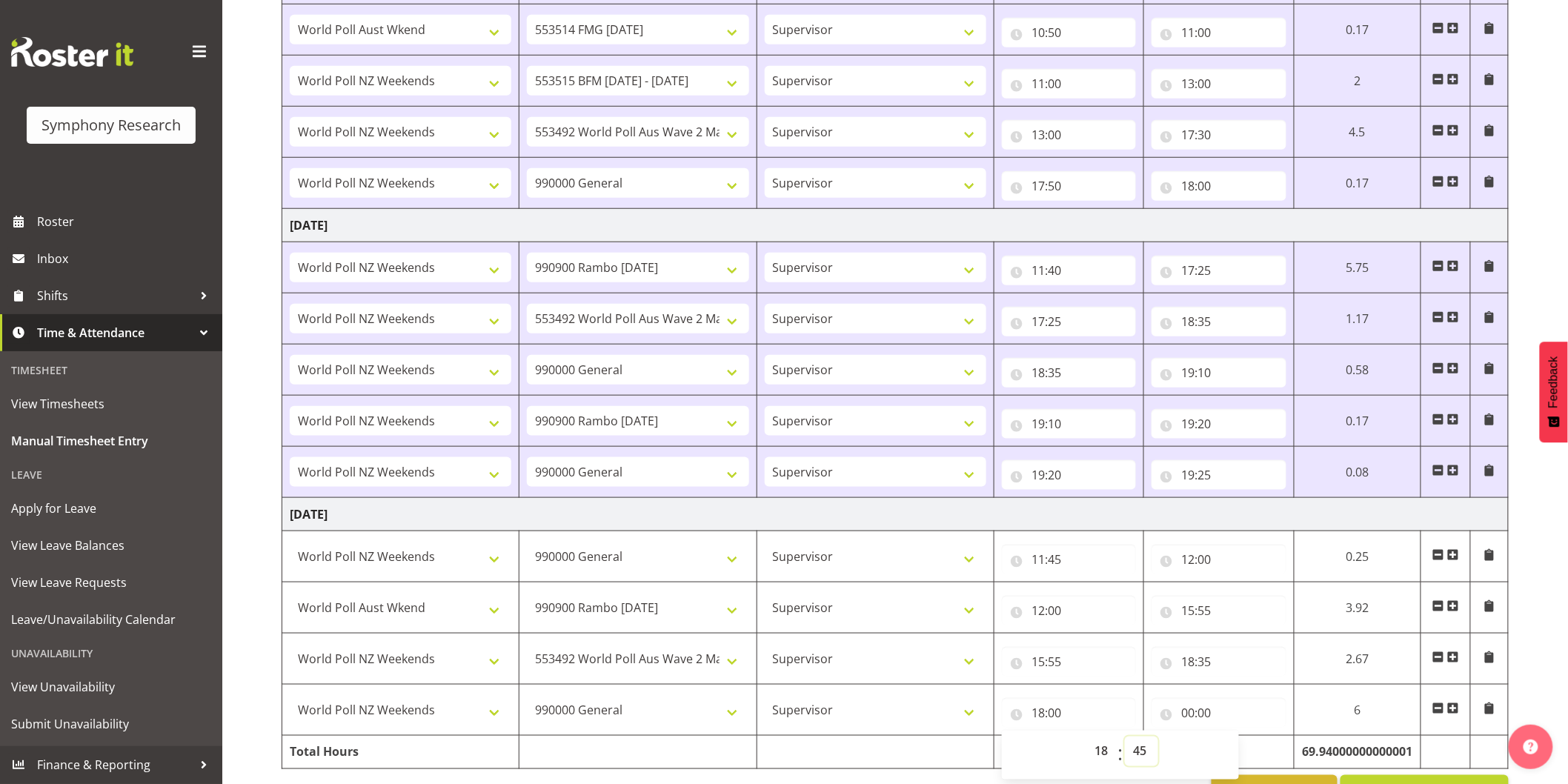
click at [1125, 740] on select "00 01 02 03 04 05 06 07 08 09 10 11 12 13 14 15 16 17 18 19 20 21 22 23 24 25 2…" at bounding box center [1142, 751] width 34 height 30
click at [1183, 721] on input "00:00" at bounding box center [1218, 713] width 134 height 30
click at [1254, 765] on select "00 01 02 03 04 05 06 07 08 09 10 11 12 13 14 15 16 17 18 19 20 21 22 23" at bounding box center [1254, 751] width 34 height 30
click at [1237, 740] on select "00 01 02 03 04 05 06 07 08 09 10 11 12 13 14 15 16 17 18 19 20 21 22 23" at bounding box center [1254, 751] width 34 height 30
click at [1293, 758] on select "00 01 02 03 04 05 06 07 08 09 10 11 12 13 14 15 16 17 18 19 20 21 22 23 24 25 2…" at bounding box center [1291, 751] width 34 height 30
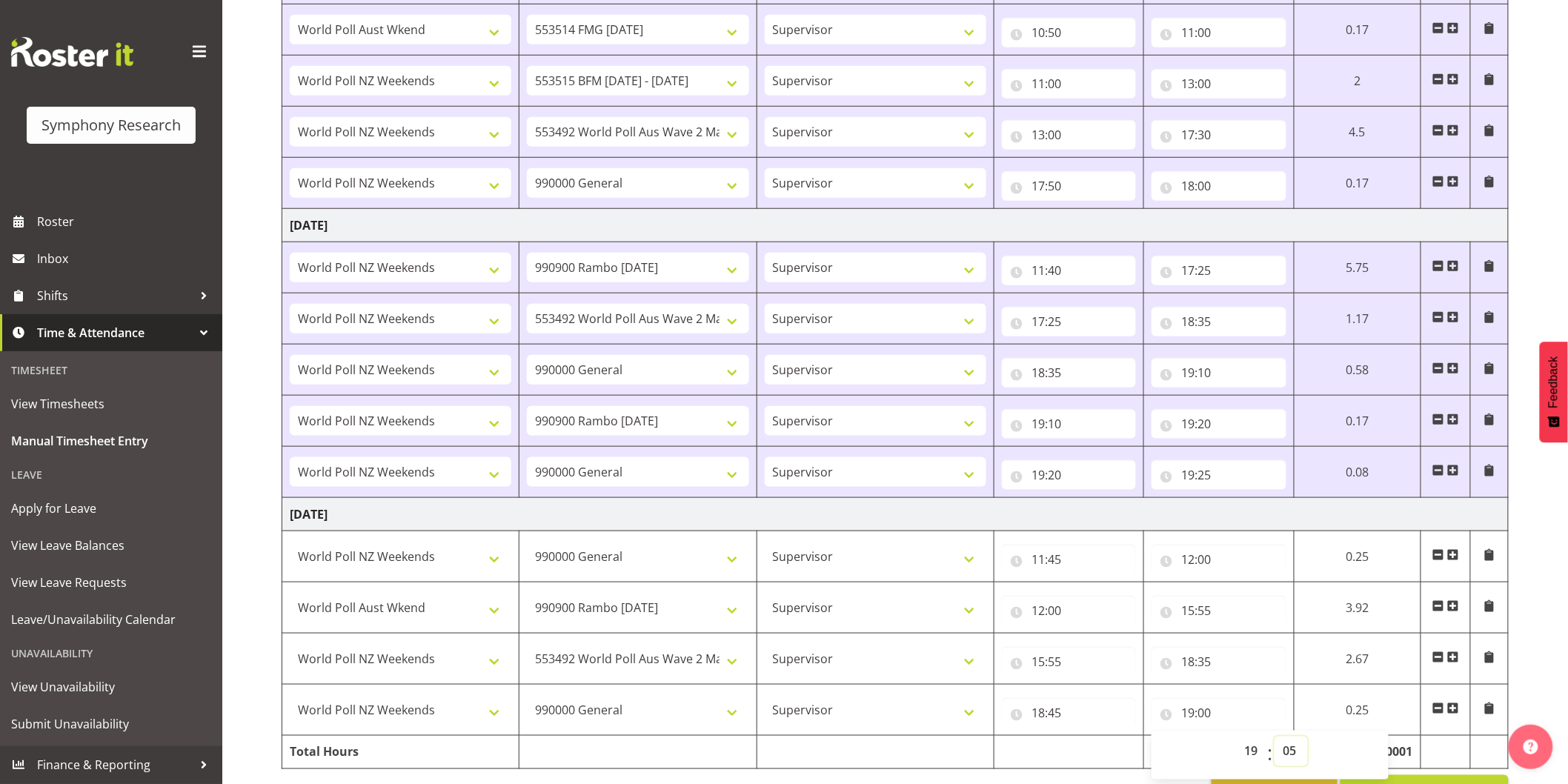
click at [1274, 740] on select "00 01 02 03 04 05 06 07 08 09 10 11 12 13 14 15 16 17 18 19 20 21 22 23 24 25 2…" at bounding box center [1291, 751] width 34 height 30
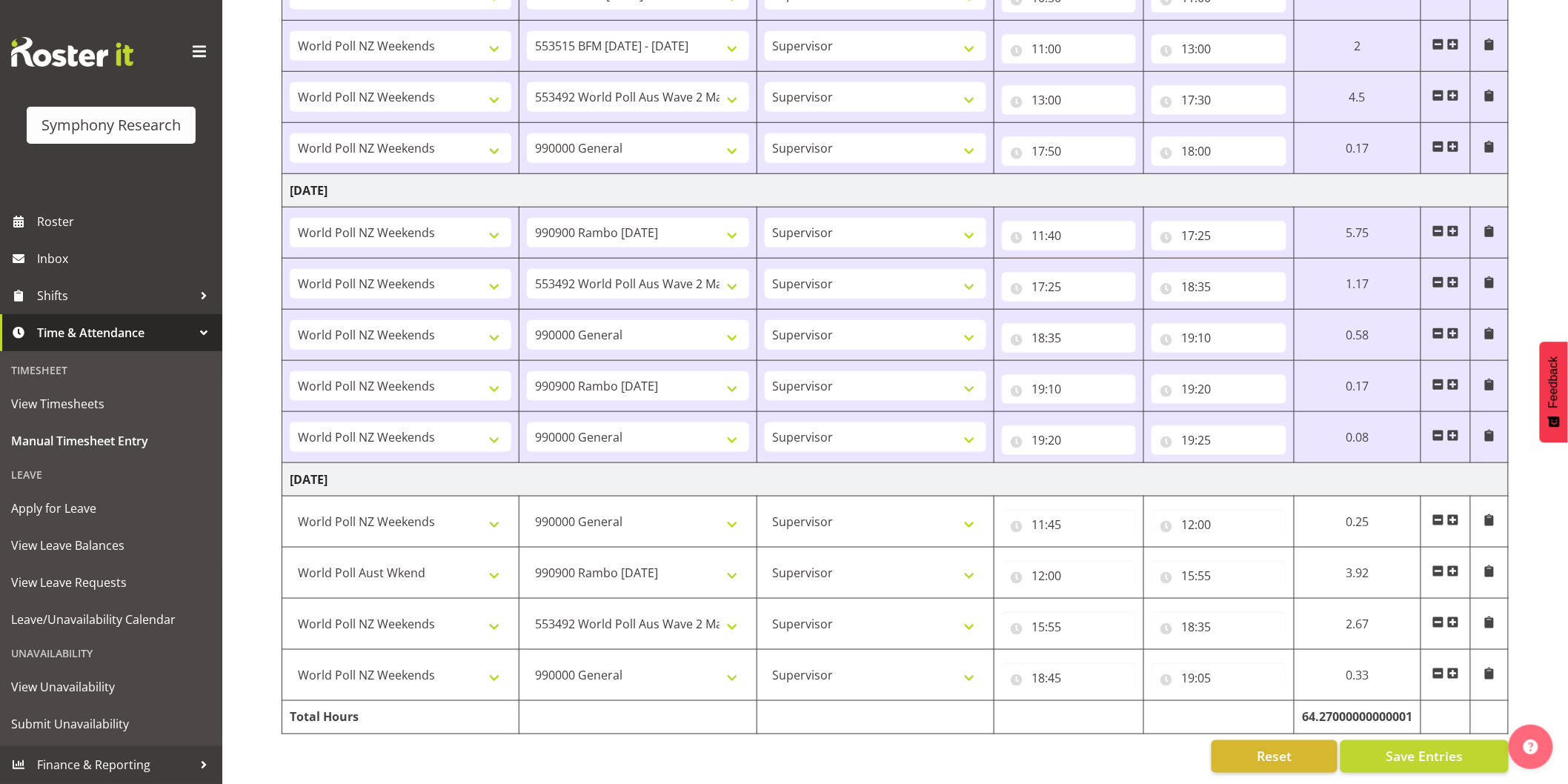
click at [1454, 667] on span at bounding box center [1454, 673] width 12 height 12
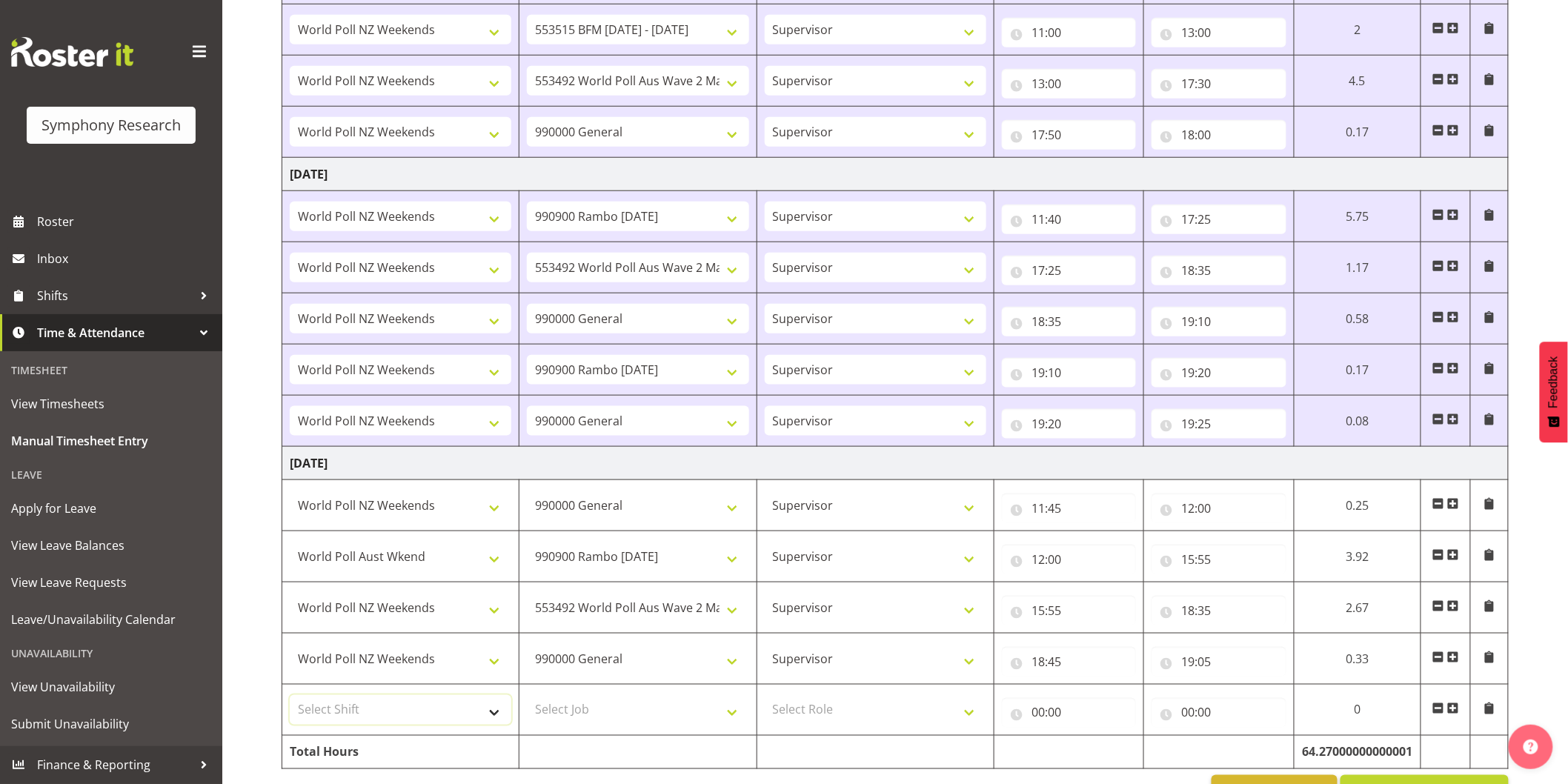
click at [413, 710] on select "Select Shift !!Weekend Residential (Roster IT Shift Label) *Business 9/10am ~ 4…" at bounding box center [400, 710] width 221 height 30
click at [290, 699] on select "Select Shift !!Weekend Residential (Roster IT Shift Label) *Business 9/10am ~ 4…" at bounding box center [400, 710] width 221 height 30
click at [591, 717] on select "Select Job 550060 IF Admin 553492 World Poll Aus Wave 2 Main 2025 553493 World …" at bounding box center [637, 710] width 221 height 30
click at [527, 699] on select "Select Job 550060 IF Admin 553492 World Poll Aus Wave 2 Main 2025 553493 World …" at bounding box center [637, 710] width 221 height 30
click at [802, 721] on select "Select Role Interviewing Briefing Supervisor" at bounding box center [875, 710] width 221 height 30
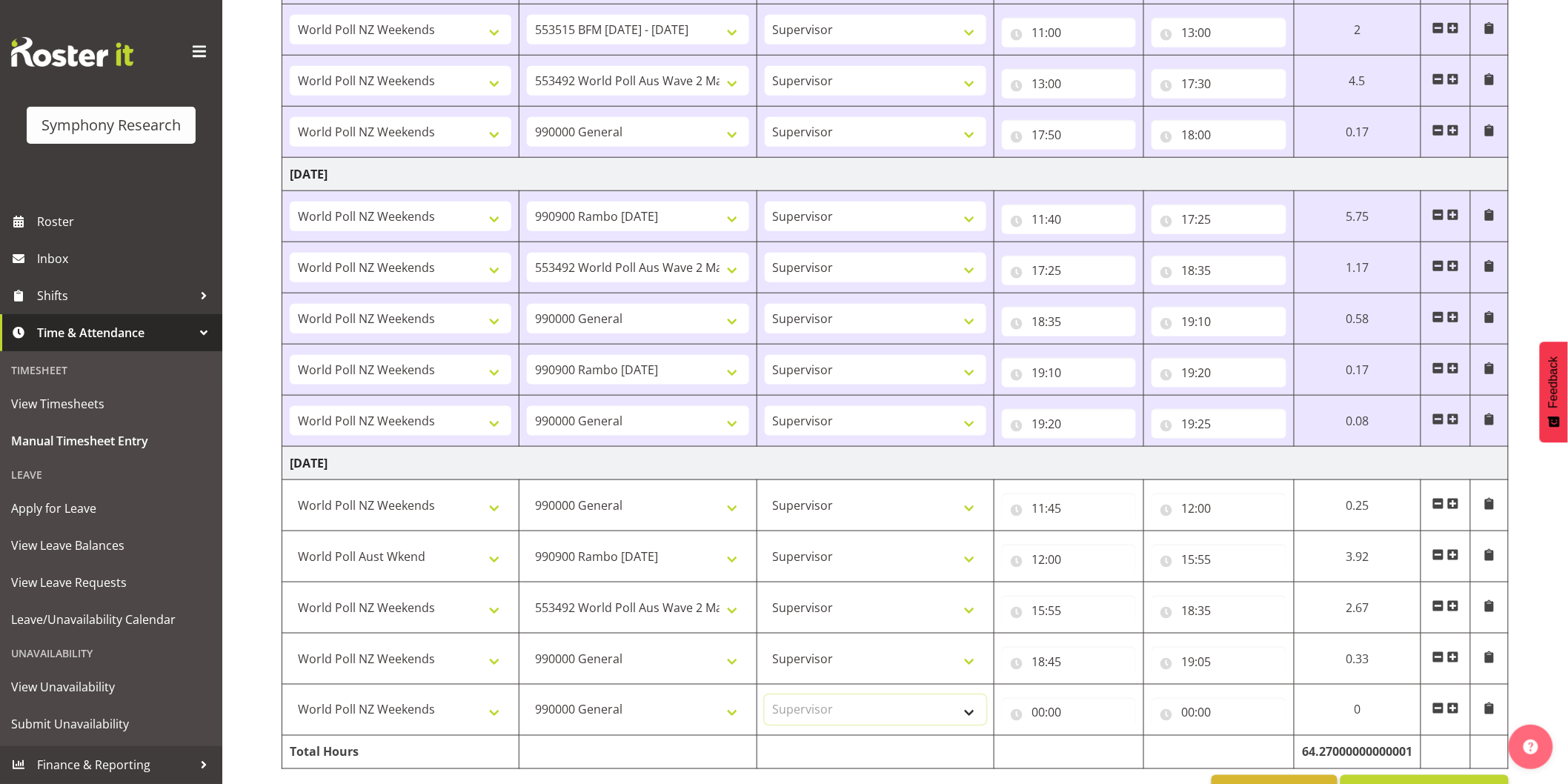
click at [765, 699] on select "Select Role Interviewing Briefing Supervisor" at bounding box center [875, 710] width 221 height 30
click at [1039, 721] on input "00:00" at bounding box center [1068, 713] width 134 height 30
click at [1082, 758] on div "00 01 02 03 04 05 06 07 08 09 10 11 12 13 14 15 16 17 18 19 20 21 22 23 : 00 01…" at bounding box center [1120, 754] width 237 height 37
click at [1088, 760] on select "00 01 02 03 04 05 06 07 08 09 10 11 12 13 14 15 16 17 18 19 20 21 22 23" at bounding box center [1104, 751] width 34 height 30
click at [1087, 740] on select "00 01 02 03 04 05 06 07 08 09 10 11 12 13 14 15 16 17 18 19 20 21 22 23" at bounding box center [1104, 751] width 34 height 30
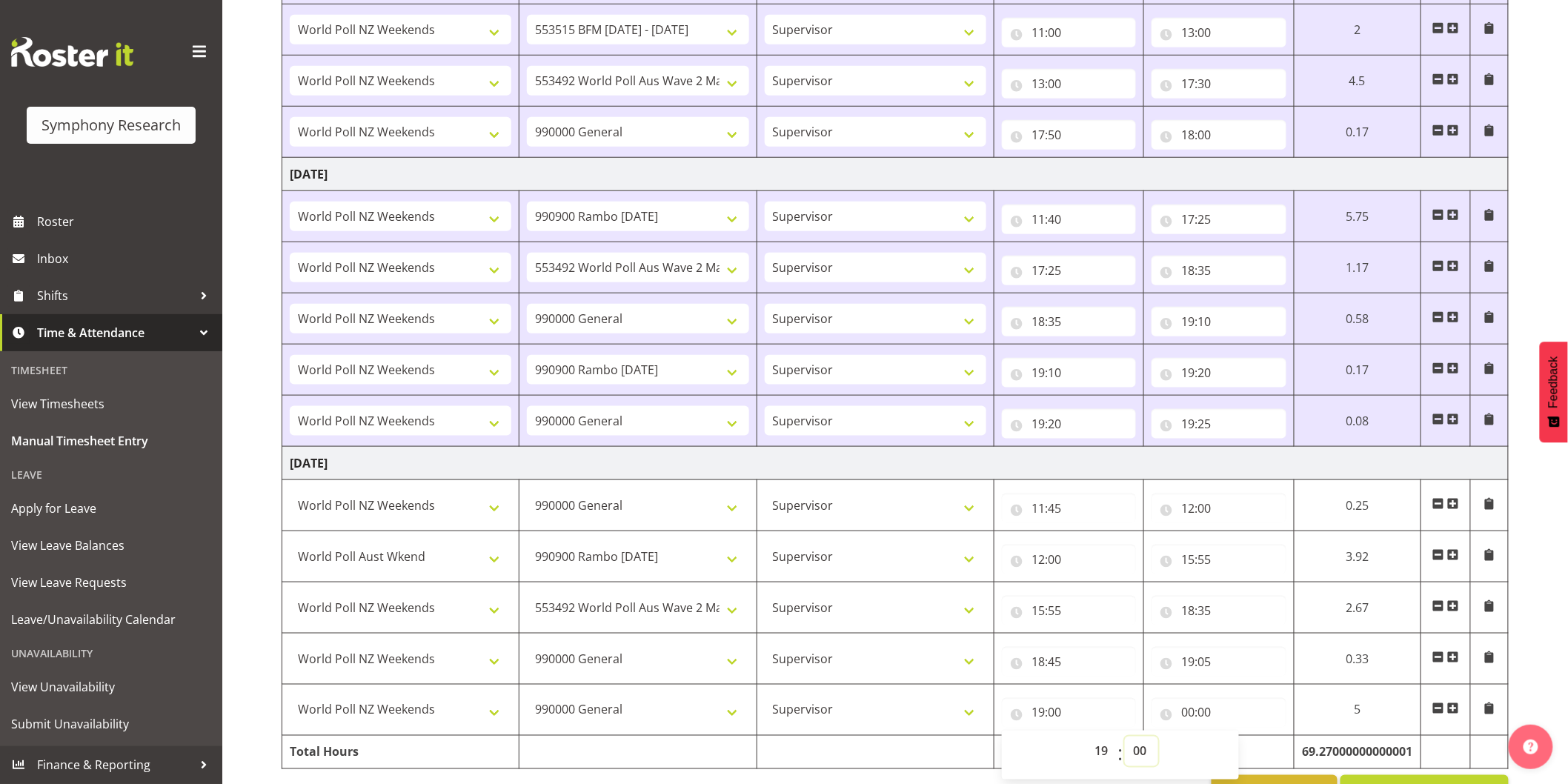
click at [1137, 752] on select "00 01 02 03 04 05 06 07 08 09 10 11 12 13 14 15 16 17 18 19 20 21 22 23 24 25 2…" at bounding box center [1142, 751] width 34 height 30
click at [1125, 740] on select "00 01 02 03 04 05 06 07 08 09 10 11 12 13 14 15 16 17 18 19 20 21 22 23 24 25 2…" at bounding box center [1142, 751] width 34 height 30
click at [1187, 714] on input "00:00" at bounding box center [1218, 713] width 134 height 30
click at [1254, 752] on select "00 01 02 03 04 05 06 07 08 09 10 11 12 13 14 15 16 17 18 19 20 21 22 23" at bounding box center [1254, 751] width 34 height 30
click at [1237, 740] on select "00 01 02 03 04 05 06 07 08 09 10 11 12 13 14 15 16 17 18 19 20 21 22 23" at bounding box center [1254, 751] width 34 height 30
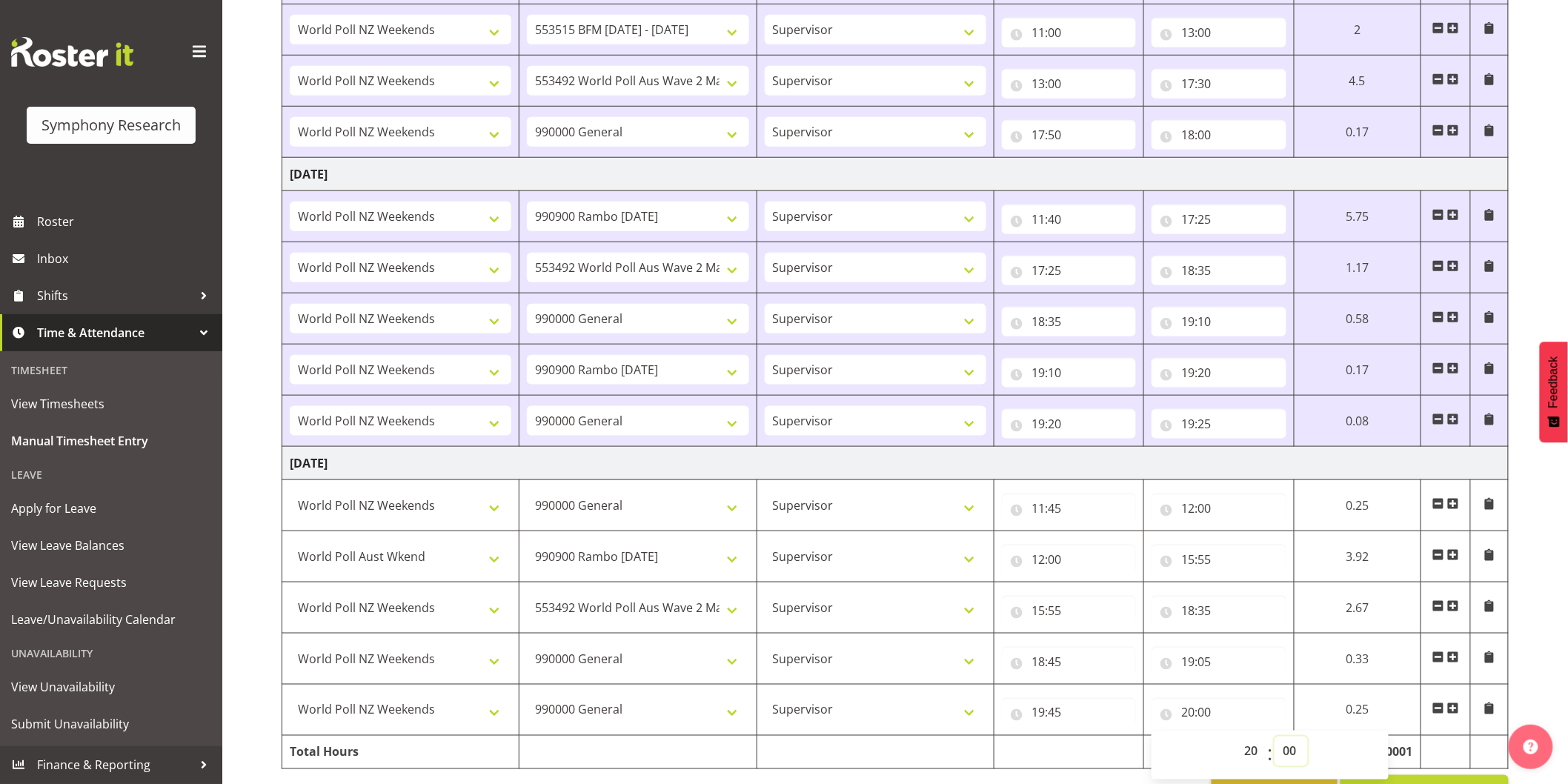
click at [1292, 755] on select "00 01 02 03 04 05 06 07 08 09 10 11 12 13 14 15 16 17 18 19 20 21 22 23 24 25 2…" at bounding box center [1291, 751] width 34 height 30
click at [1274, 740] on select "00 01 02 03 04 05 06 07 08 09 10 11 12 13 14 15 16 17 18 19 20 21 22 23 24 25 2…" at bounding box center [1291, 751] width 34 height 30
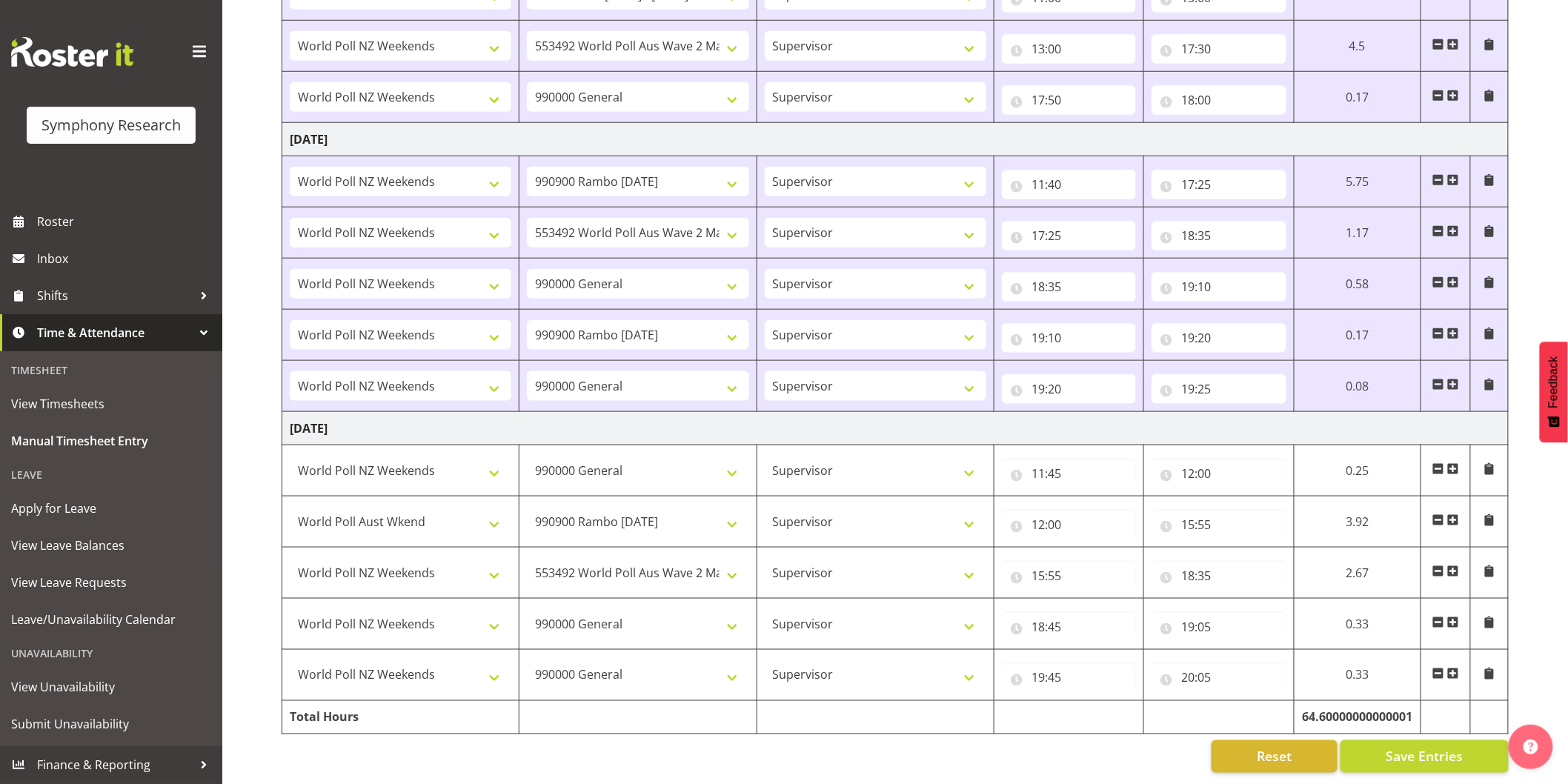
scroll to position [2901, 0]
click at [1402, 746] on span "Save Entries" at bounding box center [1424, 755] width 77 height 19
